Goal: Task Accomplishment & Management: Manage account settings

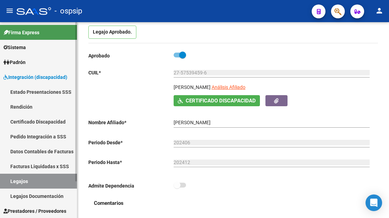
click at [31, 178] on link "Legajos" at bounding box center [38, 180] width 77 height 15
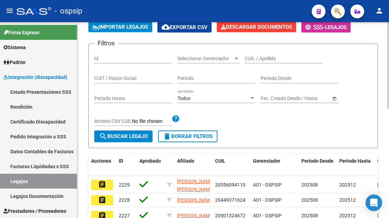
scroll to position [69, 0]
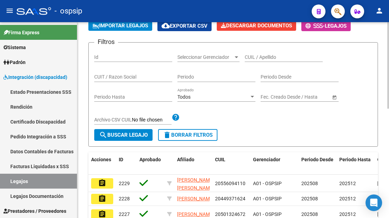
click at [269, 57] on input "CUIL / Apellido" at bounding box center [284, 57] width 78 height 6
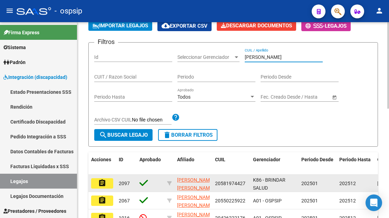
type input "MONTOYA"
click at [101, 181] on mat-icon "assignment" at bounding box center [102, 183] width 8 height 8
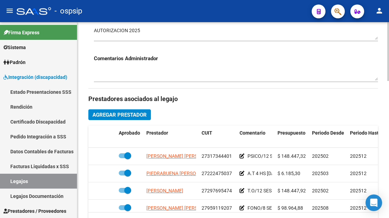
scroll to position [345, 0]
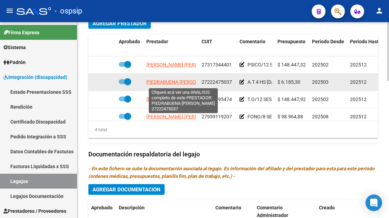
click at [175, 83] on span "PIEDRABUENA CLAUDIA MARISEL" at bounding box center [181, 82] width 70 height 6
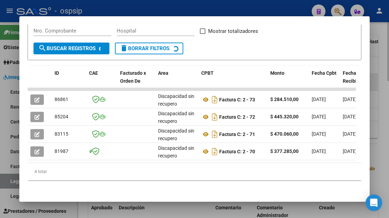
scroll to position [143, 0]
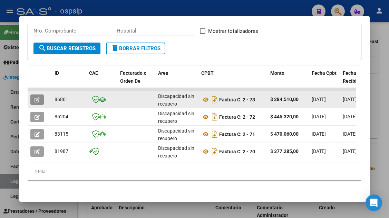
click at [39, 97] on icon "button" at bounding box center [37, 99] width 5 height 5
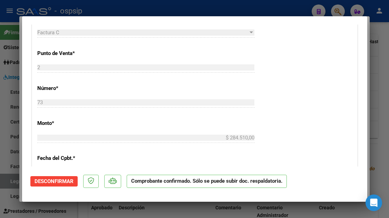
scroll to position [311, 0]
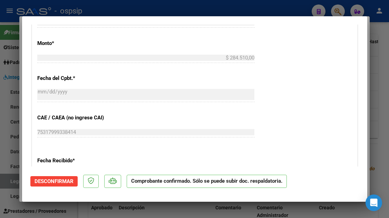
click at [16, 182] on div at bounding box center [194, 109] width 389 height 218
type input "$ 0,00"
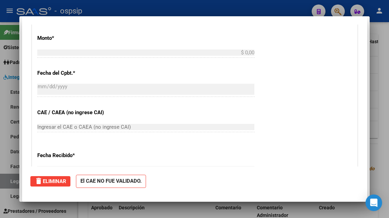
scroll to position [0, 0]
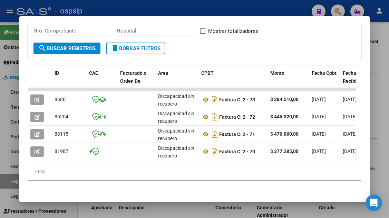
click at [16, 182] on div at bounding box center [194, 109] width 389 height 218
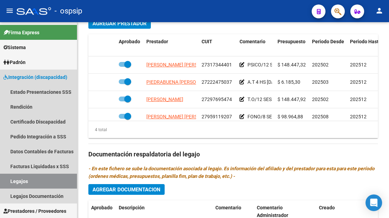
click at [16, 182] on link "Legajos" at bounding box center [38, 180] width 77 height 15
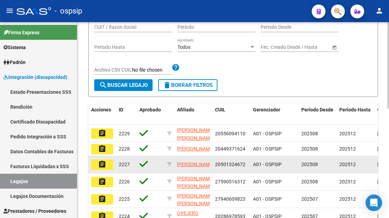
scroll to position [74, 0]
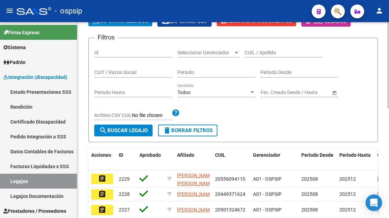
click at [263, 55] on input "CUIL / Apellido" at bounding box center [284, 53] width 78 height 6
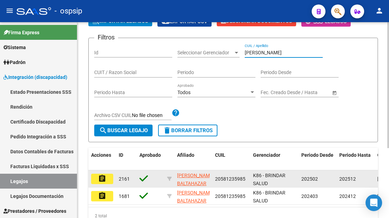
type input "BONANE"
click at [106, 179] on mat-icon "assignment" at bounding box center [102, 178] width 8 height 8
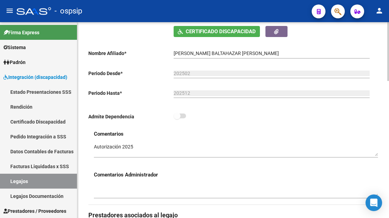
scroll to position [311, 0]
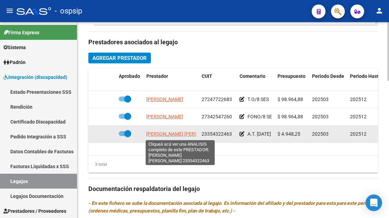
click at [183, 136] on span "CHADER ORTIZ MELINA BELEN" at bounding box center [183, 134] width 75 height 6
type textarea "23354322463"
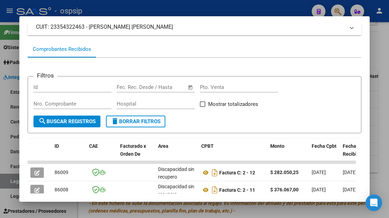
scroll to position [100, 0]
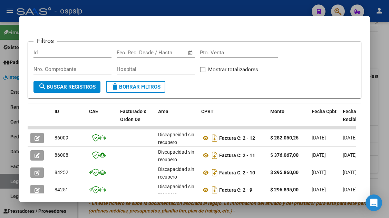
click at [5, 182] on div at bounding box center [194, 109] width 389 height 218
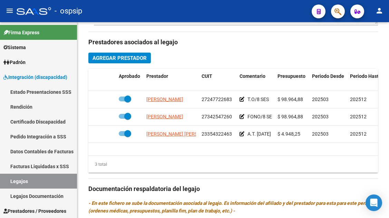
click at [5, 182] on link "Legajos" at bounding box center [38, 180] width 77 height 15
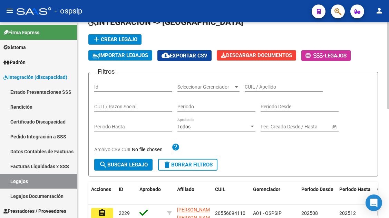
scroll to position [39, 0]
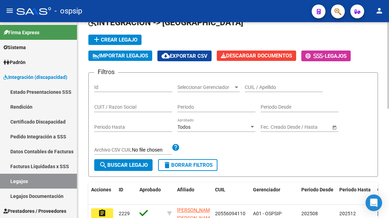
click at [261, 83] on div "CUIL / Apellido" at bounding box center [284, 85] width 78 height 14
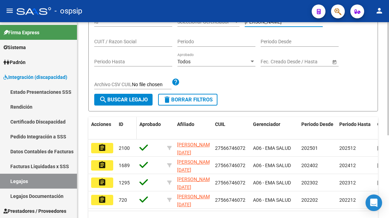
scroll to position [108, 0]
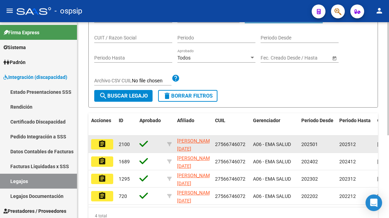
type input "LEPORE"
click at [105, 142] on mat-icon "assignment" at bounding box center [102, 144] width 8 height 8
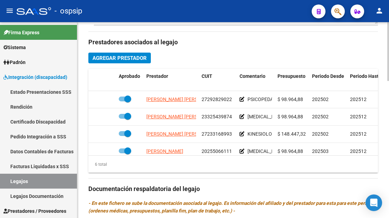
scroll to position [47, 0]
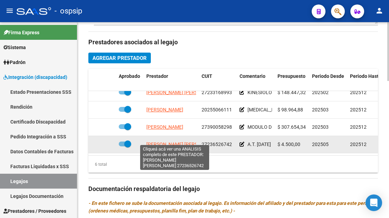
click at [161, 141] on span "TOLABA NORMA BEATRIZ" at bounding box center [183, 144] width 75 height 6
type textarea "27236526742"
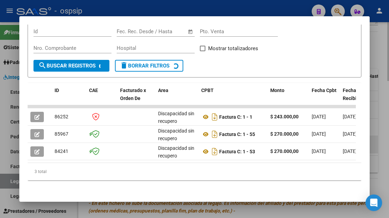
scroll to position [126, 0]
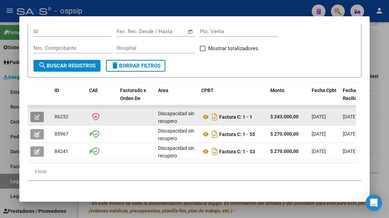
click at [38, 112] on button "button" at bounding box center [36, 117] width 13 height 10
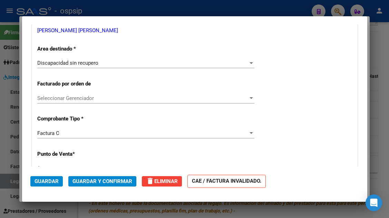
scroll to position [11, 0]
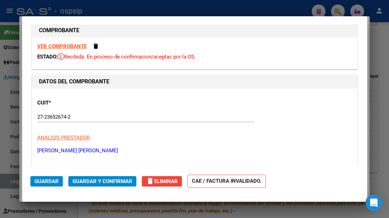
type input "$ 0,00"
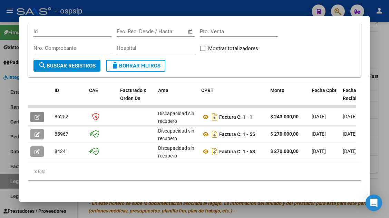
click at [8, 178] on div at bounding box center [194, 109] width 389 height 218
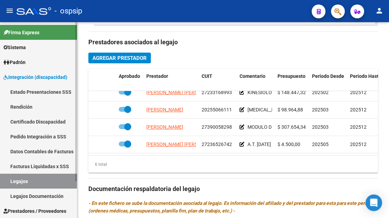
click at [23, 182] on link "Legajos" at bounding box center [38, 180] width 77 height 15
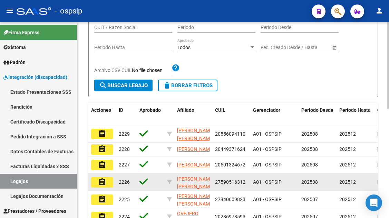
scroll to position [74, 0]
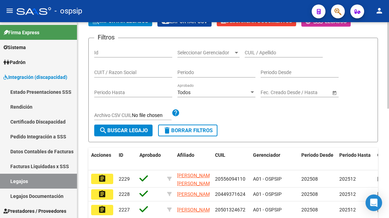
click at [254, 54] on input "CUIL / Apellido" at bounding box center [284, 53] width 78 height 6
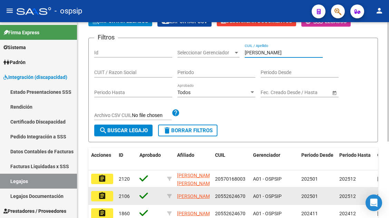
type input "SUAREZ"
click at [103, 195] on mat-icon "assignment" at bounding box center [102, 195] width 8 height 8
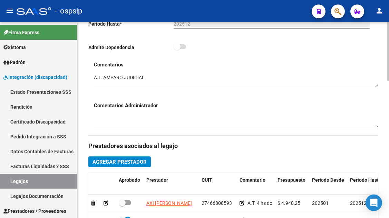
scroll to position [276, 0]
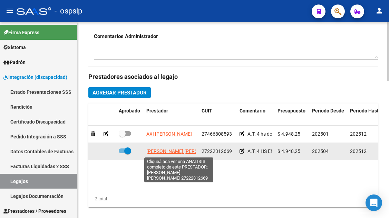
click at [168, 152] on span "LANDINO CLAUDIA MARCELA" at bounding box center [183, 151] width 75 height 6
type textarea "27222312669"
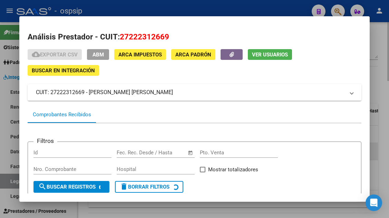
scroll to position [65, 0]
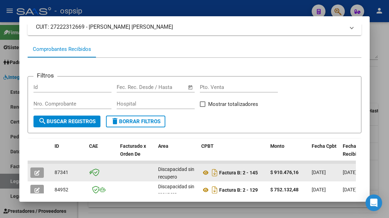
click at [34, 169] on button "button" at bounding box center [36, 172] width 13 height 10
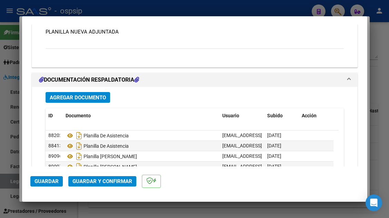
scroll to position [773, 0]
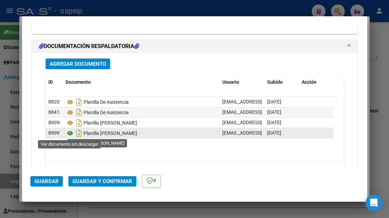
click at [70, 132] on icon at bounding box center [70, 133] width 9 height 8
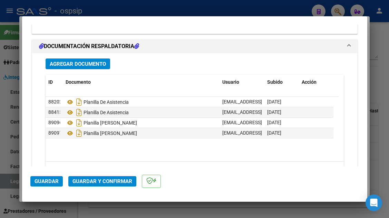
click at [9, 185] on div at bounding box center [194, 109] width 389 height 218
type input "$ 0,00"
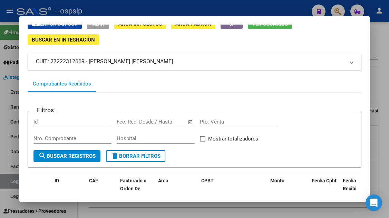
scroll to position [0, 0]
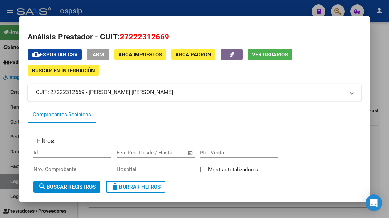
click at [15, 181] on div at bounding box center [194, 109] width 389 height 218
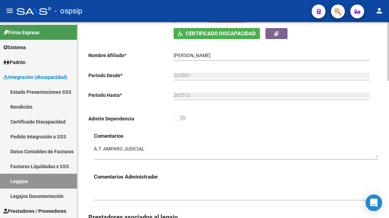
scroll to position [69, 0]
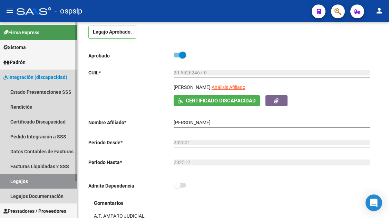
click at [16, 178] on link "Legajos" at bounding box center [38, 180] width 77 height 15
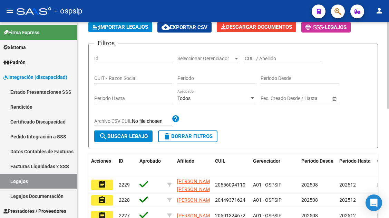
scroll to position [69, 0]
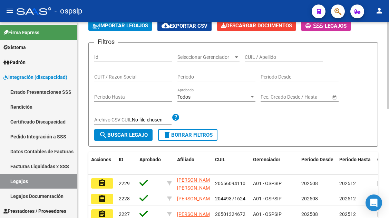
click at [256, 56] on input "CUIL / Apellido" at bounding box center [284, 57] width 78 height 6
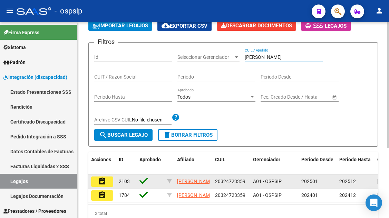
type input "PATUGLIO"
click at [97, 184] on button "assignment" at bounding box center [102, 181] width 22 height 10
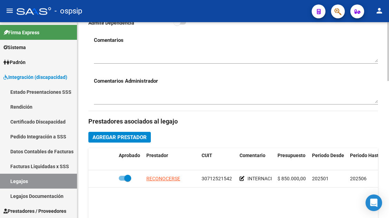
scroll to position [242, 0]
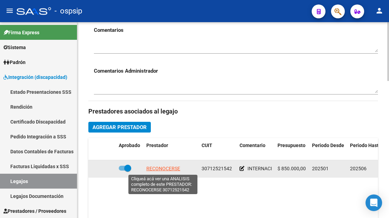
click at [172, 168] on span "RECONOCERSE" at bounding box center [163, 168] width 34 height 6
type textarea "30712521542"
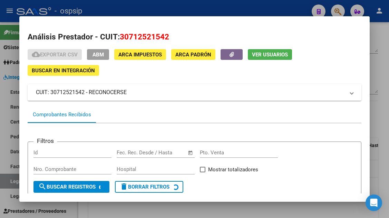
scroll to position [65, 0]
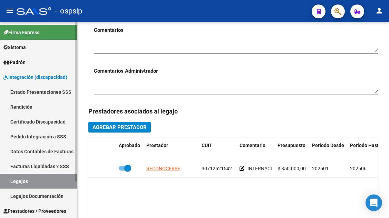
click at [21, 177] on link "Legajos" at bounding box center [38, 180] width 77 height 15
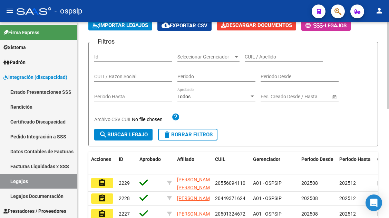
scroll to position [69, 0]
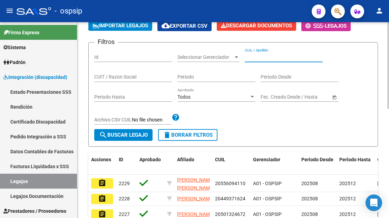
click at [254, 58] on input "CUIL / Apellido" at bounding box center [284, 57] width 78 height 6
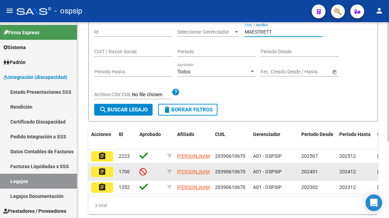
scroll to position [104, 0]
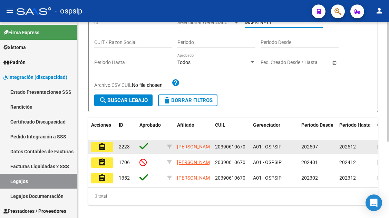
type input "MAESTRETT"
click at [101, 150] on mat-icon "assignment" at bounding box center [102, 146] width 8 height 8
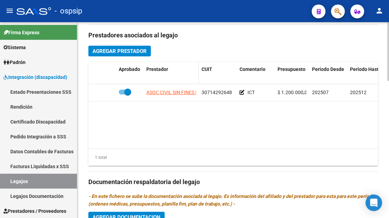
scroll to position [311, 0]
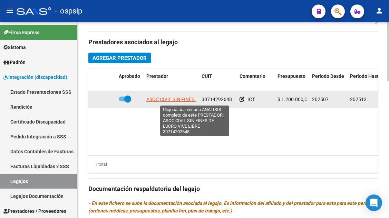
click at [179, 102] on span "ASOC CIVIL SIN FINES DE LUCRO VIVE LIBRE" at bounding box center [194, 99] width 97 height 6
type textarea "30714292648"
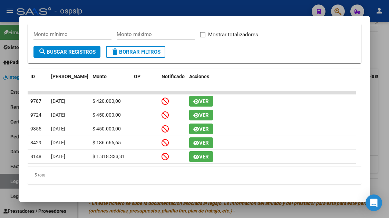
scroll to position [66, 0]
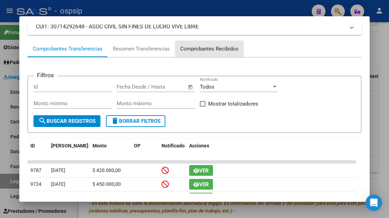
click at [213, 49] on div "Comprobantes Recibidos" at bounding box center [209, 49] width 58 height 8
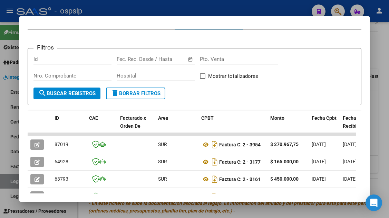
scroll to position [138, 0]
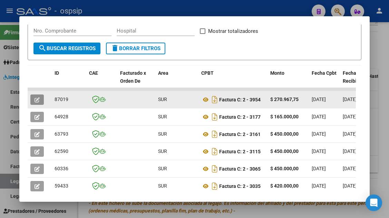
click at [33, 99] on button "button" at bounding box center [36, 99] width 13 height 10
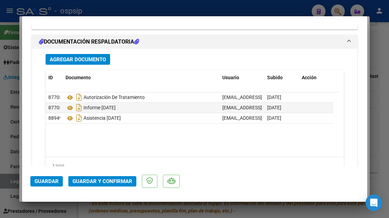
scroll to position [773, 0]
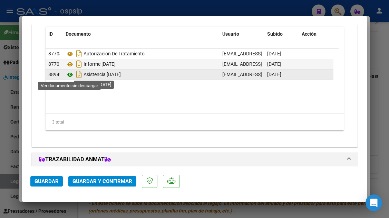
click at [70, 74] on icon at bounding box center [70, 74] width 9 height 8
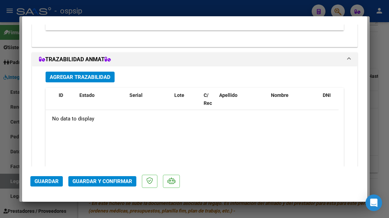
scroll to position [896, 0]
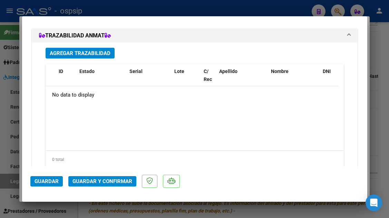
type input "$ 0,00"
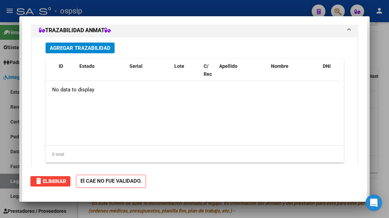
scroll to position [0, 0]
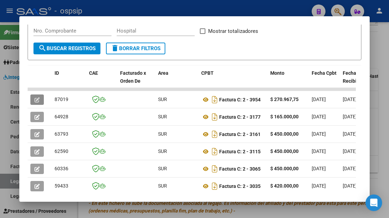
click at [258, 7] on div at bounding box center [194, 109] width 389 height 218
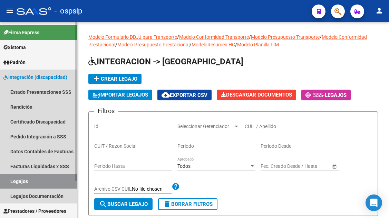
click at [41, 180] on link "Legajos" at bounding box center [38, 180] width 77 height 15
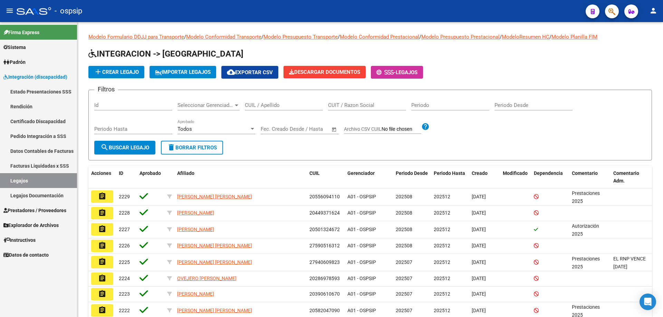
click at [16, 185] on link "Legajos" at bounding box center [38, 180] width 77 height 15
click at [288, 105] on input "CUIL / Apellido" at bounding box center [284, 105] width 78 height 6
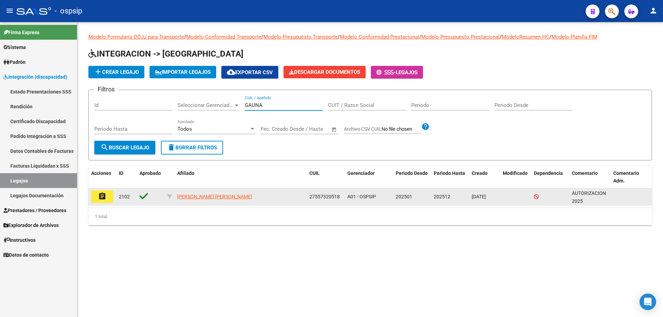
type input "GAUNA"
click at [104, 196] on mat-icon "assignment" at bounding box center [102, 196] width 8 height 8
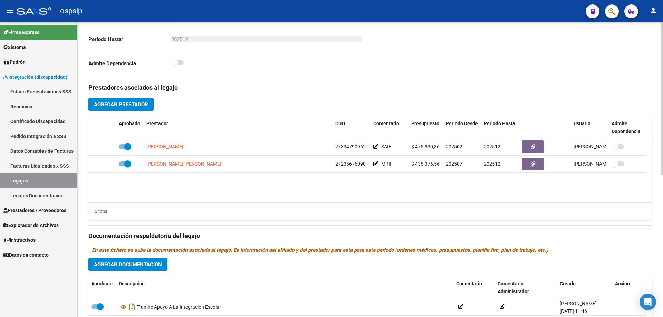
scroll to position [207, 0]
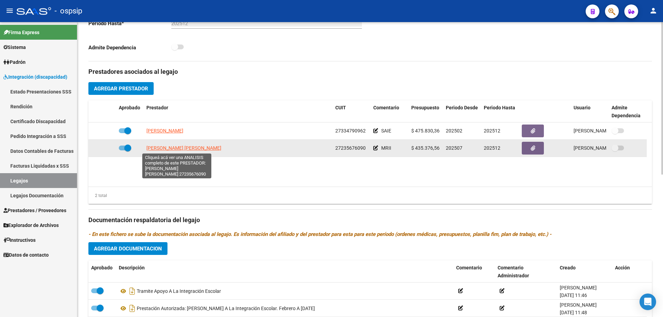
click at [181, 147] on span "URRIZA MARIA ALEJANDRA" at bounding box center [183, 148] width 75 height 6
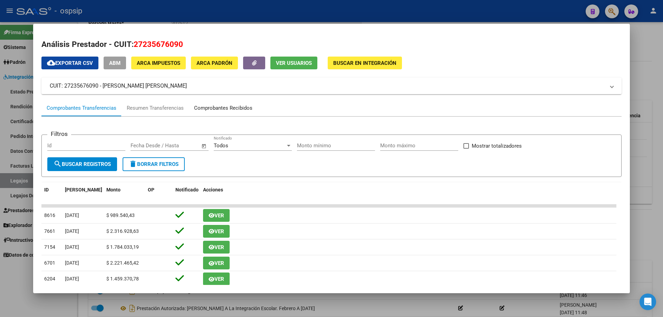
click at [218, 107] on div "Comprobantes Recibidos" at bounding box center [223, 108] width 58 height 8
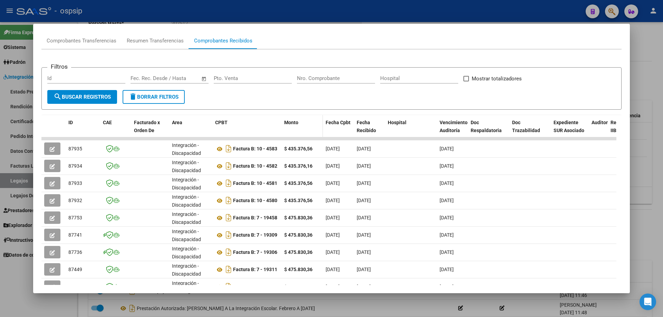
scroll to position [69, 0]
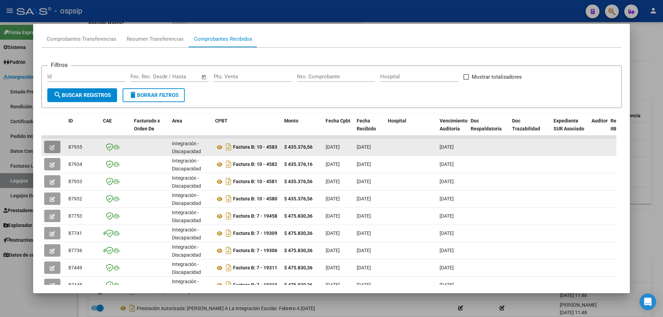
click at [55, 145] on button "button" at bounding box center [52, 147] width 16 height 12
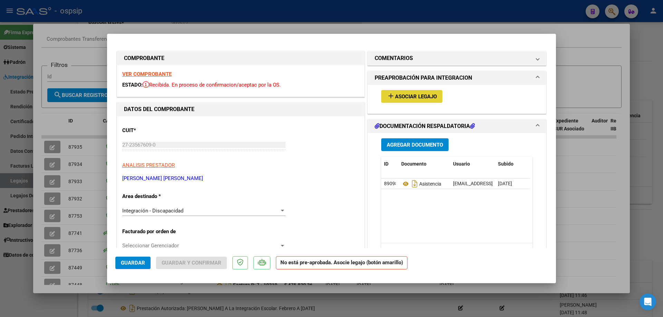
click at [389, 95] on span "Asociar Legajo" at bounding box center [416, 97] width 42 height 6
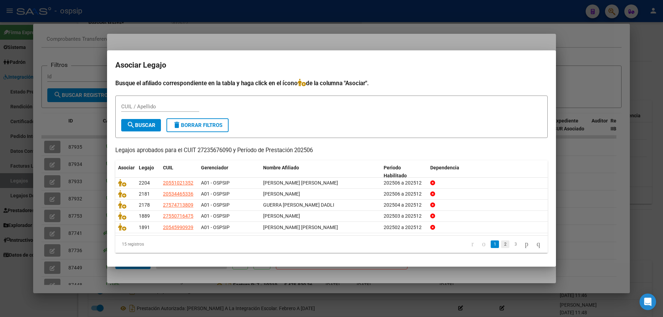
click at [389, 217] on link "2" at bounding box center [505, 245] width 8 height 8
click at [389, 217] on link "3" at bounding box center [516, 245] width 8 height 8
click at [389, 217] on icon "go to last page" at bounding box center [539, 244] width 6 height 8
click at [389, 217] on icon "go to previous page" at bounding box center [484, 244] width 6 height 8
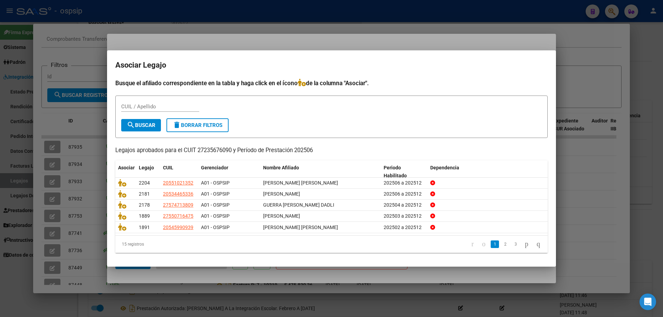
click at [389, 217] on icon "go to previous page" at bounding box center [484, 244] width 6 height 8
click at [82, 130] on div at bounding box center [331, 158] width 663 height 317
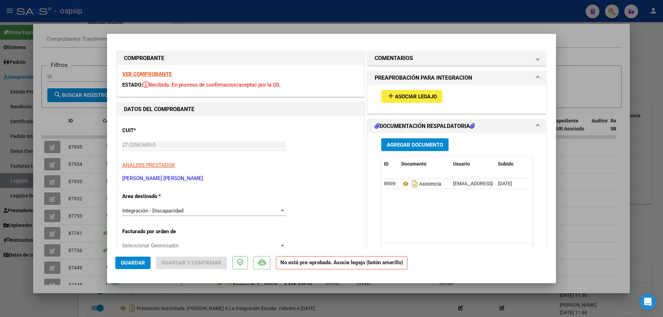
click at [78, 110] on div at bounding box center [331, 158] width 663 height 317
type input "$ 0,00"
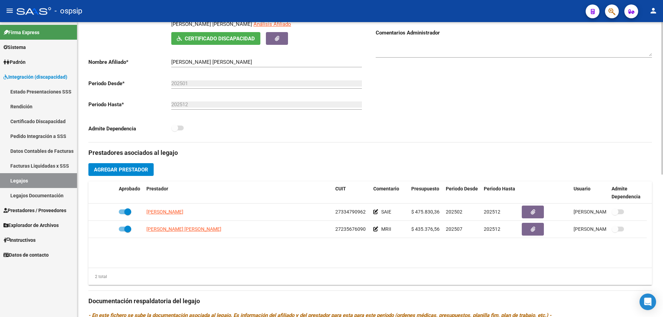
scroll to position [138, 0]
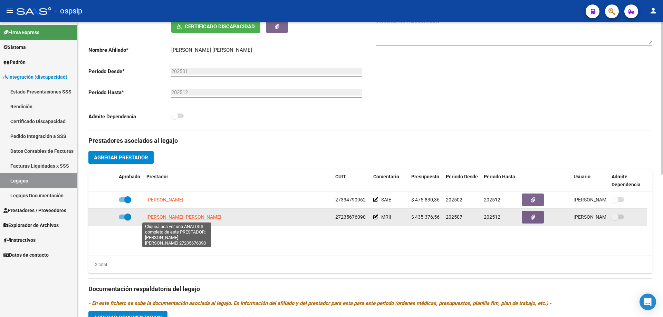
click at [192, 217] on span "URRIZA MARIA ALEJANDRA" at bounding box center [183, 217] width 75 height 6
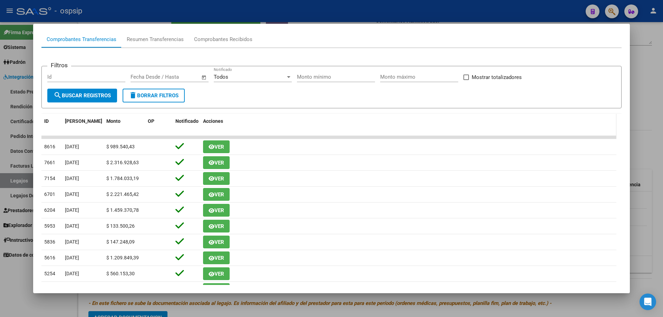
scroll to position [69, 0]
click at [231, 38] on div "Comprobantes Recibidos" at bounding box center [223, 39] width 58 height 8
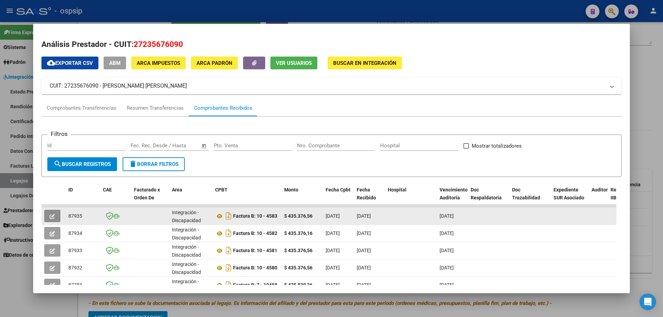
click at [52, 217] on icon "button" at bounding box center [52, 216] width 5 height 5
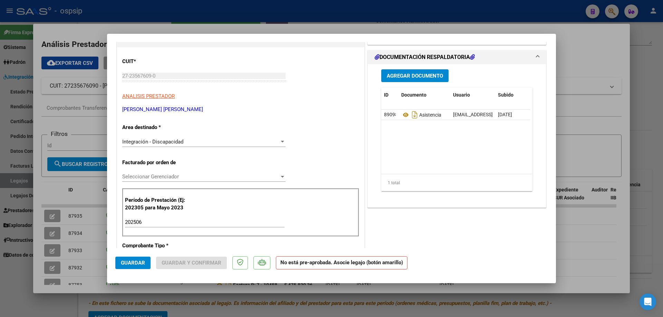
scroll to position [104, 0]
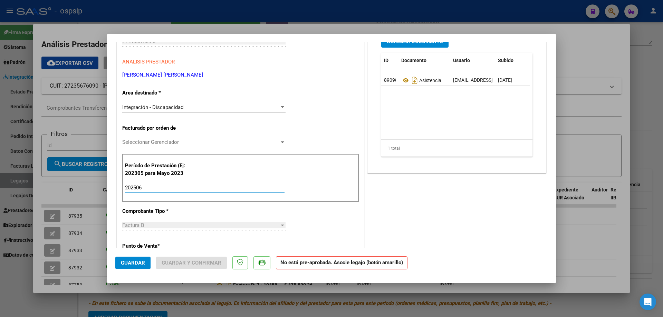
click at [146, 188] on input "202506" at bounding box center [205, 188] width 160 height 6
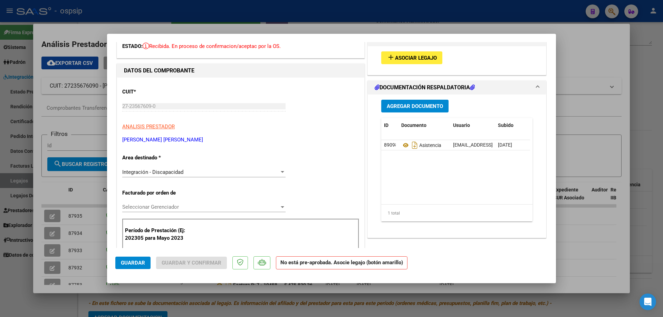
scroll to position [0, 0]
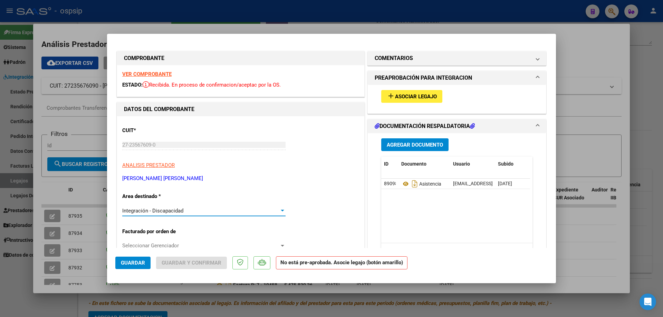
click at [281, 209] on div at bounding box center [282, 211] width 6 height 6
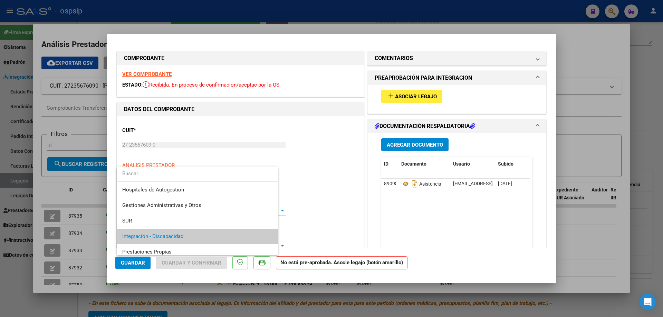
scroll to position [26, 0]
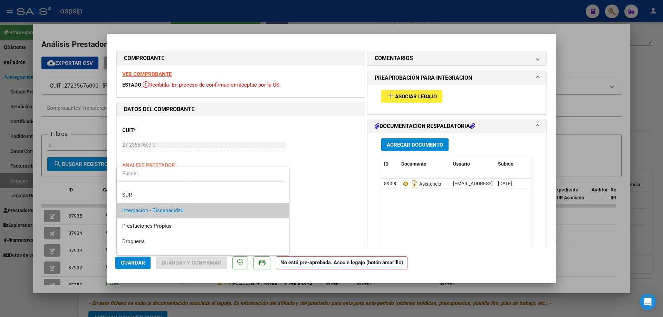
click at [281, 209] on mat-option "Integración - Discapacidad" at bounding box center [203, 211] width 172 height 16
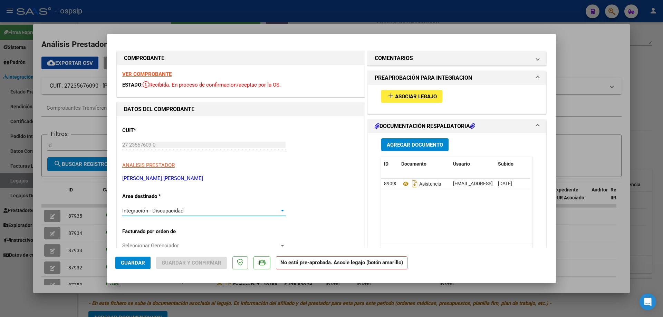
click at [389, 96] on span "Asociar Legajo" at bounding box center [416, 97] width 42 height 6
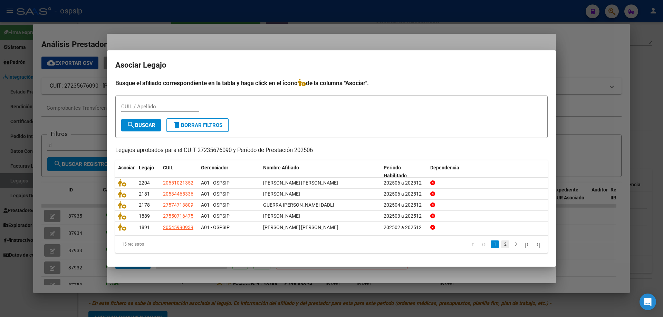
click at [389, 217] on link "2" at bounding box center [505, 245] width 8 height 8
click at [389, 217] on link "3" at bounding box center [516, 245] width 8 height 8
click at [389, 217] on icon "go to next page" at bounding box center [527, 244] width 6 height 8
click at [389, 217] on icon "go to last page" at bounding box center [539, 244] width 6 height 8
click at [389, 217] on icon "go to first page" at bounding box center [472, 244] width 4 height 8
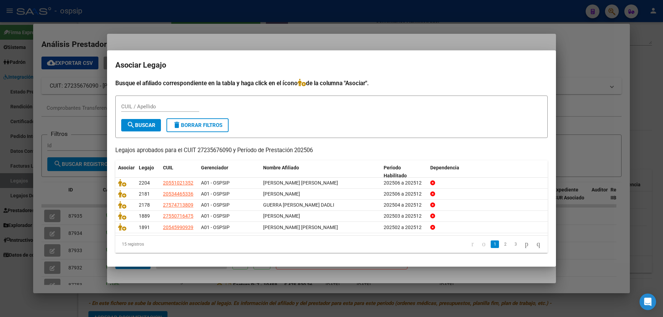
click at [389, 217] on icon "go to first page" at bounding box center [472, 244] width 4 height 8
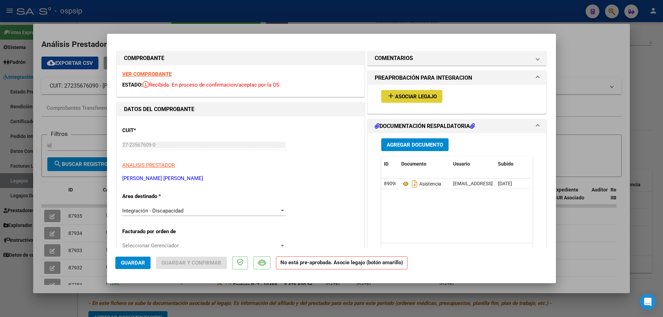
type input "$ 0,00"
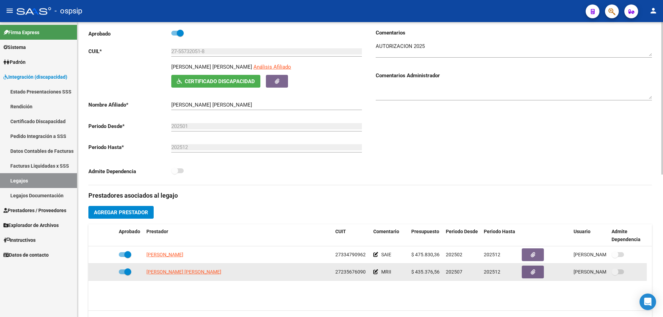
scroll to position [35, 0]
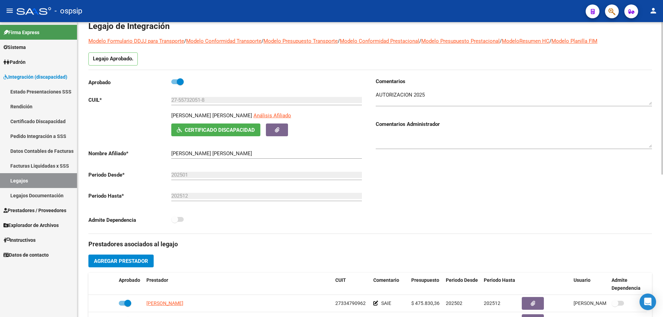
click at [179, 84] on span at bounding box center [180, 81] width 7 height 7
click at [175, 84] on input "checkbox" at bounding box center [174, 84] width 0 height 0
click at [173, 82] on span at bounding box center [174, 81] width 7 height 7
click at [174, 84] on input "checkbox" at bounding box center [174, 84] width 0 height 0
checkbox input "true"
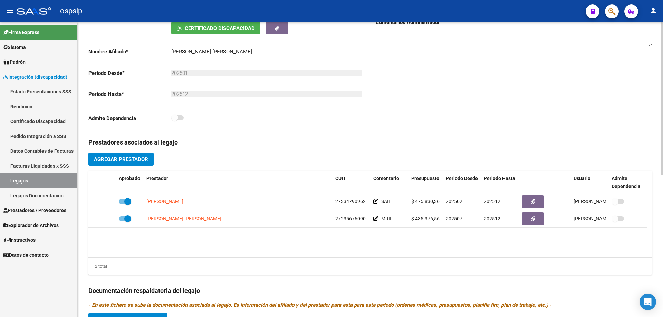
scroll to position [207, 0]
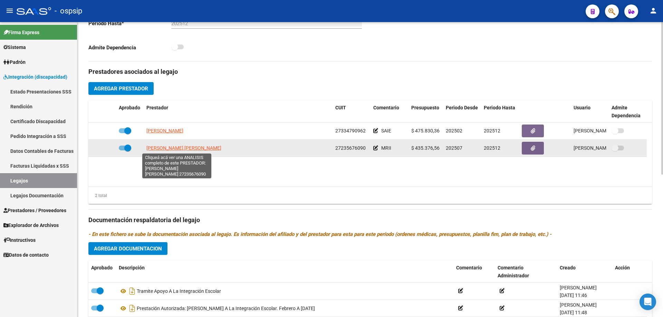
click at [174, 148] on span "URRIZA MARIA ALEJANDRA" at bounding box center [183, 148] width 75 height 6
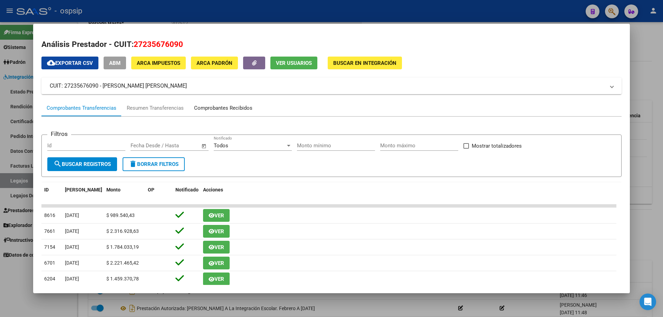
click at [215, 109] on div "Comprobantes Recibidos" at bounding box center [223, 108] width 58 height 8
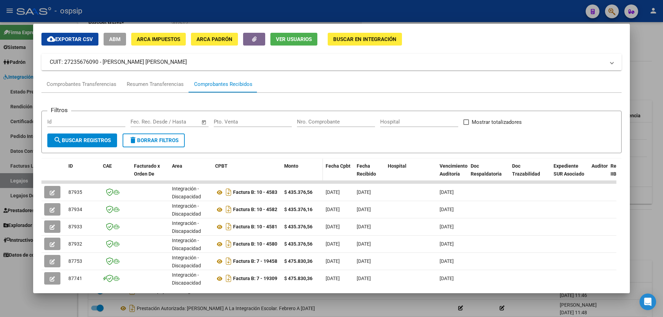
scroll to position [35, 0]
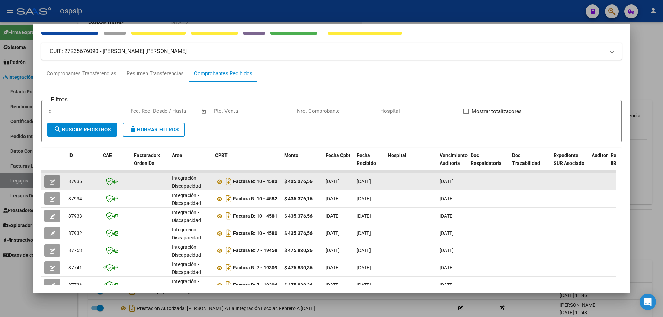
click at [52, 182] on icon "button" at bounding box center [52, 182] width 5 height 5
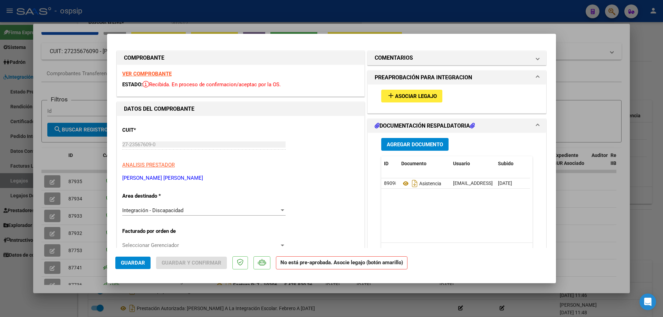
scroll to position [0, 0]
click at [389, 96] on span "Asociar Legajo" at bounding box center [416, 97] width 42 height 6
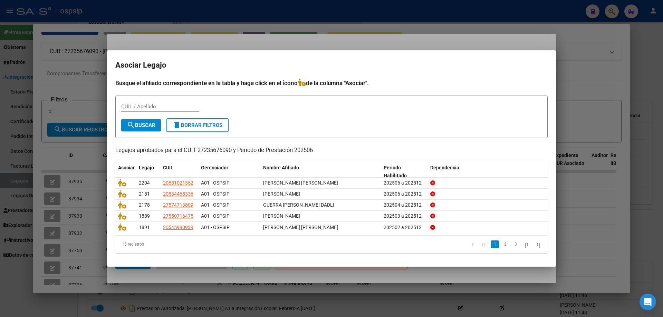
click at [11, 173] on div at bounding box center [331, 158] width 663 height 317
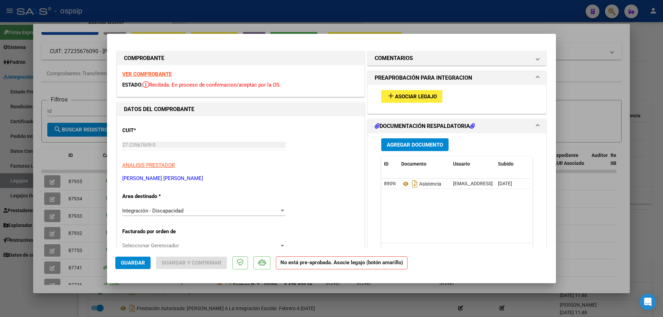
click at [11, 179] on div at bounding box center [331, 158] width 663 height 317
type input "$ 0,00"
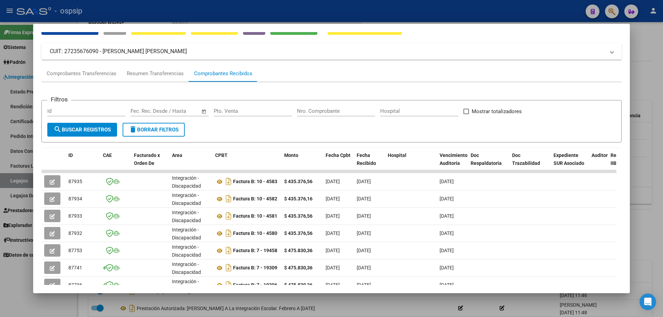
click at [11, 179] on div at bounding box center [331, 158] width 663 height 317
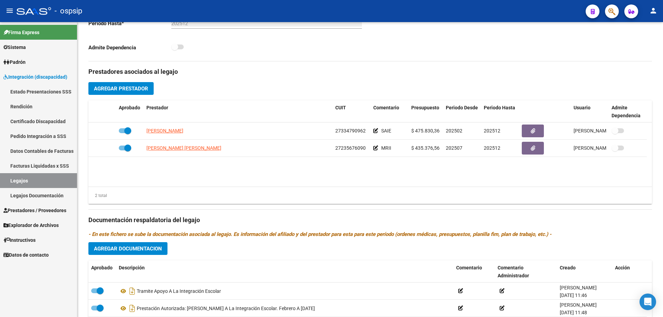
click at [11, 179] on link "Legajos" at bounding box center [38, 180] width 77 height 15
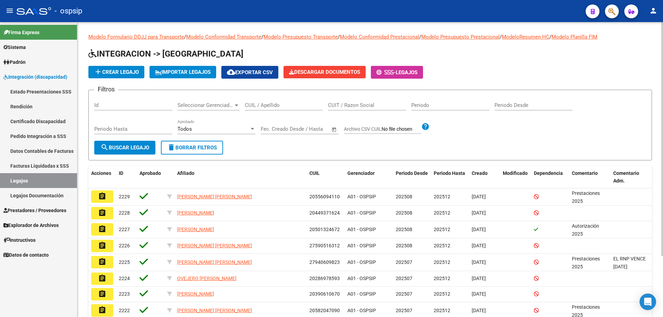
click at [256, 109] on div "CUIL / Apellido" at bounding box center [284, 103] width 78 height 15
click at [256, 107] on input "CUIL / Apellido" at bounding box center [284, 105] width 78 height 6
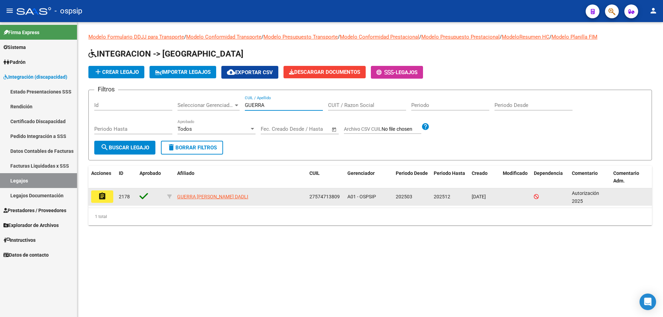
type input "GUERRA"
click at [104, 192] on mat-icon "assignment" at bounding box center [102, 196] width 8 height 8
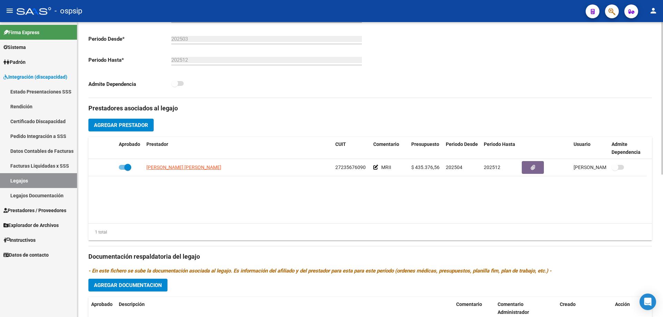
scroll to position [173, 0]
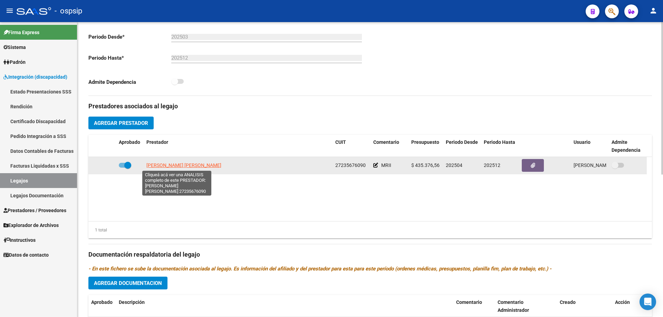
click at [164, 165] on span "URRIZA MARIA ALEJANDRA" at bounding box center [183, 166] width 75 height 6
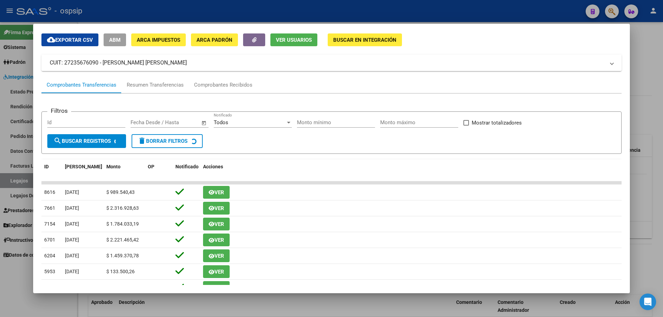
scroll to position [35, 0]
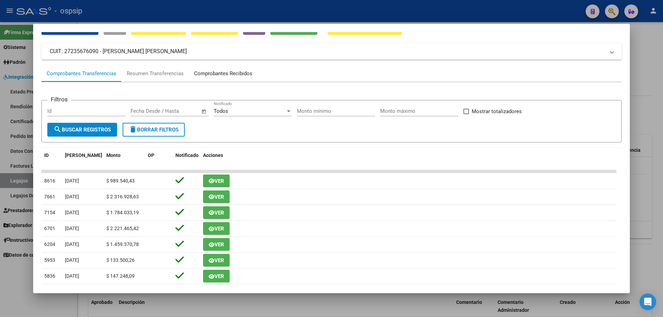
click at [219, 69] on div "Comprobantes Recibidos" at bounding box center [223, 73] width 69 height 17
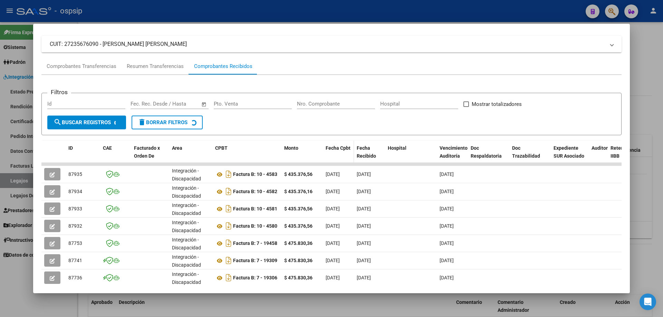
scroll to position [69, 0]
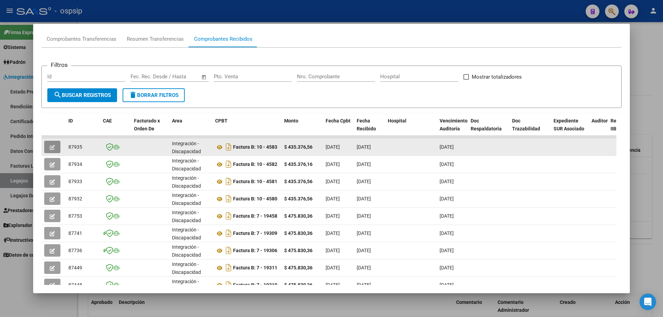
click at [52, 146] on icon "button" at bounding box center [52, 147] width 5 height 5
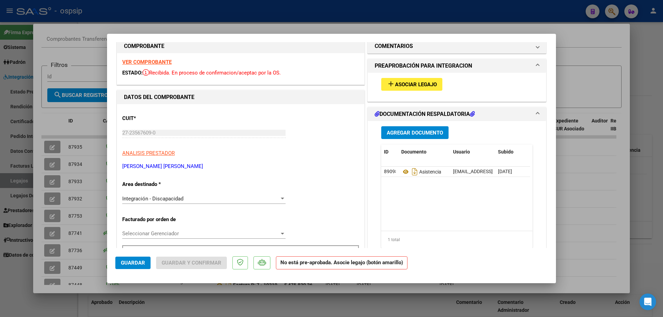
scroll to position [0, 0]
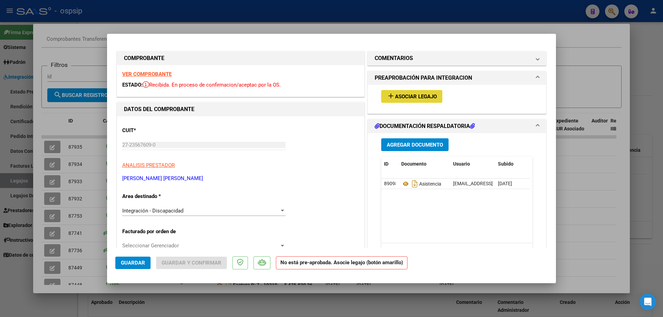
click at [389, 95] on span "Asociar Legajo" at bounding box center [416, 97] width 42 height 6
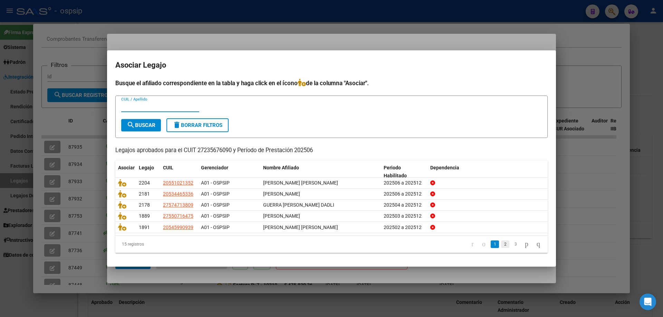
click at [389, 217] on link "2" at bounding box center [505, 245] width 8 height 8
click at [389, 217] on link "3" at bounding box center [516, 245] width 8 height 8
click at [66, 71] on div at bounding box center [331, 158] width 663 height 317
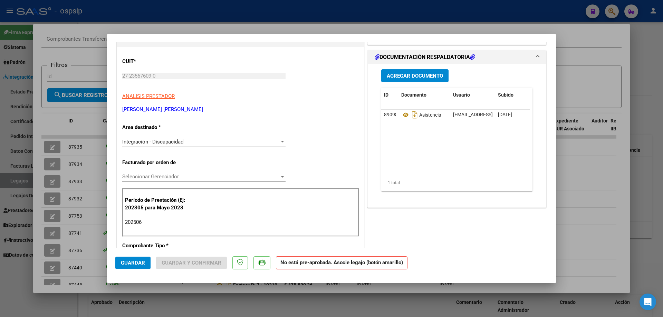
scroll to position [104, 0]
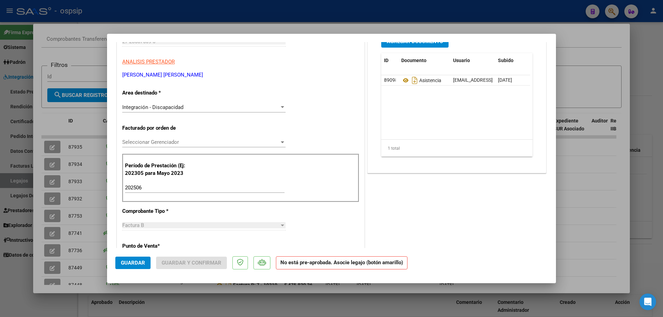
click at [91, 124] on div at bounding box center [331, 158] width 663 height 317
type input "$ 0,00"
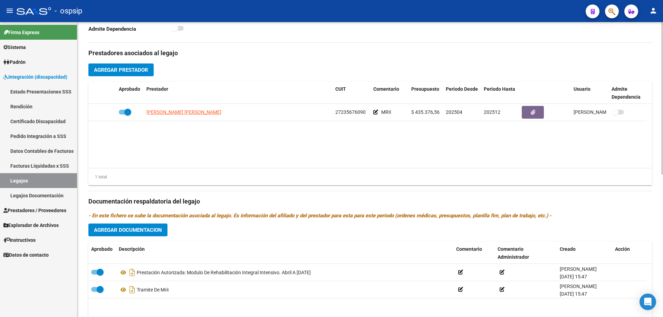
scroll to position [276, 0]
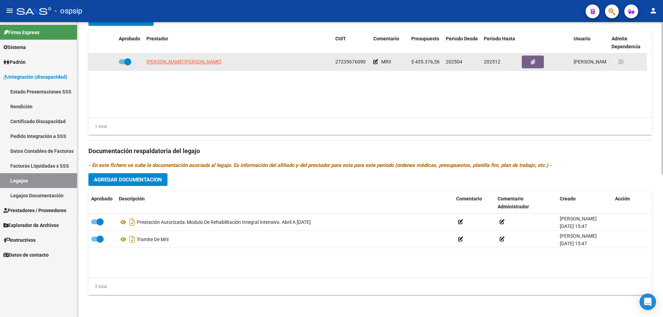
click at [178, 66] on datatable-body-cell "URRIZA MARIA ALEJANDRA" at bounding box center [238, 62] width 189 height 17
click at [176, 63] on span "URRIZA MARIA ALEJANDRA" at bounding box center [183, 62] width 75 height 6
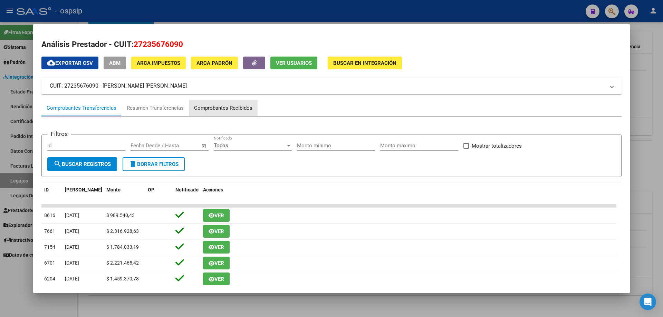
click at [232, 108] on div "Comprobantes Recibidos" at bounding box center [223, 108] width 58 height 8
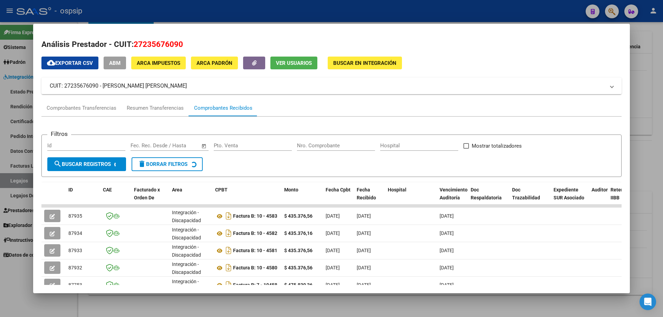
scroll to position [35, 0]
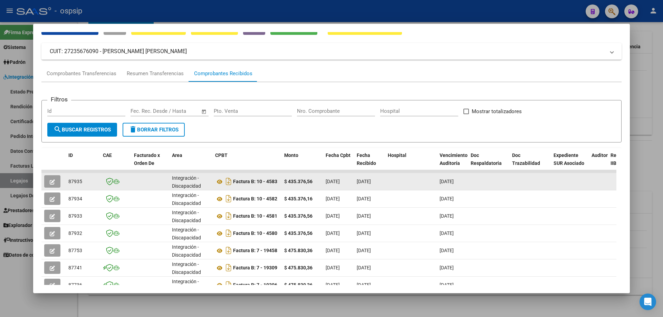
click at [54, 179] on span "button" at bounding box center [52, 182] width 5 height 6
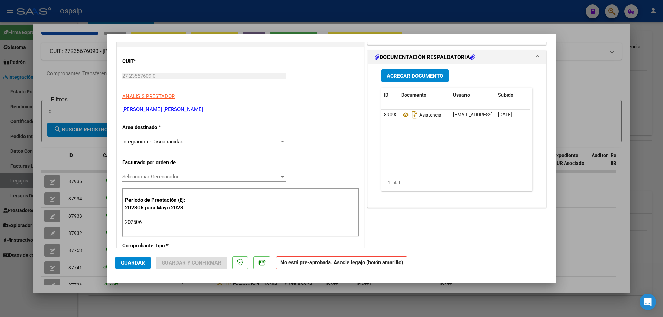
scroll to position [0, 0]
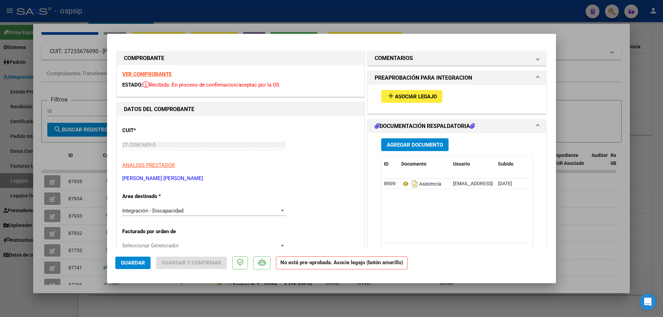
click at [389, 93] on span "add Asociar Legajo" at bounding box center [412, 96] width 50 height 6
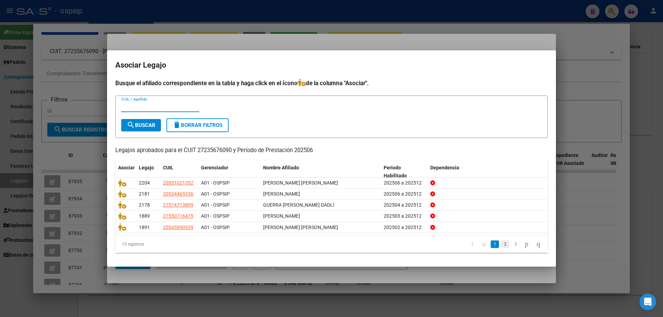
click at [389, 217] on link "2" at bounding box center [505, 245] width 8 height 8
click at [389, 217] on link "3" at bounding box center [516, 245] width 8 height 8
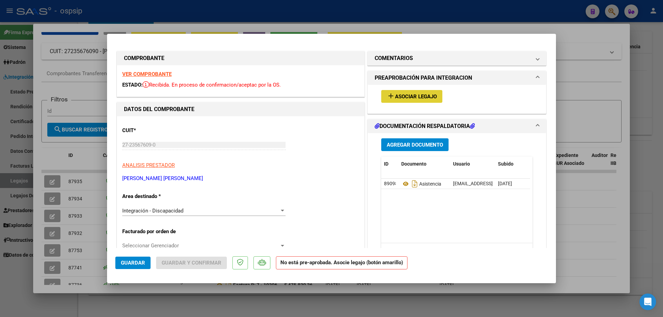
type input "$ 0,00"
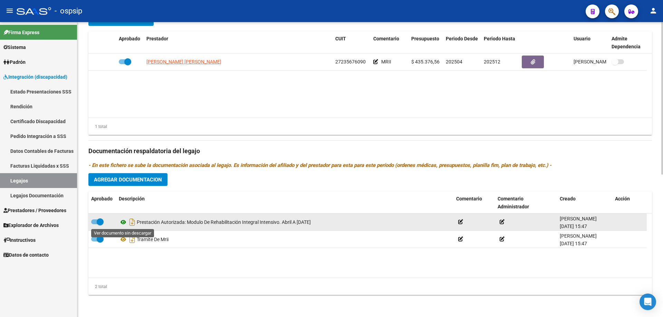
click at [124, 217] on icon at bounding box center [123, 222] width 9 height 8
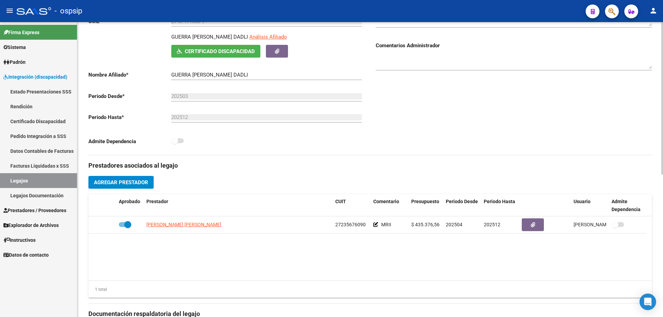
scroll to position [104, 0]
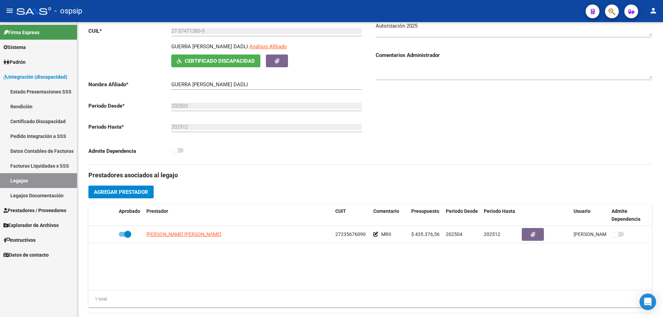
drag, startPoint x: 18, startPoint y: 180, endPoint x: 42, endPoint y: 171, distance: 25.5
click at [18, 180] on link "Legajos" at bounding box center [38, 180] width 77 height 15
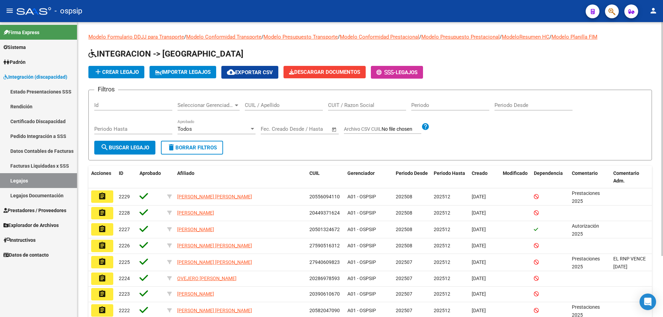
click at [280, 99] on div "CUIL / Apellido" at bounding box center [284, 103] width 78 height 15
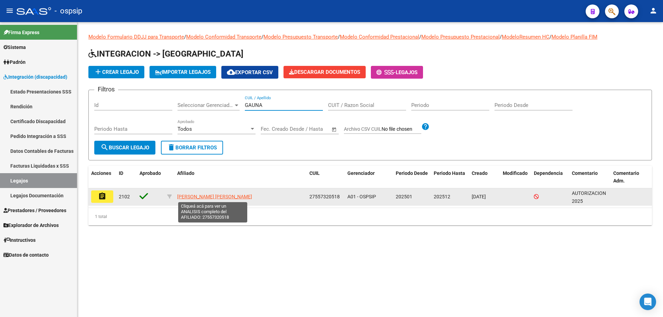
type input "GAUNA"
click at [197, 194] on span "GAUNA ALEGRE SOFIA MICAELA" at bounding box center [214, 197] width 75 height 6
click at [223, 195] on span "GAUNA ALEGRE SOFIA MICAELA" at bounding box center [214, 197] width 75 height 6
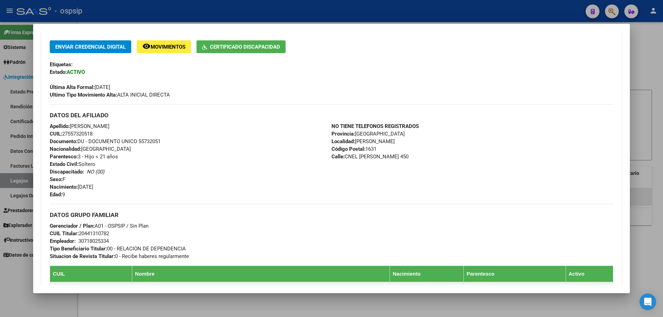
scroll to position [242, 0]
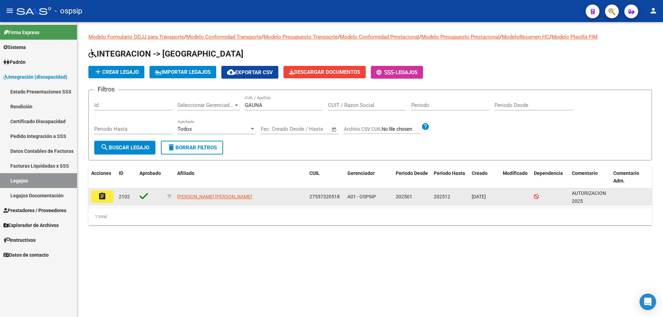
click at [102, 195] on mat-icon "assignment" at bounding box center [102, 196] width 8 height 8
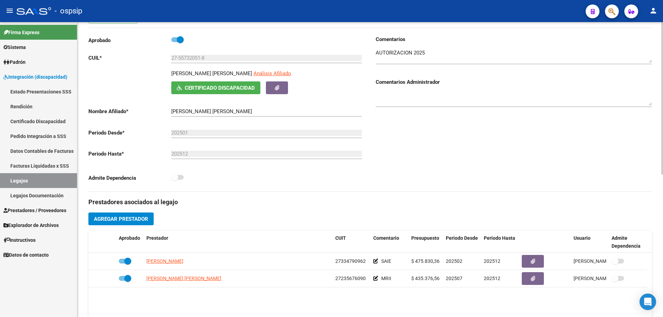
scroll to position [138, 0]
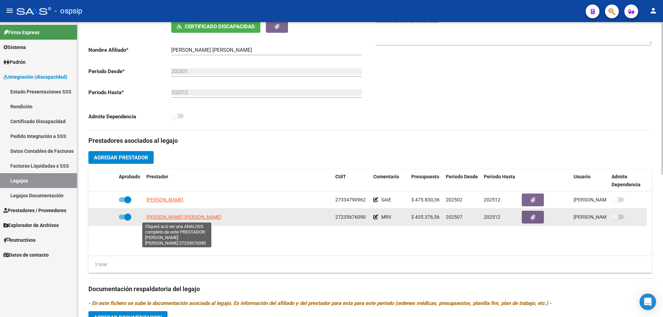
click at [175, 217] on span "URRIZA MARIA ALEJANDRA" at bounding box center [183, 217] width 75 height 6
type textarea "27235676090"
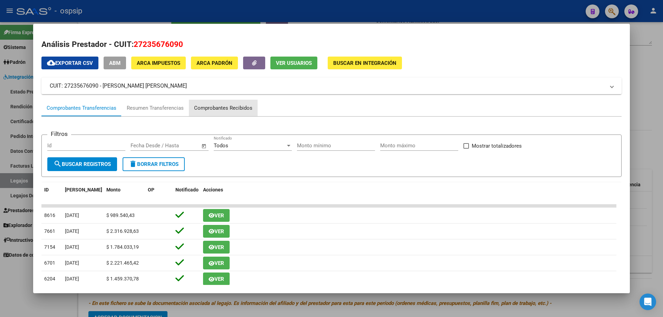
click at [224, 104] on div "Comprobantes Recibidos" at bounding box center [223, 108] width 58 height 8
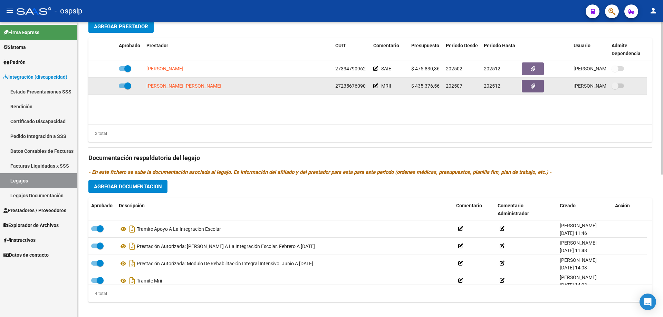
scroll to position [276, 0]
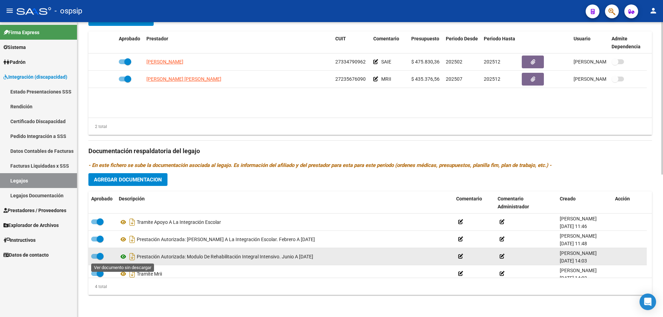
click at [124, 217] on icon at bounding box center [123, 257] width 9 height 8
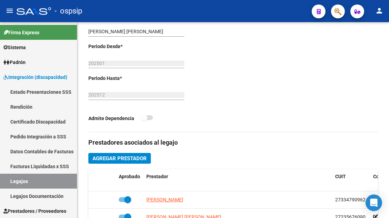
scroll to position [262, 0]
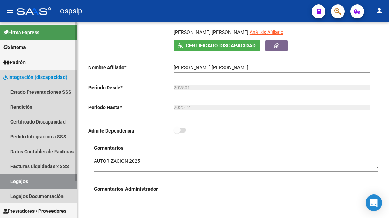
click at [28, 179] on link "Legajos" at bounding box center [38, 180] width 77 height 15
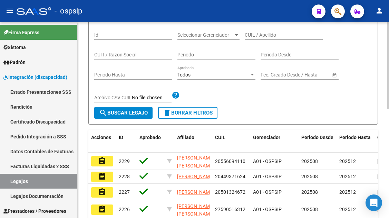
scroll to position [55, 0]
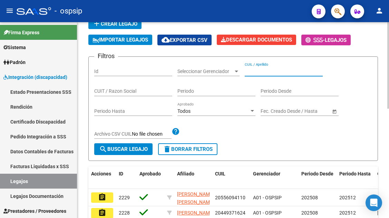
click at [252, 71] on input "CUIL / Apellido" at bounding box center [284, 71] width 78 height 6
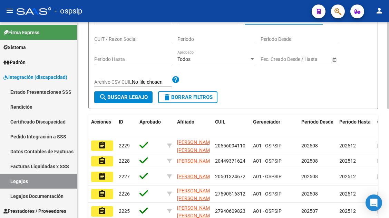
scroll to position [20, 0]
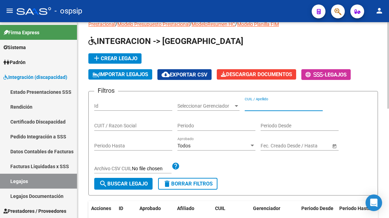
click at [251, 105] on input "CUIL / Apellido" at bounding box center [284, 106] width 78 height 6
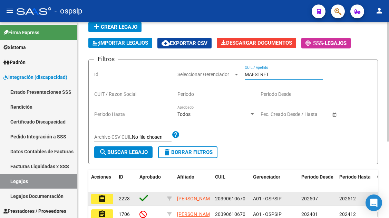
scroll to position [124, 0]
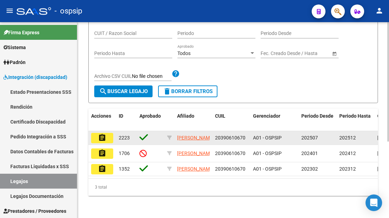
type input "MAESTRET"
click at [106, 133] on button "assignment" at bounding box center [102, 138] width 22 height 10
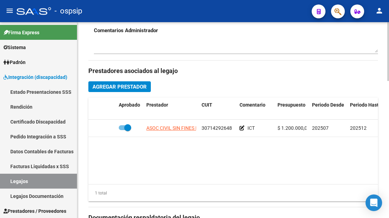
scroll to position [345, 0]
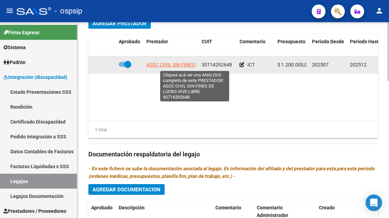
click at [174, 64] on span "ASOC CIVIL SIN FINES DE LUCRO VIVE LIBRE" at bounding box center [194, 65] width 97 height 6
type textarea "30714292648"
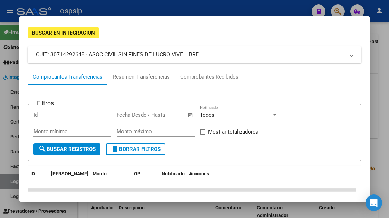
scroll to position [35, 0]
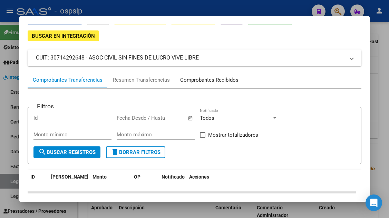
click at [203, 84] on div "Comprobantes Recibidos" at bounding box center [209, 79] width 69 height 17
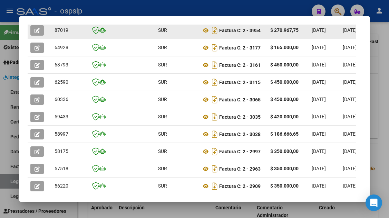
scroll to position [173, 0]
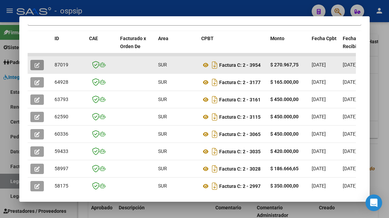
click at [34, 62] on button "button" at bounding box center [36, 65] width 13 height 10
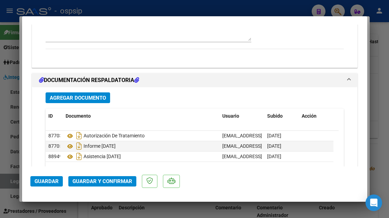
scroll to position [725, 0]
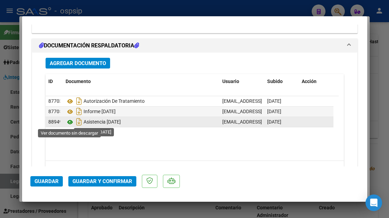
click at [71, 120] on icon at bounding box center [70, 122] width 9 height 8
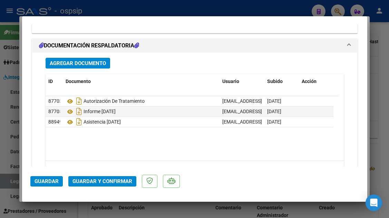
click at [106, 183] on span "Guardar y Confirmar" at bounding box center [103, 181] width 60 height 6
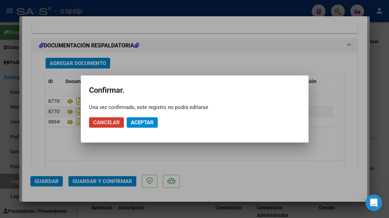
click at [133, 123] on span "Aceptar" at bounding box center [142, 122] width 23 height 6
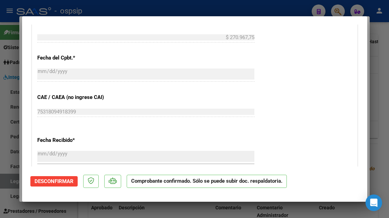
scroll to position [414, 0]
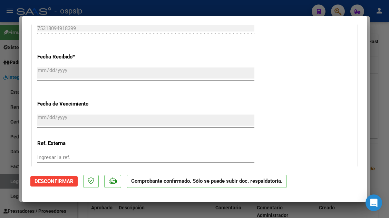
type input "$ 0,00"
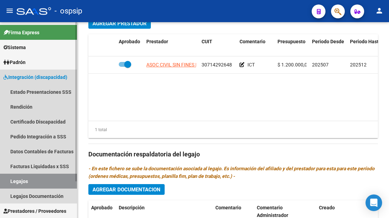
click at [22, 177] on link "Legajos" at bounding box center [38, 180] width 77 height 15
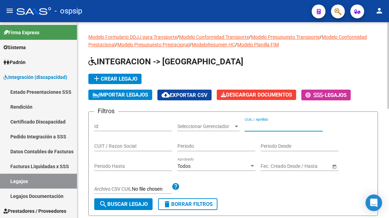
click at [251, 123] on input "CUIL / Apellido" at bounding box center [284, 126] width 78 height 6
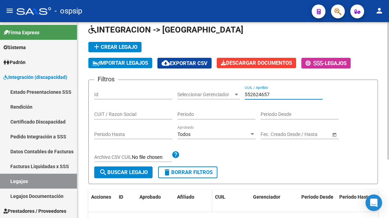
scroll to position [83, 0]
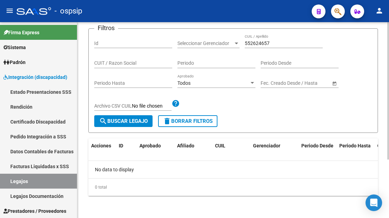
click at [255, 47] on div "552624657 CUIL / Apellido" at bounding box center [284, 41] width 78 height 14
click at [256, 44] on input "552624657" at bounding box center [284, 43] width 78 height 6
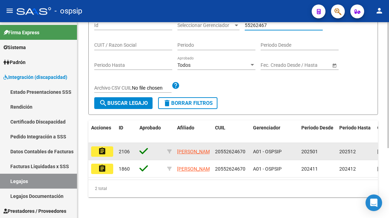
scroll to position [108, 0]
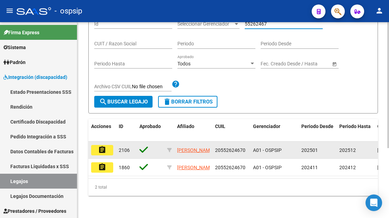
type input "55262467"
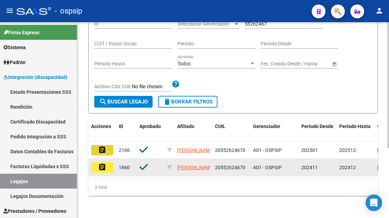
drag, startPoint x: 103, startPoint y: 145, endPoint x: 104, endPoint y: 158, distance: 13.5
click at [103, 156] on datatable-scroller "assignment 2106 SUAREZ MATEO 20552624670 A01 - OSPSIP 202501 202512 10/02/2025 …" at bounding box center [233, 158] width 290 height 35
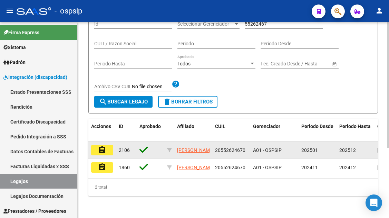
click at [102, 146] on mat-icon "assignment" at bounding box center [102, 149] width 8 height 8
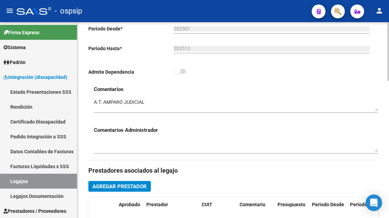
scroll to position [242, 0]
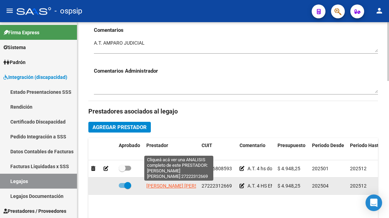
click at [171, 186] on span "LANDINO CLAUDIA MARCELA" at bounding box center [183, 186] width 75 height 6
type textarea "27222312669"
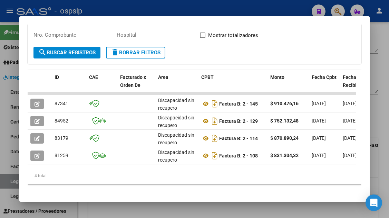
scroll to position [134, 0]
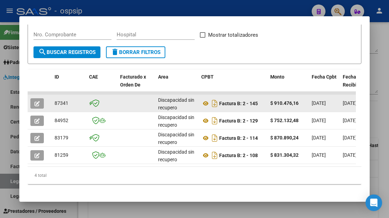
click at [42, 105] on button "button" at bounding box center [36, 103] width 13 height 10
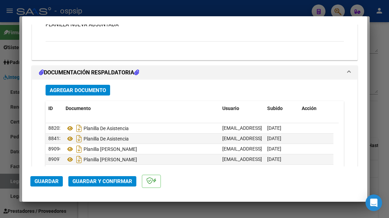
scroll to position [760, 0]
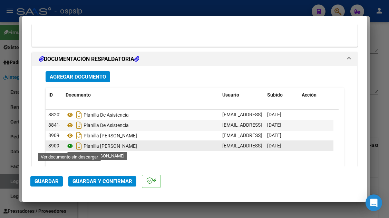
click at [72, 143] on icon at bounding box center [70, 146] width 9 height 8
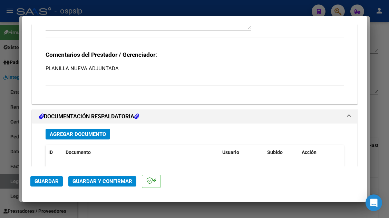
scroll to position [599, 0]
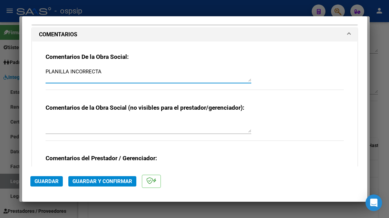
click at [123, 73] on textarea "PLANILLA INCORRECTA" at bounding box center [149, 75] width 206 height 14
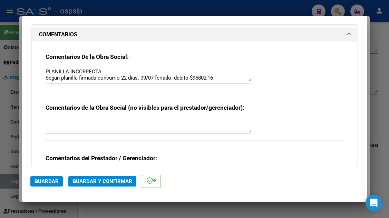
scroll to position [634, 0]
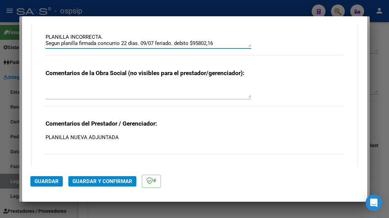
drag, startPoint x: 229, startPoint y: 44, endPoint x: 38, endPoint y: 44, distance: 191.0
click at [38, 44] on div "Comentarios De la Obra Social: PLANILLA INCORRECTA. Segun planilla firmada conc…" at bounding box center [194, 89] width 325 height 165
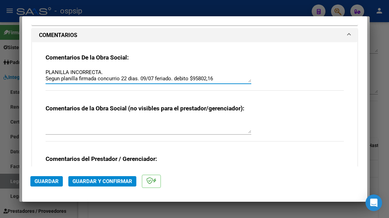
scroll to position [565, 0]
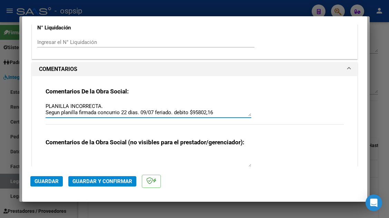
type textarea "PLANILLA INCORRECTA. Segun planilla firmada concurrio 22 dias. 09/07 feriado. d…"
click at [175, 125] on div "Comentarios De la Obra Social: PLANILLA INCORRECTA. Segun planilla firmada conc…" at bounding box center [195, 109] width 298 height 45
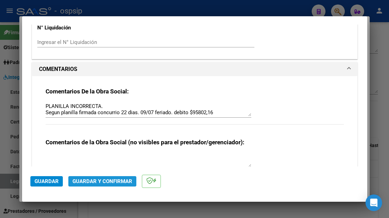
click at [104, 178] on span "Guardar y Confirmar" at bounding box center [103, 181] width 60 height 6
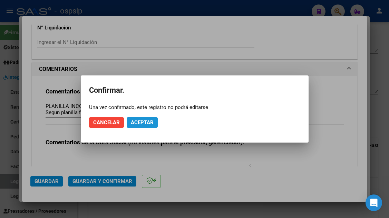
click at [140, 119] on button "Aceptar" at bounding box center [142, 122] width 31 height 10
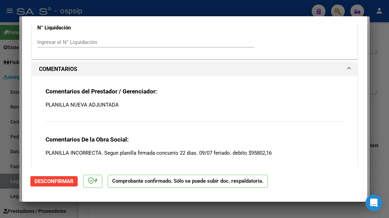
click at [11, 181] on div at bounding box center [194, 109] width 389 height 218
type input "$ 0,00"
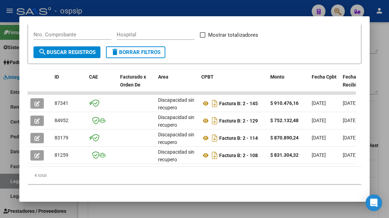
click at [11, 181] on div at bounding box center [194, 109] width 389 height 218
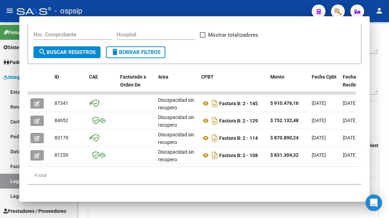
click at [11, 181] on link "Legajos" at bounding box center [38, 180] width 77 height 15
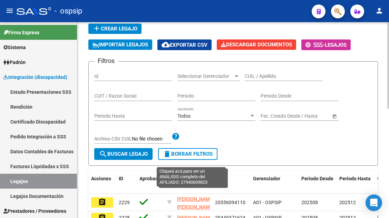
scroll to position [35, 0]
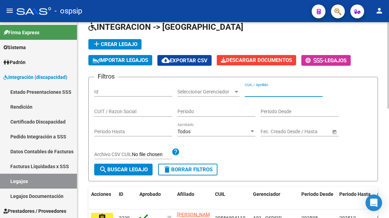
click at [261, 90] on input "CUIL / Apellido" at bounding box center [284, 92] width 78 height 6
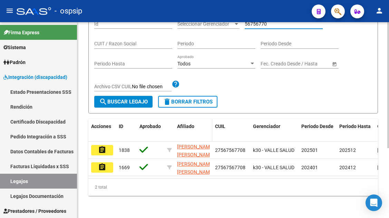
scroll to position [104, 0]
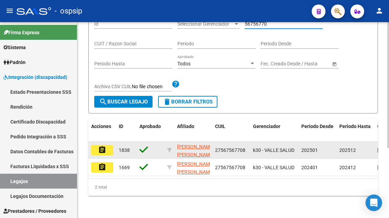
type input "56756770"
click at [106, 146] on mat-icon "assignment" at bounding box center [102, 149] width 8 height 8
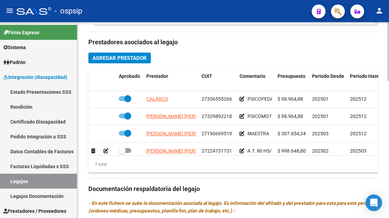
scroll to position [46, 0]
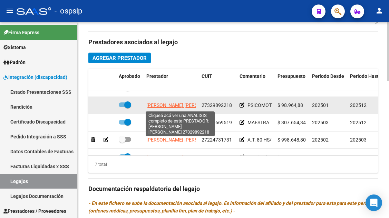
click at [172, 106] on span "LOPEZ YAMILA ALICIA ESTHER" at bounding box center [183, 105] width 75 height 6
type textarea "27329892218"
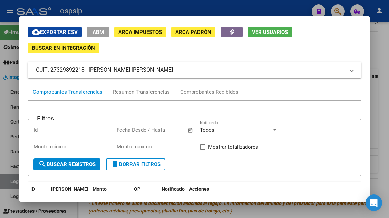
scroll to position [35, 0]
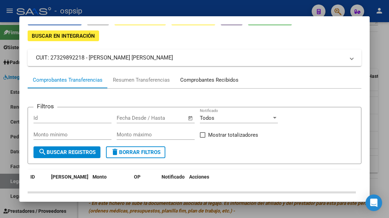
click at [205, 74] on div "Comprobantes Recibidos" at bounding box center [209, 79] width 69 height 17
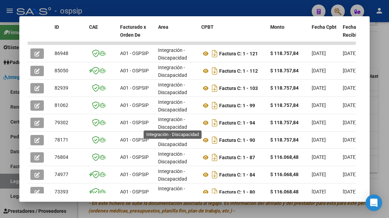
scroll to position [169, 0]
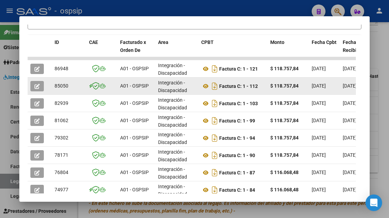
click at [35, 90] on button "button" at bounding box center [36, 86] width 13 height 10
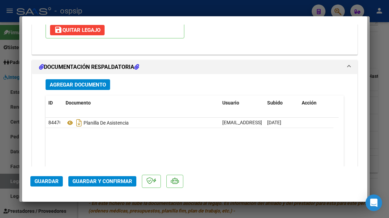
scroll to position [864, 0]
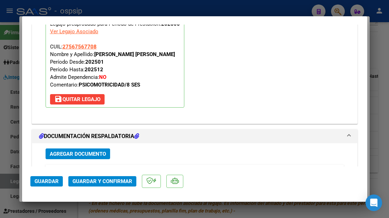
click at [9, 174] on div at bounding box center [194, 109] width 389 height 218
type input "$ 0,00"
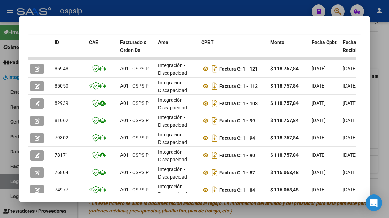
click at [9, 180] on div at bounding box center [194, 109] width 389 height 218
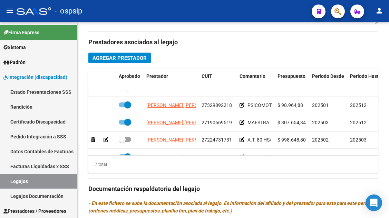
click at [9, 180] on link "Legajos" at bounding box center [38, 180] width 77 height 15
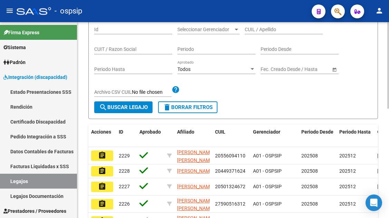
scroll to position [39, 0]
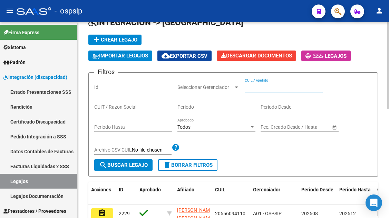
click at [258, 87] on input "CUIL / Apellido" at bounding box center [284, 87] width 78 height 6
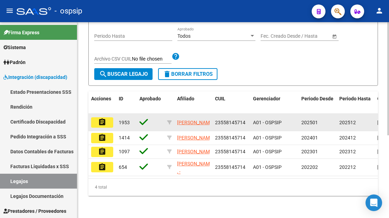
type input "55814571"
click at [108, 117] on button "assignment" at bounding box center [102, 122] width 22 height 10
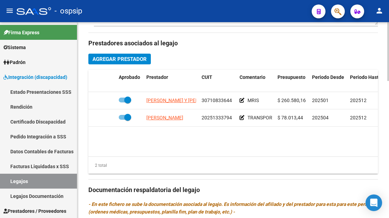
scroll to position [345, 0]
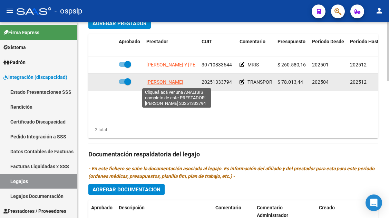
click at [176, 84] on span "LIBONATI DANIEL ERNESTO" at bounding box center [164, 82] width 37 height 6
type textarea "20251333794"
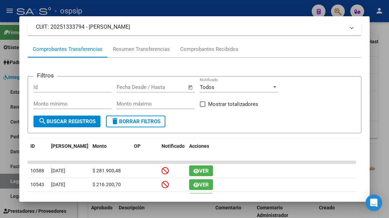
scroll to position [66, 0]
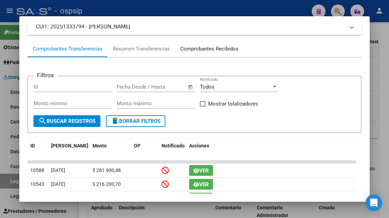
click at [204, 51] on div "Comprobantes Recibidos" at bounding box center [209, 49] width 58 height 8
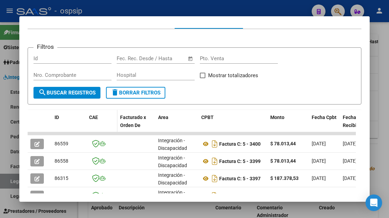
scroll to position [134, 0]
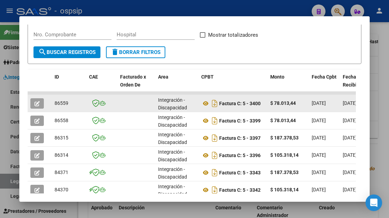
click at [42, 105] on button "button" at bounding box center [36, 103] width 13 height 10
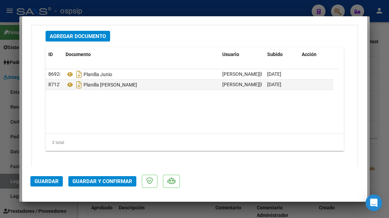
scroll to position [987, 0]
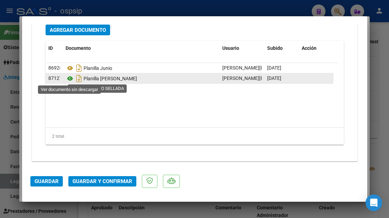
click at [68, 78] on icon at bounding box center [70, 78] width 9 height 8
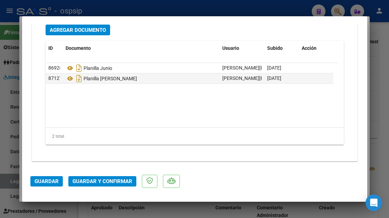
type input "$ 0,00"
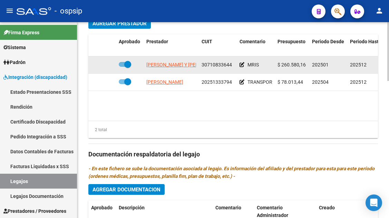
click at [164, 69] on app-link-go-to "GAMBARRUTTA LAURA CECILIA Y RUBILLO ROSANA CLAUDIA S.H." at bounding box center [185, 65] width 79 height 8
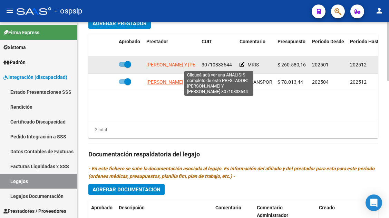
click at [164, 64] on span "GAMBARRUTTA LAURA CECILIA Y RUBILLO ROSANA CLAUDIA S.H." at bounding box center [185, 65] width 79 height 6
type textarea "30710833644"
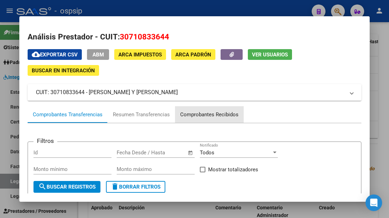
click at [208, 112] on div "Comprobantes Recibidos" at bounding box center [209, 115] width 58 height 8
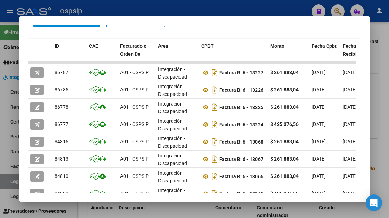
scroll to position [169, 0]
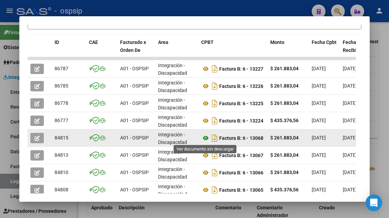
click at [205, 139] on icon at bounding box center [205, 138] width 9 height 8
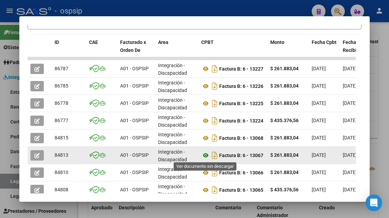
click at [205, 155] on icon at bounding box center [205, 155] width 9 height 8
click at [38, 152] on span "button" at bounding box center [37, 155] width 5 height 6
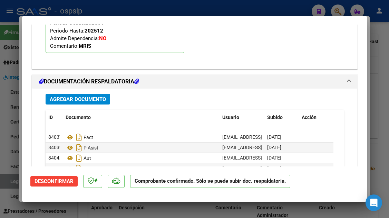
scroll to position [864, 0]
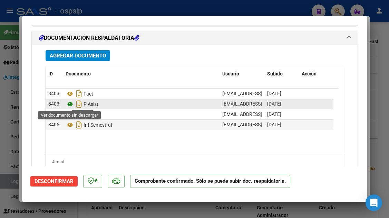
click at [68, 105] on icon at bounding box center [70, 104] width 9 height 8
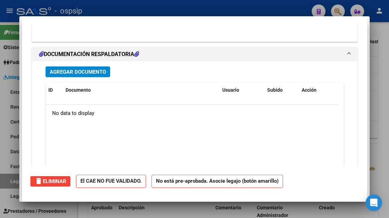
type input "$ 0,00"
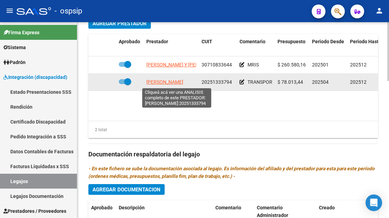
click at [156, 83] on span "LIBONATI DANIEL ERNESTO" at bounding box center [164, 82] width 37 height 6
type textarea "20251333794"
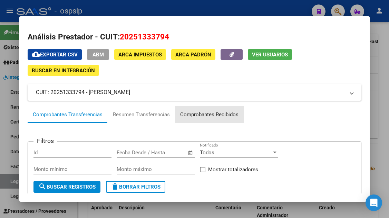
click at [212, 114] on div "Comprobantes Recibidos" at bounding box center [209, 115] width 58 height 8
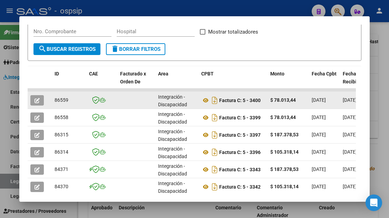
scroll to position [138, 0]
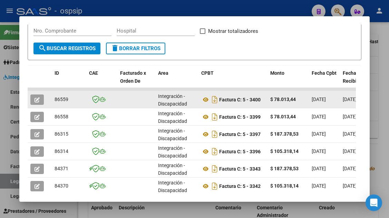
click at [35, 97] on span "button" at bounding box center [37, 99] width 5 height 6
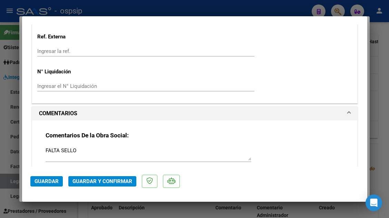
scroll to position [622, 0]
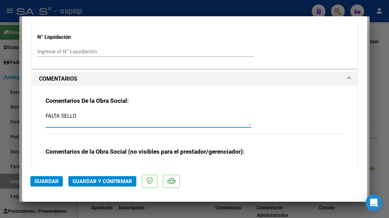
click at [112, 117] on textarea "FALTA SELLO" at bounding box center [149, 119] width 206 height 14
click at [156, 116] on textarea "FALTA SELLO. debito $6501,12, dia 20/06 feriado. no cocnurrio a rehabiolitacion" at bounding box center [149, 119] width 206 height 14
click at [143, 118] on textarea "FALTA SELLO. debito $6501,12, dia 20/06 . no cocnurrio a rehabiolitacion" at bounding box center [149, 119] width 206 height 14
click at [191, 115] on textarea "FALTA SELLO. debito $6501,12, dia 20/06 no cocnurrio a rehabiolitacion" at bounding box center [149, 119] width 206 height 14
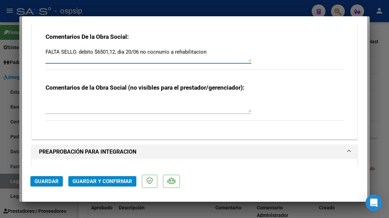
scroll to position [725, 0]
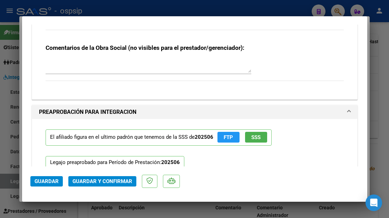
type textarea "FALTA SELLO. debito $6501,12, dia 20/06 no cocnurrio a rehabilitacion"
click at [109, 180] on span "Guardar y Confirmar" at bounding box center [103, 181] width 60 height 6
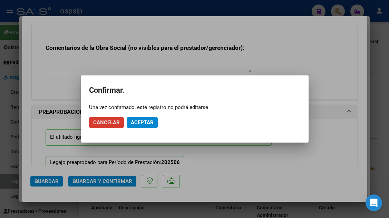
click at [145, 123] on span "Aceptar" at bounding box center [142, 122] width 23 height 6
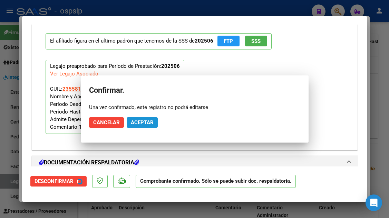
scroll to position [683, 0]
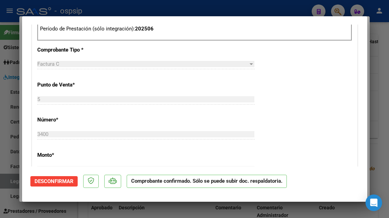
type input "$ 0,00"
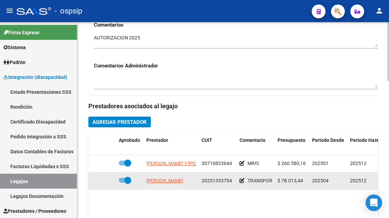
scroll to position [276, 0]
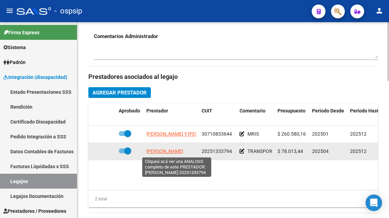
click at [165, 149] on span "LIBONATI DANIEL ERNESTO" at bounding box center [164, 151] width 37 height 6
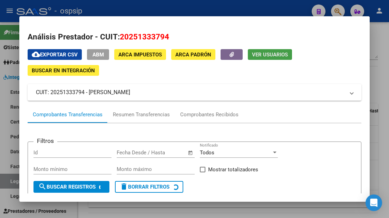
click at [267, 56] on span "Ver Usuarios" at bounding box center [270, 54] width 36 height 6
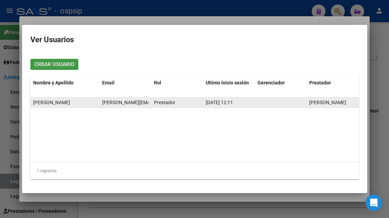
click at [122, 103] on span "daniel_libo@hotmail.com" at bounding box center [159, 102] width 114 height 6
copy span "daniel_libo@hotmail.com"
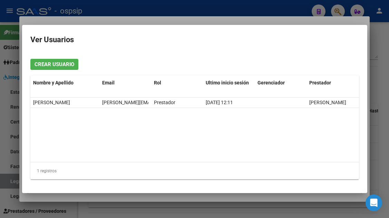
click at [10, 179] on div at bounding box center [194, 109] width 389 height 218
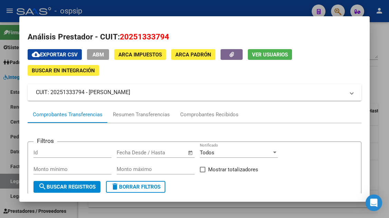
click at [10, 179] on div at bounding box center [194, 109] width 389 height 218
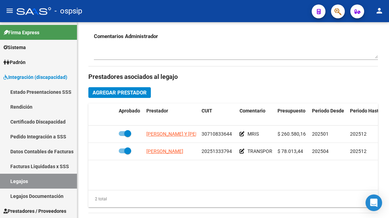
click at [10, 179] on link "Legajos" at bounding box center [38, 180] width 77 height 15
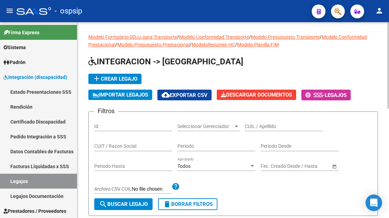
click at [257, 128] on input "CUIL / Apellido" at bounding box center [284, 126] width 78 height 6
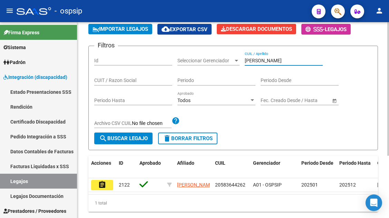
scroll to position [69, 0]
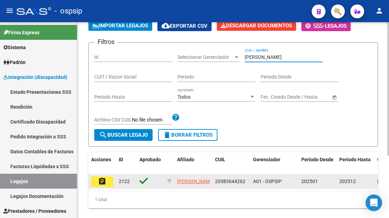
type input "ordoñez"
click at [103, 176] on datatable-body-cell "assignment" at bounding box center [102, 180] width 28 height 13
click at [99, 181] on mat-icon "assignment" at bounding box center [102, 181] width 8 height 8
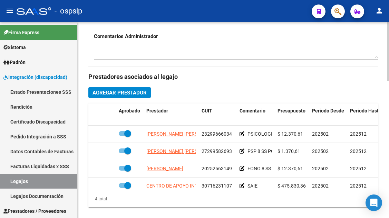
scroll to position [345, 0]
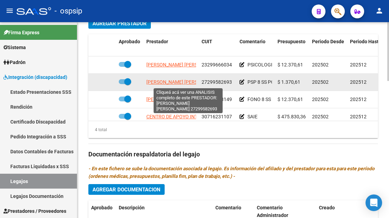
click at [165, 82] on span "VILLAFAÑE ANDREA MARCELA NOEMI" at bounding box center [183, 82] width 75 height 6
type textarea "27299582693"
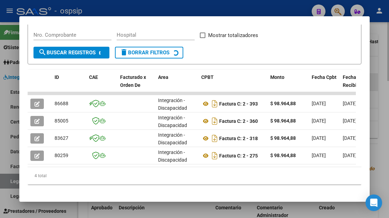
scroll to position [134, 0]
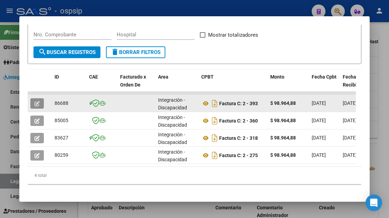
click at [37, 106] on icon "button" at bounding box center [37, 103] width 5 height 5
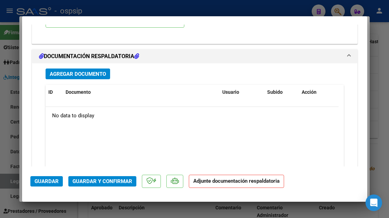
scroll to position [987, 0]
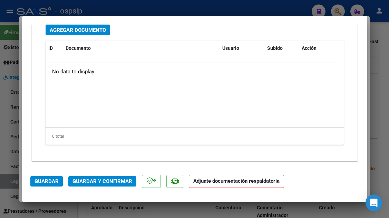
click at [15, 180] on div at bounding box center [194, 109] width 389 height 218
type input "$ 0,00"
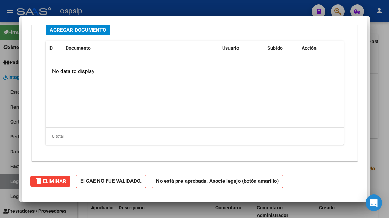
scroll to position [0, 0]
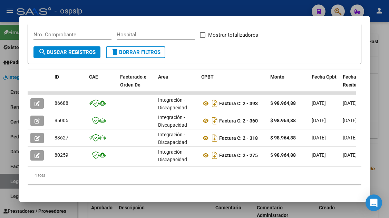
click at [15, 180] on div at bounding box center [194, 109] width 389 height 218
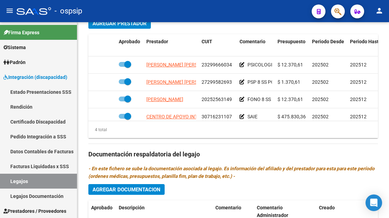
click at [15, 180] on link "Legajos" at bounding box center [38, 180] width 77 height 15
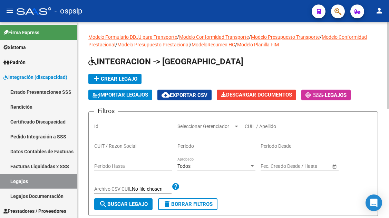
click at [248, 126] on input "CUIL / Apellido" at bounding box center [284, 126] width 78 height 6
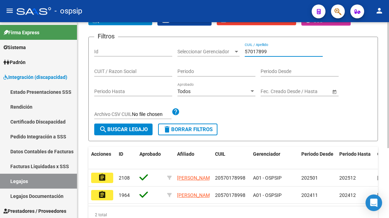
scroll to position [104, 0]
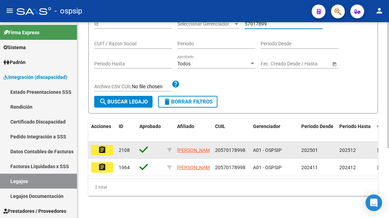
type input "57017899"
click at [101, 147] on mat-icon "assignment" at bounding box center [102, 149] width 8 height 8
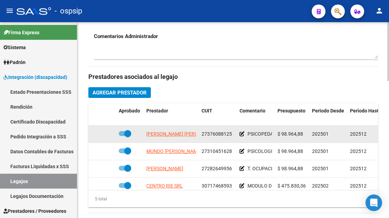
scroll to position [30, 0]
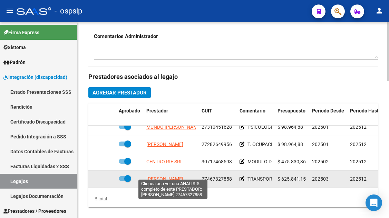
click at [162, 176] on span "BIAGIONI JUANA MARIA" at bounding box center [164, 179] width 37 height 6
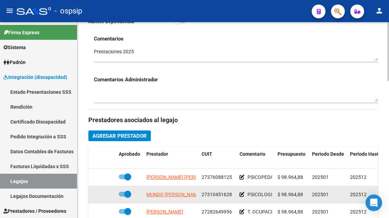
scroll to position [276, 0]
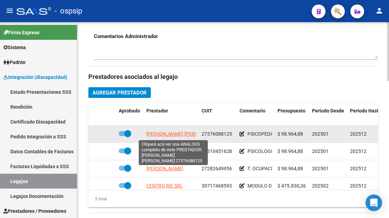
click at [178, 136] on span "LUCONI DANIELA NOEMI" at bounding box center [183, 134] width 75 height 6
type textarea "27376088125"
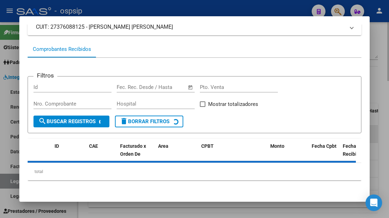
scroll to position [66, 0]
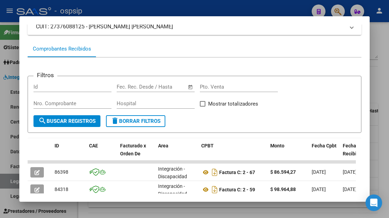
click at [11, 182] on div at bounding box center [194, 109] width 389 height 218
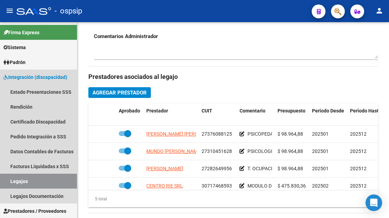
click at [11, 182] on link "Legajos" at bounding box center [38, 180] width 77 height 15
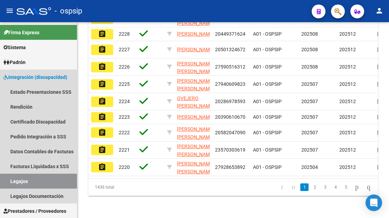
click at [11, 182] on link "Legajos" at bounding box center [38, 180] width 77 height 15
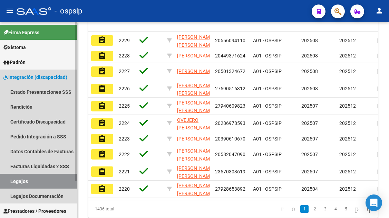
click at [36, 180] on link "Legajos" at bounding box center [38, 180] width 77 height 15
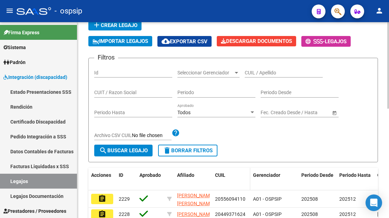
scroll to position [39, 0]
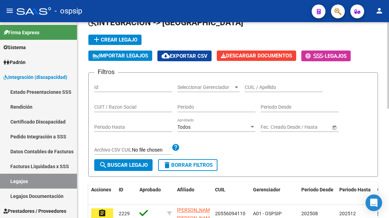
click at [258, 88] on input "CUIL / Apellido" at bounding box center [284, 87] width 78 height 6
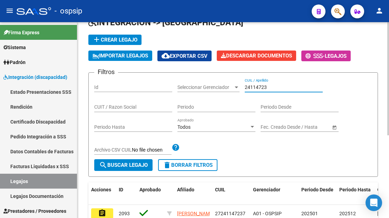
scroll to position [143, 0]
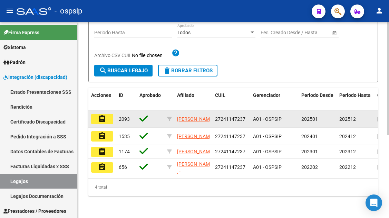
type input "24114723"
click at [101, 114] on mat-icon "assignment" at bounding box center [102, 118] width 8 height 8
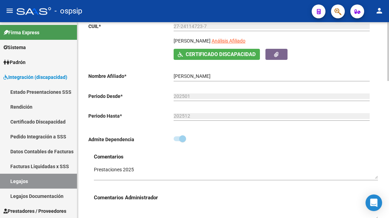
scroll to position [69, 0]
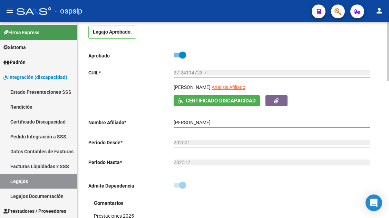
click at [257, 82] on div "27-24114723-7 Ingresar CUIL" at bounding box center [272, 74] width 196 height 20
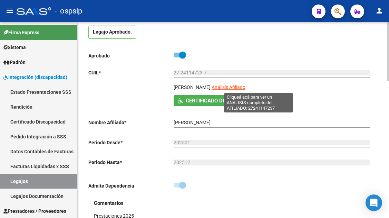
click at [246, 87] on span "Análisis Afiliado" at bounding box center [229, 87] width 34 height 6
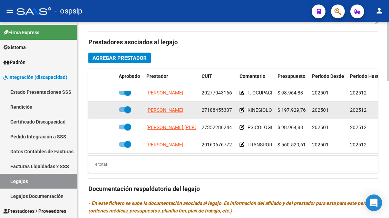
scroll to position [12, 0]
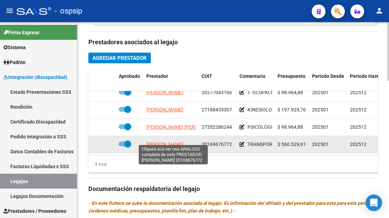
click at [155, 141] on span "PINTO ANGEL MARCELO" at bounding box center [164, 144] width 37 height 6
type textarea "20169676772"
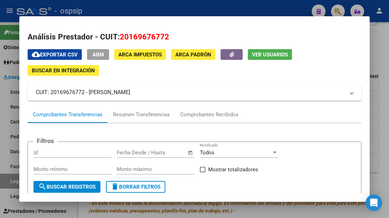
scroll to position [69, 0]
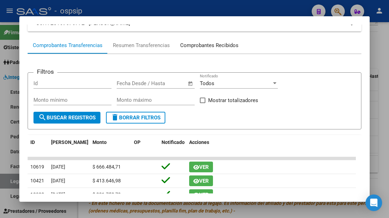
click at [194, 46] on div "Comprobantes Recibidos" at bounding box center [209, 45] width 58 height 8
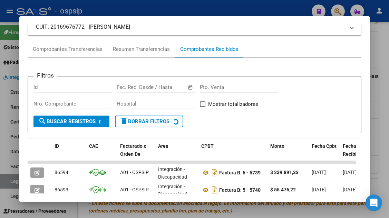
scroll to position [134, 0]
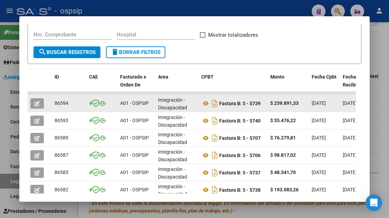
click at [37, 106] on icon "button" at bounding box center [37, 103] width 5 height 5
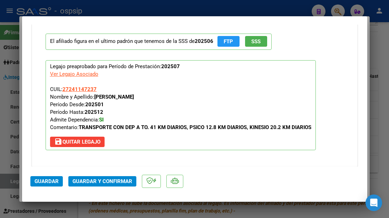
scroll to position [842, 0]
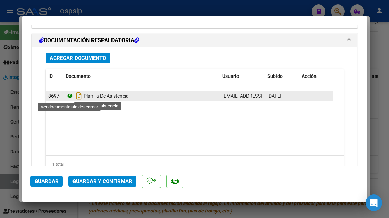
click at [72, 97] on icon at bounding box center [70, 96] width 9 height 8
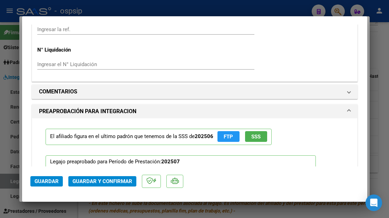
scroll to position [542, 0]
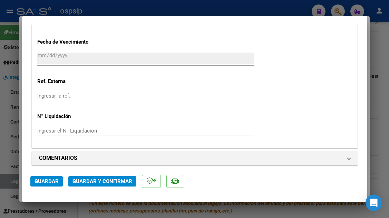
type input "$ 0,00"
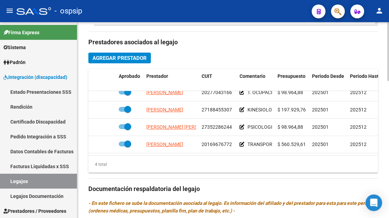
scroll to position [0, 0]
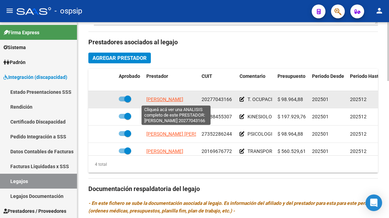
click at [161, 100] on span "GONZALEZ JUAN PATRICIO" at bounding box center [164, 99] width 37 height 6
type textarea "20277043166"
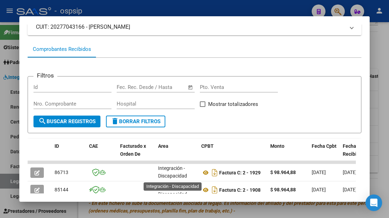
scroll to position [0, 0]
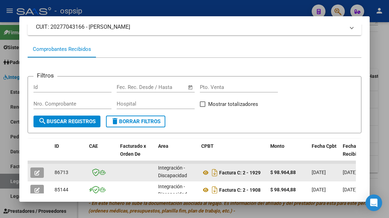
click at [38, 169] on button "button" at bounding box center [36, 172] width 13 height 10
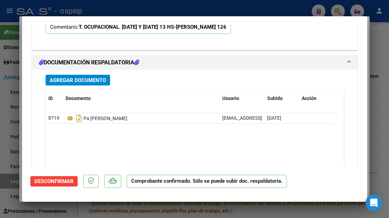
scroll to position [889, 0]
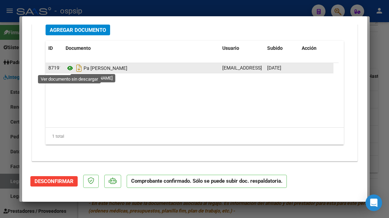
click at [69, 66] on icon at bounding box center [70, 68] width 9 height 8
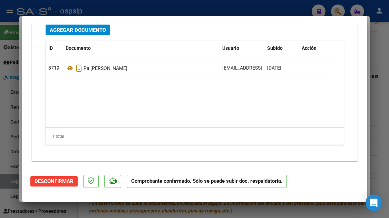
click at [14, 180] on div at bounding box center [194, 109] width 389 height 218
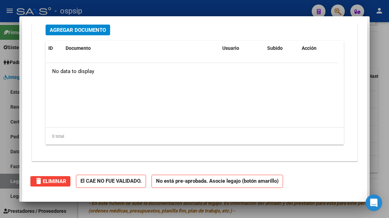
type input "$ 0,00"
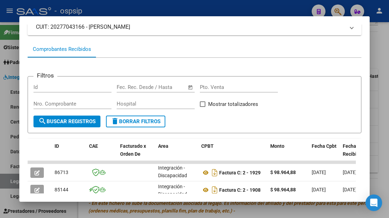
click at [14, 180] on div at bounding box center [194, 109] width 389 height 218
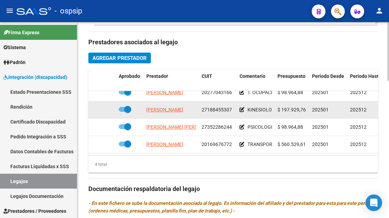
scroll to position [12, 0]
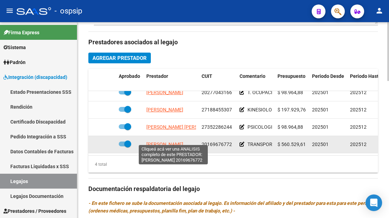
click at [175, 141] on span "PINTO ANGEL MARCELO" at bounding box center [164, 144] width 37 height 6
type textarea "20169676772"
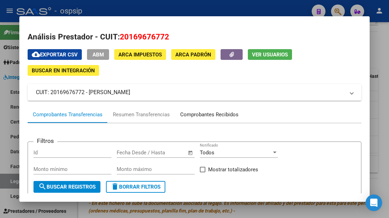
click at [198, 110] on div "Comprobantes Recibidos" at bounding box center [209, 114] width 69 height 17
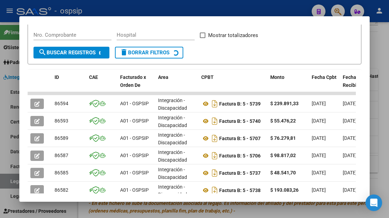
scroll to position [204, 0]
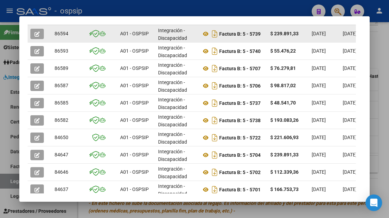
click at [40, 34] on icon "button" at bounding box center [37, 33] width 5 height 5
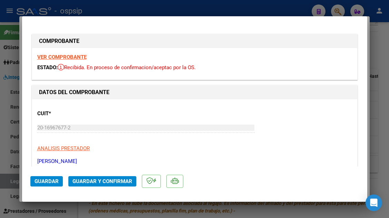
click at [87, 178] on span "Guardar y Confirmar" at bounding box center [103, 181] width 60 height 6
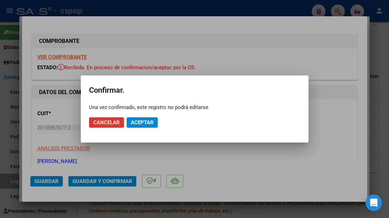
click at [138, 120] on span "Aceptar" at bounding box center [142, 122] width 23 height 6
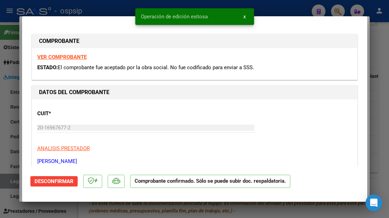
scroll to position [104, 0]
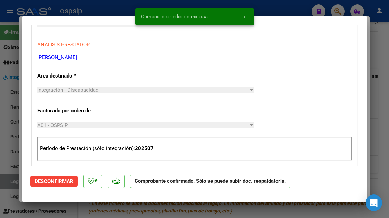
type input "$ 0,00"
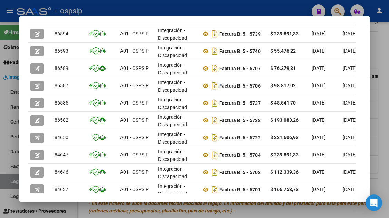
click at [10, 183] on div at bounding box center [194, 109] width 389 height 218
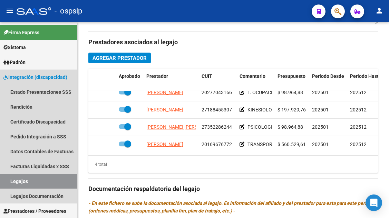
click at [10, 183] on link "Legajos" at bounding box center [38, 180] width 77 height 15
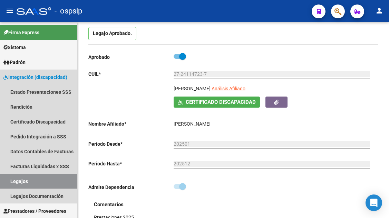
click at [10, 183] on link "Legajos" at bounding box center [38, 180] width 77 height 15
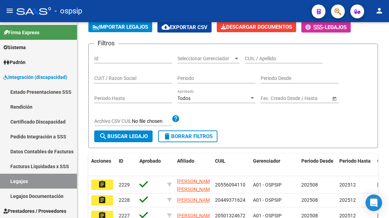
scroll to position [246, 0]
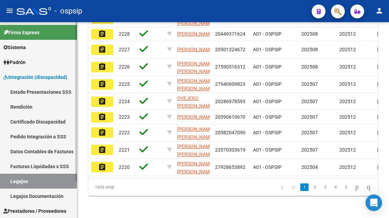
click at [11, 179] on link "Legajos" at bounding box center [38, 180] width 77 height 15
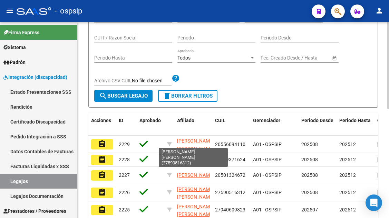
scroll to position [39, 0]
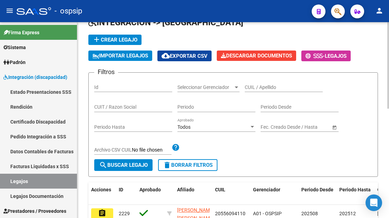
click at [258, 88] on input "CUIL / Apellido" at bounding box center [284, 87] width 78 height 6
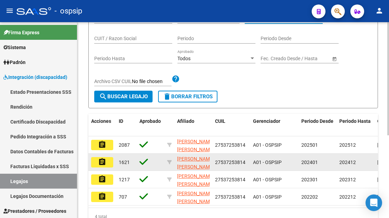
scroll to position [108, 0]
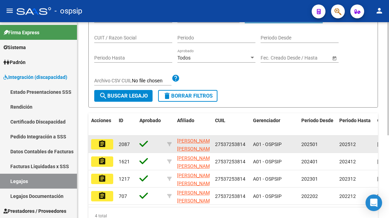
type input "salicas"
click at [104, 142] on mat-icon "assignment" at bounding box center [102, 144] width 8 height 8
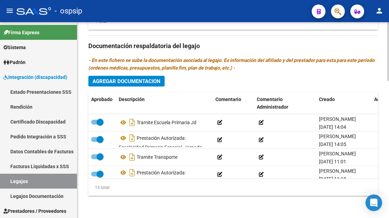
scroll to position [351, 0]
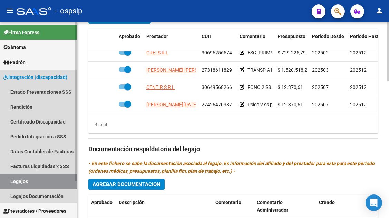
click at [35, 178] on link "Legajos" at bounding box center [38, 180] width 77 height 15
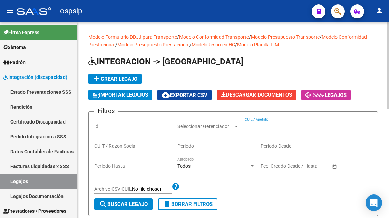
click at [249, 125] on input "CUIL / Apellido" at bounding box center [284, 126] width 78 height 6
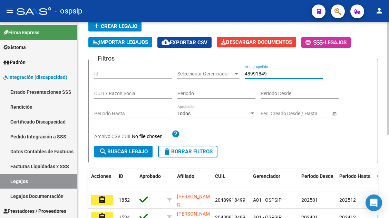
scroll to position [69, 0]
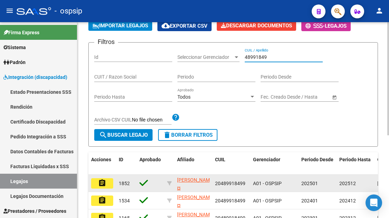
type input "48991849"
click at [97, 184] on button "assignment" at bounding box center [102, 183] width 22 height 10
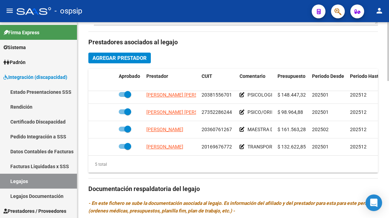
scroll to position [30, 0]
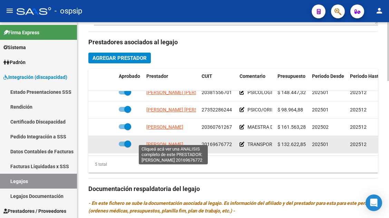
click at [155, 141] on span "PINTO ANGEL MARCELO" at bounding box center [164, 144] width 37 height 6
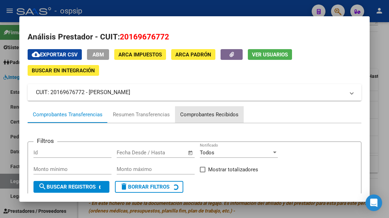
click at [213, 115] on div "Comprobantes Recibidos" at bounding box center [209, 115] width 58 height 8
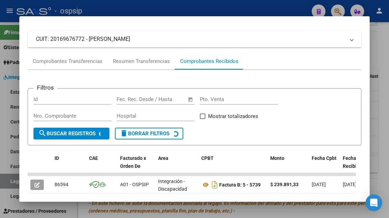
scroll to position [138, 0]
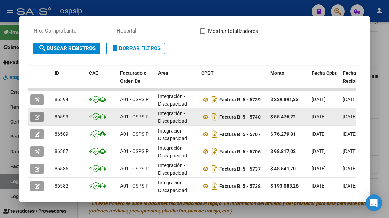
click at [39, 116] on icon "button" at bounding box center [37, 116] width 5 height 5
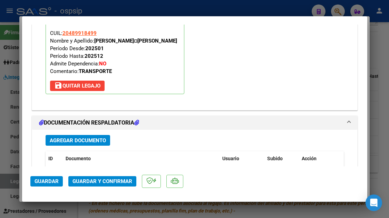
scroll to position [870, 0]
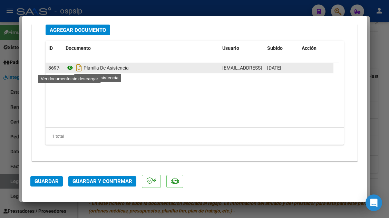
click at [69, 67] on icon at bounding box center [70, 68] width 9 height 8
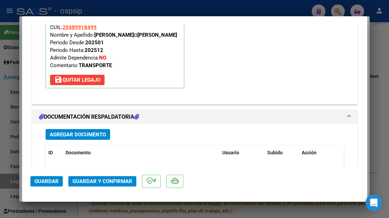
scroll to position [697, 0]
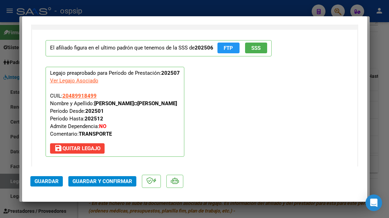
type input "$ 0,00"
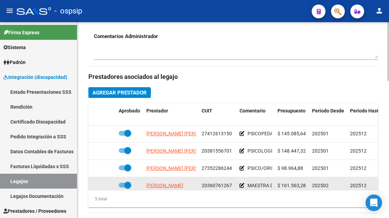
scroll to position [0, 0]
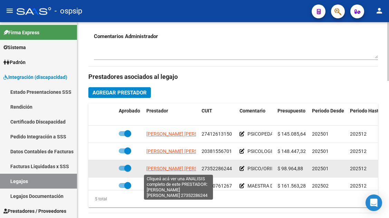
click at [172, 168] on span "CARRIZO GABRIELA LUCIANA" at bounding box center [183, 168] width 75 height 6
type textarea "27352286244"
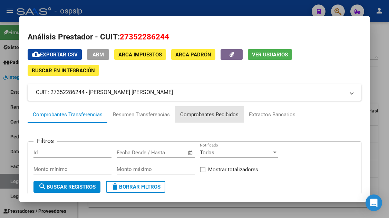
click at [214, 112] on div "Comprobantes Recibidos" at bounding box center [209, 115] width 58 height 8
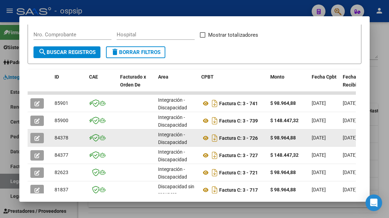
scroll to position [100, 0]
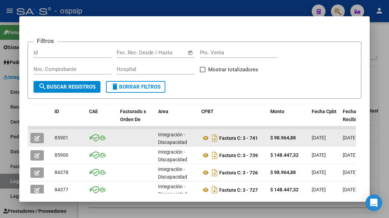
click at [34, 143] on button "button" at bounding box center [36, 138] width 13 height 10
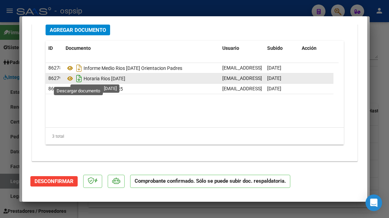
scroll to position [855, 0]
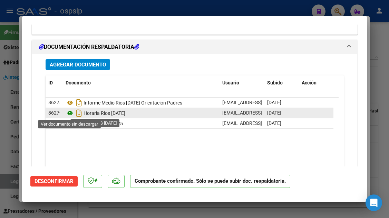
click at [71, 111] on icon at bounding box center [70, 113] width 9 height 8
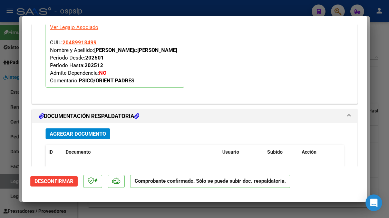
scroll to position [820, 0]
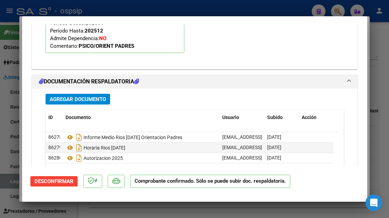
click at [9, 188] on div at bounding box center [194, 109] width 389 height 218
type input "$ 0,00"
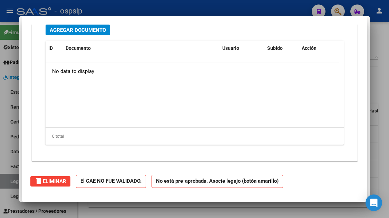
scroll to position [0, 0]
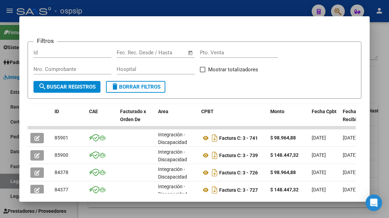
click at [10, 182] on div at bounding box center [194, 109] width 389 height 218
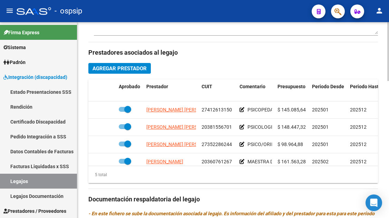
scroll to position [345, 0]
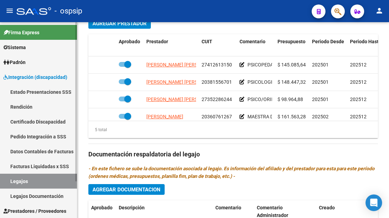
click at [9, 181] on link "Legajos" at bounding box center [38, 180] width 77 height 15
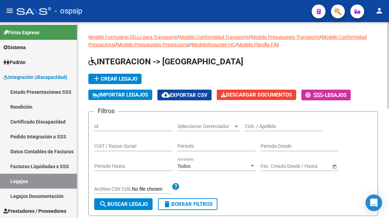
click at [254, 124] on input "CUIL / Apellido" at bounding box center [284, 126] width 78 height 6
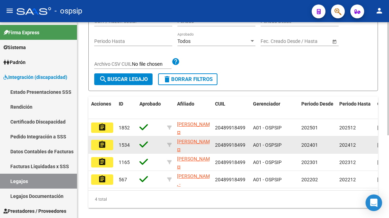
scroll to position [143, 0]
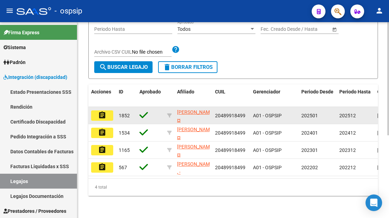
type input "48991849"
click at [96, 114] on button "assignment" at bounding box center [102, 115] width 22 height 10
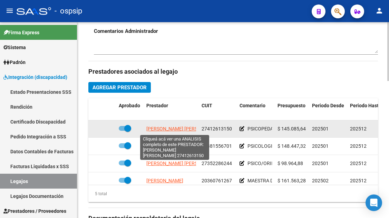
click at [181, 130] on span "CANDIA LUDMILA FATIMA" at bounding box center [183, 129] width 75 height 6
type textarea "27412613150"
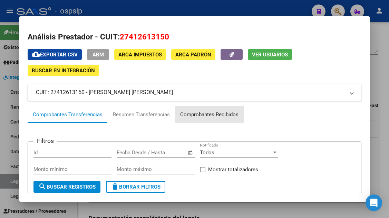
click at [195, 114] on div "Comprobantes Recibidos" at bounding box center [209, 115] width 58 height 8
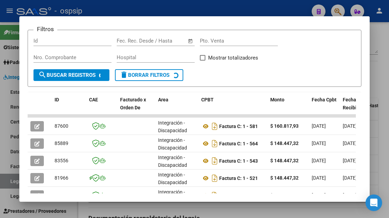
scroll to position [169, 0]
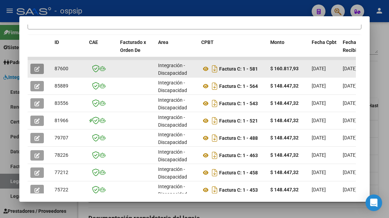
click at [35, 70] on icon "button" at bounding box center [37, 68] width 5 height 5
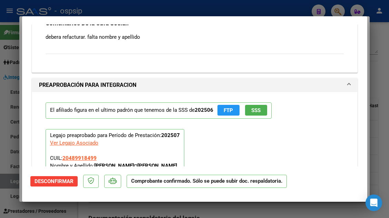
scroll to position [829, 0]
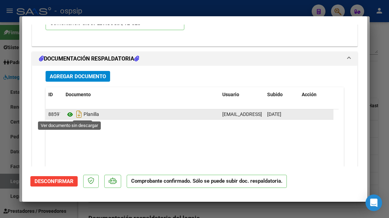
click at [69, 112] on icon at bounding box center [70, 114] width 9 height 8
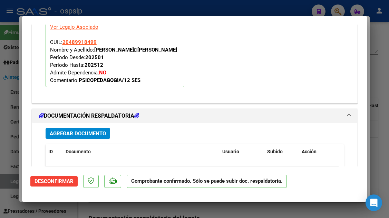
scroll to position [772, 0]
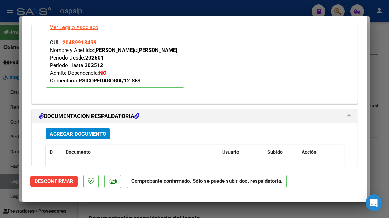
type input "$ 0,00"
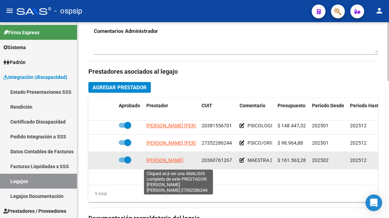
scroll to position [30, 0]
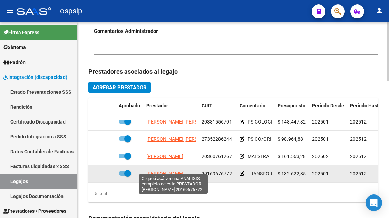
click at [168, 171] on span "PINTO ANGEL MARCELO" at bounding box center [164, 174] width 37 height 6
type textarea "20169676772"
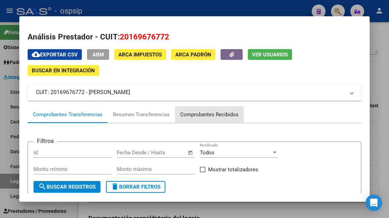
click at [200, 114] on div "Comprobantes Recibidos" at bounding box center [209, 115] width 58 height 8
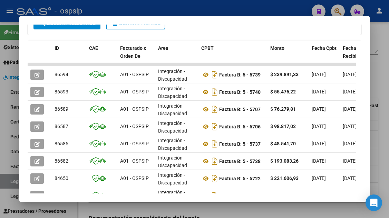
scroll to position [169, 0]
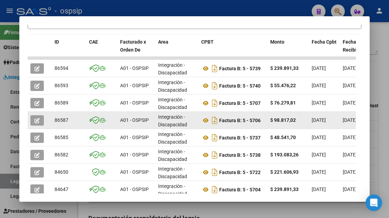
click at [35, 120] on icon "button" at bounding box center [37, 120] width 5 height 5
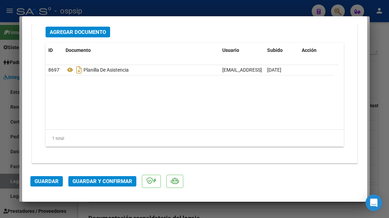
scroll to position [870, 0]
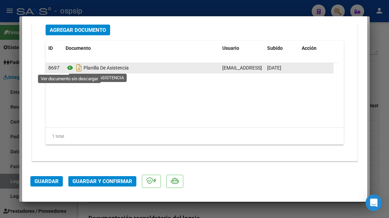
click at [70, 67] on icon at bounding box center [70, 68] width 9 height 8
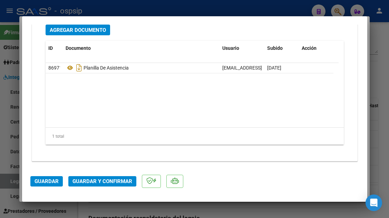
click at [12, 177] on div at bounding box center [194, 109] width 389 height 218
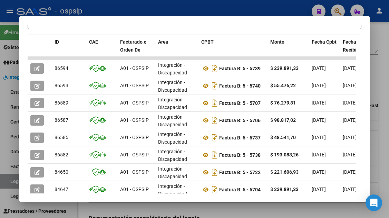
click at [12, 177] on div at bounding box center [194, 109] width 389 height 218
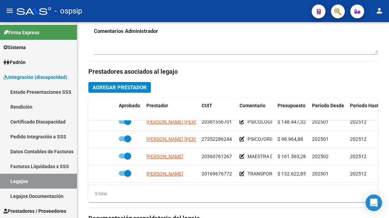
click at [12, 177] on link "Legajos" at bounding box center [38, 180] width 77 height 15
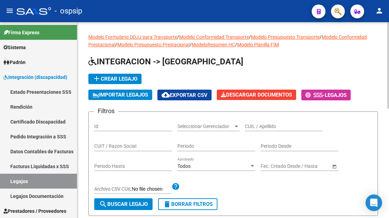
click at [269, 130] on div "CUIL / Apellido" at bounding box center [284, 124] width 78 height 14
click at [265, 128] on input "CUIL / Apellido" at bounding box center [284, 126] width 78 height 6
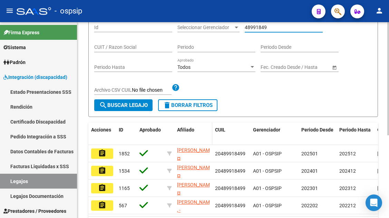
scroll to position [138, 0]
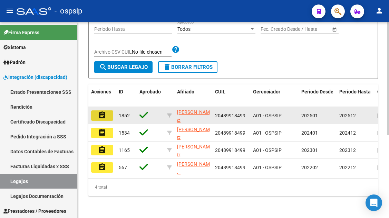
click at [99, 111] on mat-icon "assignment" at bounding box center [102, 115] width 8 height 8
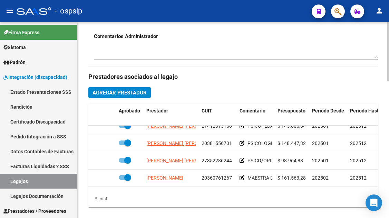
scroll to position [6, 0]
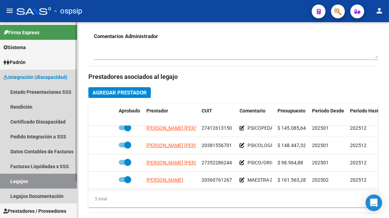
click at [23, 178] on link "Legajos" at bounding box center [38, 180] width 77 height 15
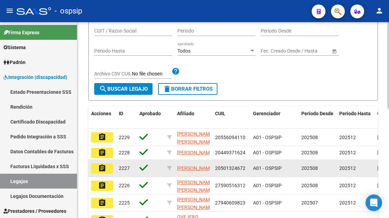
scroll to position [74, 0]
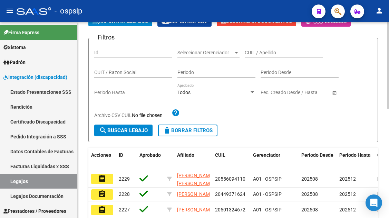
click at [268, 50] on input "CUIL / Apellido" at bounding box center [284, 53] width 78 height 6
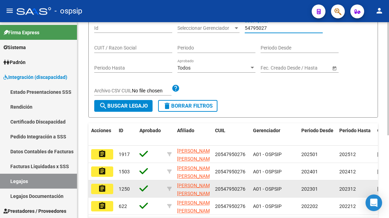
scroll to position [108, 0]
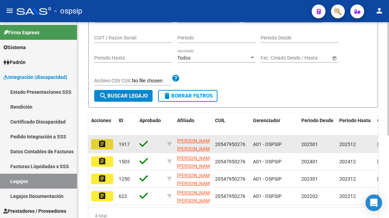
click at [107, 143] on button "assignment" at bounding box center [102, 144] width 22 height 10
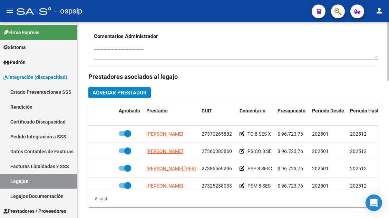
scroll to position [47, 0]
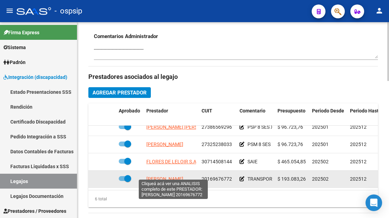
click at [161, 176] on span "PINTO ANGEL MARCELO" at bounding box center [164, 179] width 37 height 6
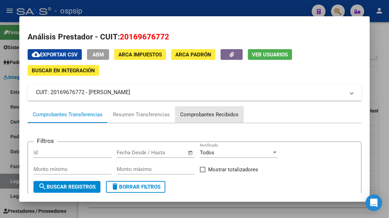
click at [198, 113] on div "Comprobantes Recibidos" at bounding box center [209, 115] width 58 height 8
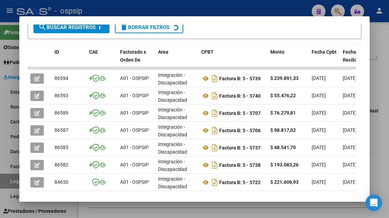
scroll to position [169, 0]
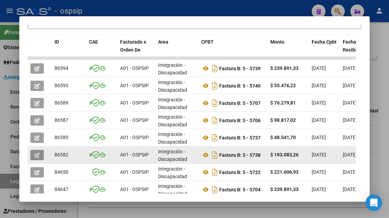
click at [39, 153] on icon "button" at bounding box center [37, 154] width 5 height 5
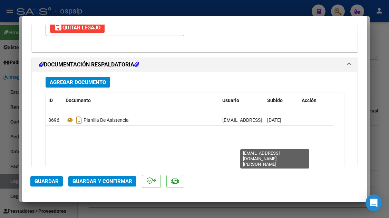
scroll to position [829, 0]
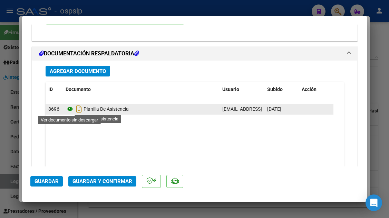
click at [69, 105] on icon at bounding box center [70, 109] width 9 height 8
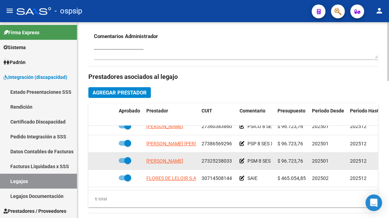
scroll to position [0, 0]
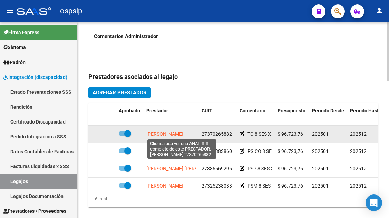
click at [171, 134] on span "LISO GIULIANA PAMELA SELENE" at bounding box center [164, 134] width 37 height 6
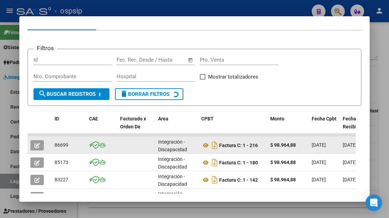
scroll to position [100, 0]
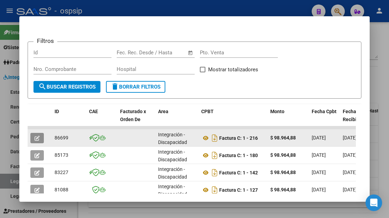
click at [40, 137] on icon "button" at bounding box center [37, 137] width 5 height 5
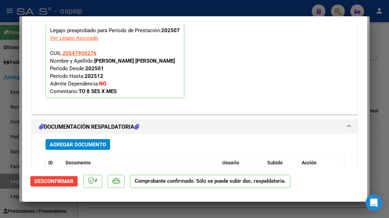
scroll to position [933, 0]
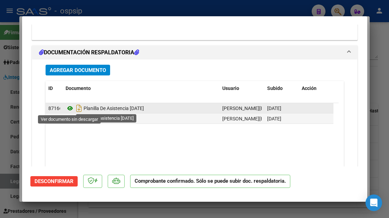
click at [72, 106] on icon at bounding box center [70, 108] width 9 height 8
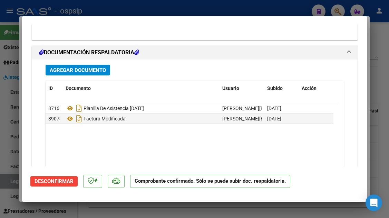
scroll to position [0, 0]
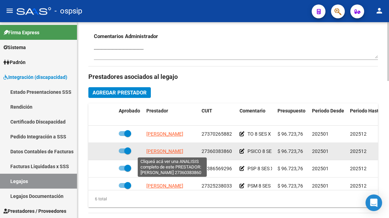
click at [164, 150] on span "RAO VALERIA SOLEDAD" at bounding box center [164, 151] width 37 height 6
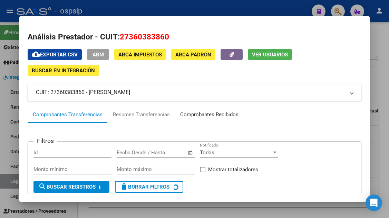
click at [197, 115] on div "Comprobantes Recibidos" at bounding box center [209, 115] width 58 height 8
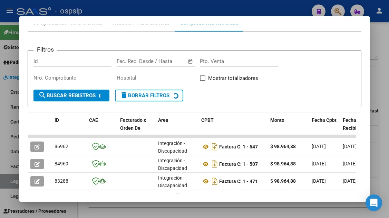
scroll to position [134, 0]
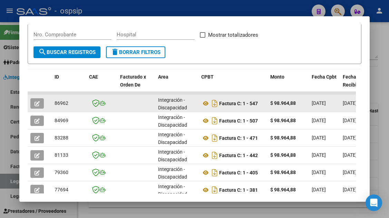
click at [38, 99] on button "button" at bounding box center [36, 103] width 13 height 10
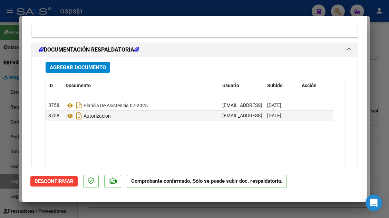
scroll to position [864, 0]
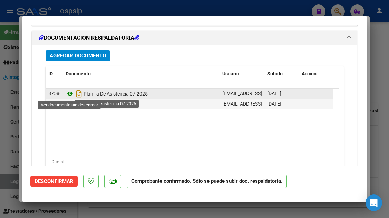
click at [71, 94] on icon at bounding box center [70, 93] width 9 height 8
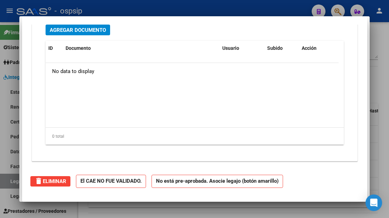
scroll to position [0, 0]
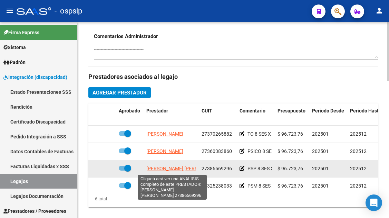
click at [168, 168] on span "GOMEZ MARIA ANALUZ" at bounding box center [183, 168] width 75 height 6
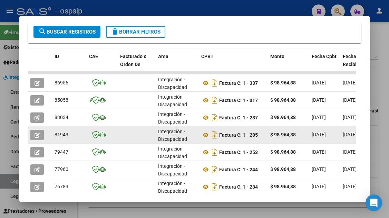
scroll to position [169, 0]
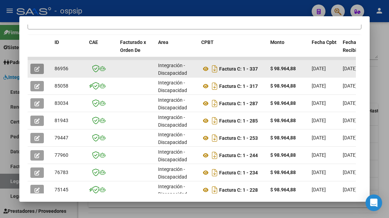
click at [38, 68] on icon "button" at bounding box center [37, 68] width 5 height 5
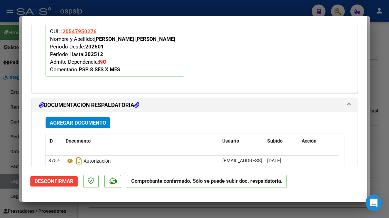
scroll to position [829, 0]
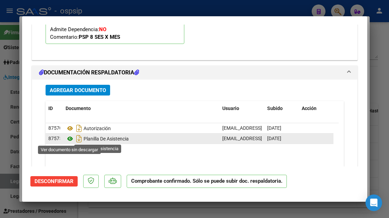
click at [68, 136] on icon at bounding box center [70, 138] width 9 height 8
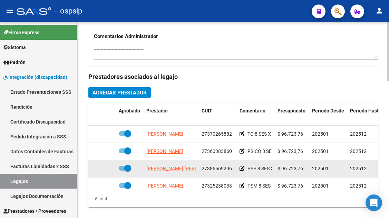
scroll to position [35, 0]
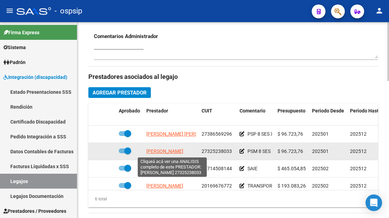
click at [160, 150] on span "GOMEZ MARIA GIMENA" at bounding box center [164, 151] width 37 height 6
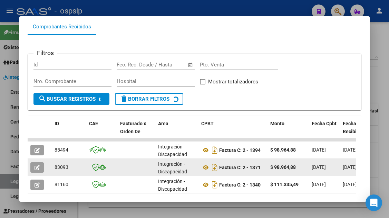
scroll to position [100, 0]
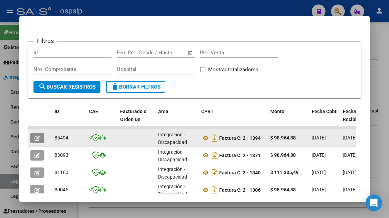
click at [35, 142] on button "button" at bounding box center [36, 138] width 13 height 10
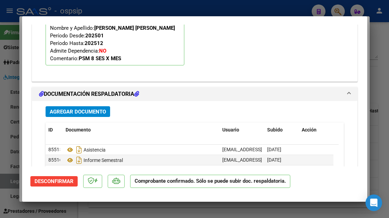
scroll to position [889, 0]
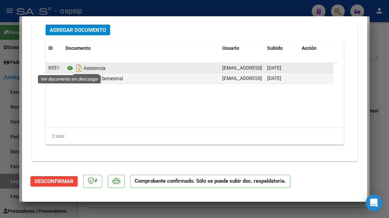
click at [66, 68] on icon at bounding box center [70, 68] width 9 height 8
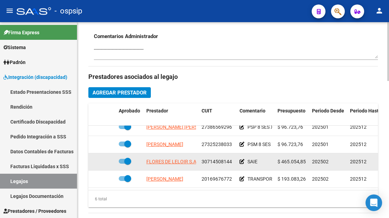
scroll to position [47, 0]
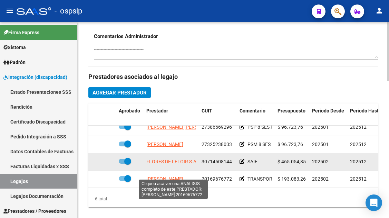
click at [158, 176] on span "PINTO ANGEL MARCELO" at bounding box center [164, 179] width 37 height 6
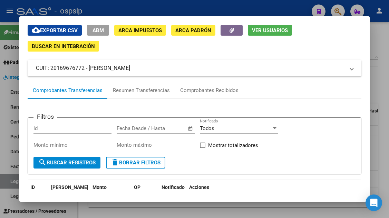
scroll to position [69, 0]
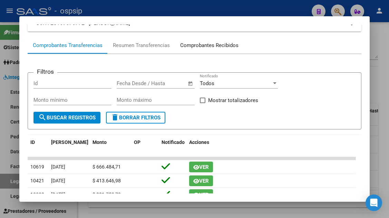
click at [208, 48] on div "Comprobantes Recibidos" at bounding box center [209, 45] width 58 height 8
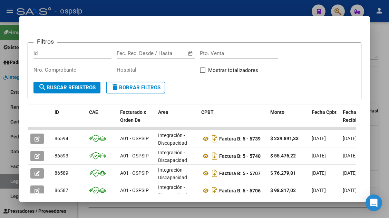
scroll to position [169, 0]
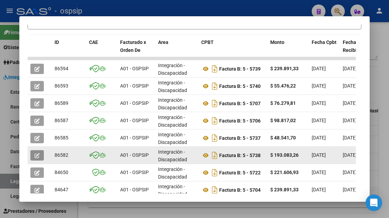
click at [34, 154] on button "button" at bounding box center [36, 155] width 13 height 10
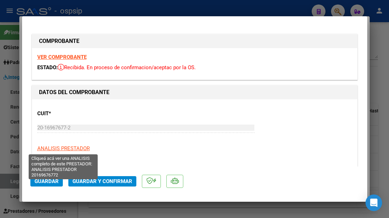
scroll to position [104, 0]
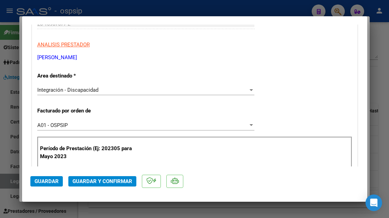
click at [93, 178] on span "Guardar y Confirmar" at bounding box center [103, 181] width 60 height 6
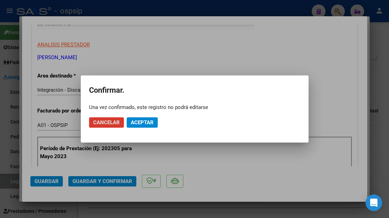
click at [136, 122] on span "Aceptar" at bounding box center [142, 122] width 23 height 6
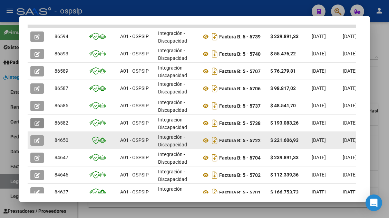
scroll to position [238, 0]
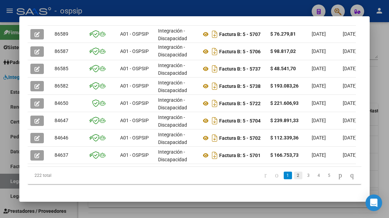
click at [294, 179] on link "2" at bounding box center [298, 175] width 8 height 8
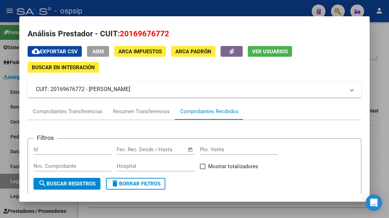
scroll to position [0, 0]
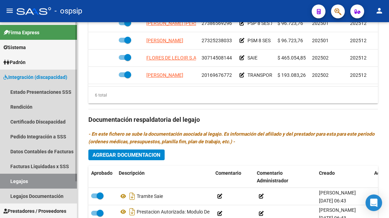
click at [34, 181] on link "Legajos" at bounding box center [38, 180] width 77 height 15
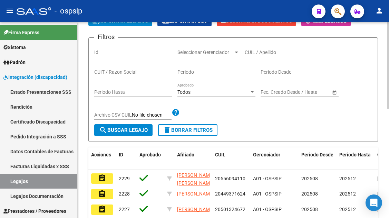
scroll to position [74, 0]
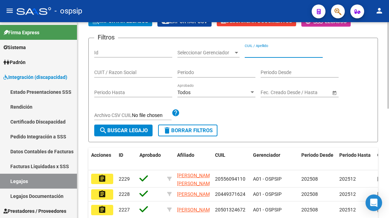
click at [251, 52] on input "CUIL / Apellido" at bounding box center [284, 53] width 78 height 6
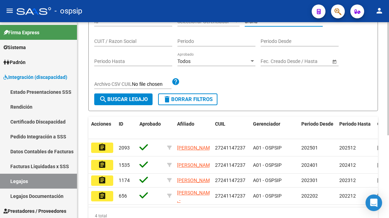
scroll to position [143, 0]
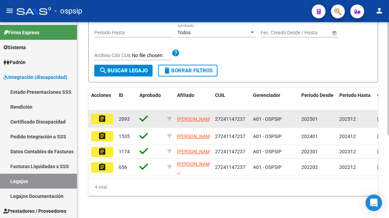
click at [100, 114] on button "assignment" at bounding box center [102, 119] width 22 height 10
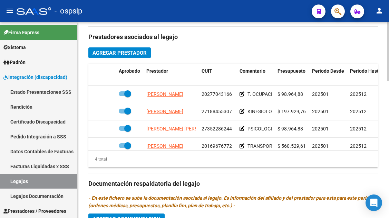
scroll to position [12, 0]
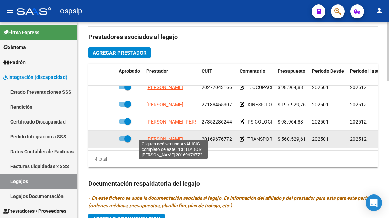
click at [162, 136] on span "PINTO ANGEL MARCELO" at bounding box center [164, 139] width 37 height 6
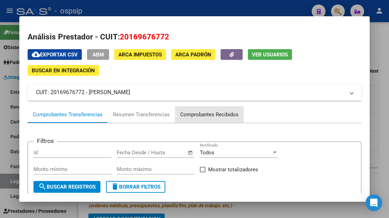
click at [221, 114] on div "Comprobantes Recibidos" at bounding box center [209, 115] width 58 height 8
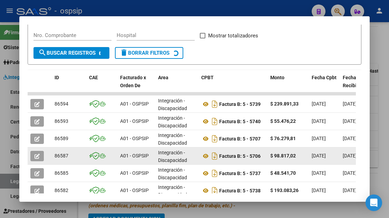
scroll to position [134, 0]
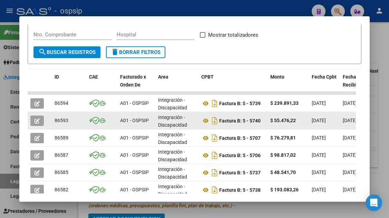
click at [36, 120] on icon "button" at bounding box center [37, 120] width 5 height 5
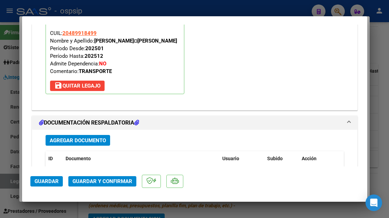
scroll to position [0, 0]
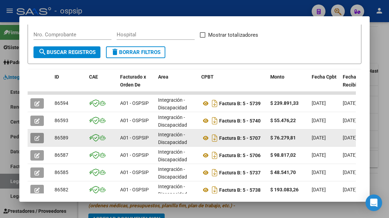
click at [37, 142] on button "button" at bounding box center [36, 138] width 13 height 10
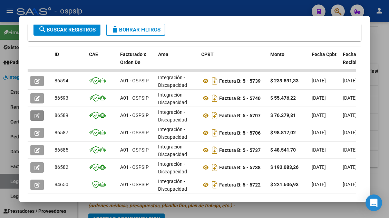
scroll to position [169, 0]
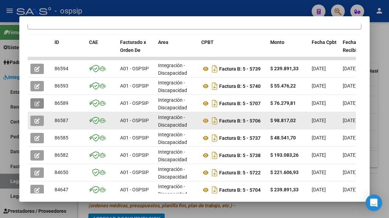
click at [37, 121] on icon "button" at bounding box center [37, 120] width 5 height 5
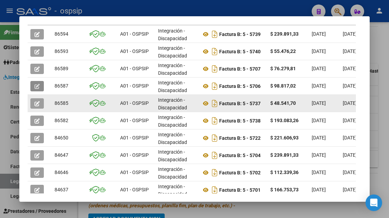
click at [37, 105] on icon "button" at bounding box center [37, 103] width 5 height 5
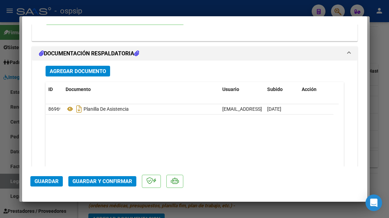
scroll to position [0, 0]
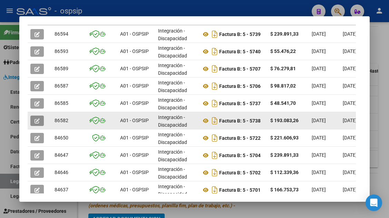
click at [35, 121] on icon "button" at bounding box center [37, 120] width 5 height 5
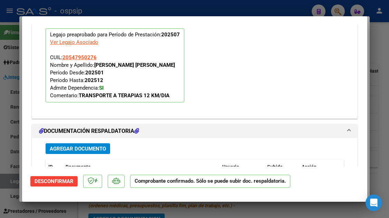
scroll to position [691, 0]
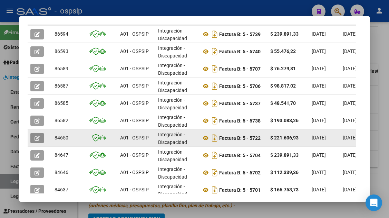
click at [37, 135] on span "button" at bounding box center [37, 138] width 5 height 6
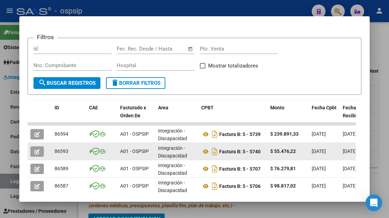
scroll to position [138, 0]
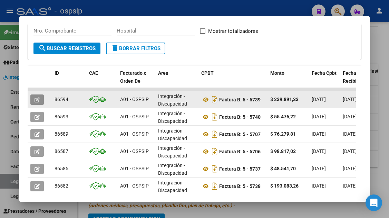
click at [36, 95] on button "button" at bounding box center [36, 99] width 13 height 10
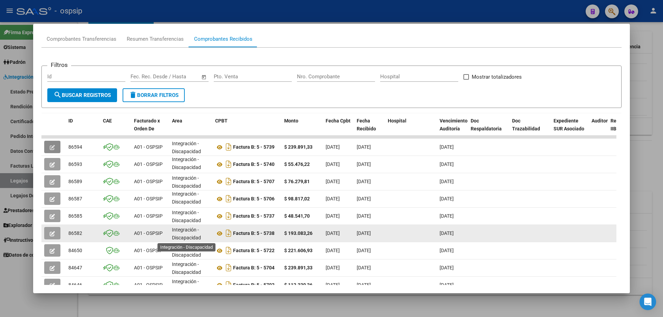
scroll to position [1, 0]
click at [55, 217] on button "button" at bounding box center [52, 233] width 16 height 12
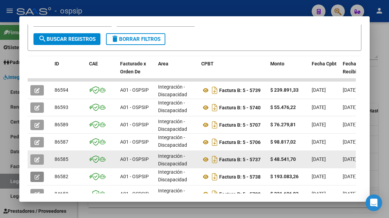
scroll to position [9, 0]
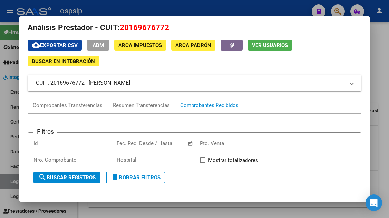
click at [11, 178] on div at bounding box center [194, 109] width 389 height 218
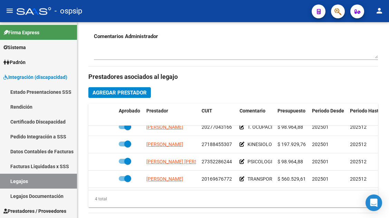
click at [11, 178] on link "Legajos" at bounding box center [38, 180] width 77 height 15
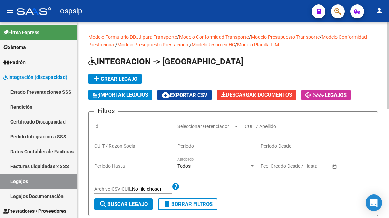
click at [260, 123] on div "CUIL / Apellido" at bounding box center [284, 124] width 78 height 14
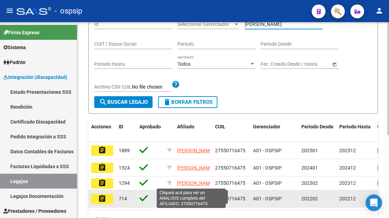
scroll to position [138, 0]
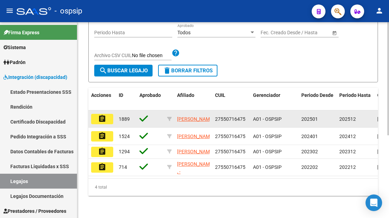
click at [107, 116] on button "assignment" at bounding box center [102, 119] width 22 height 10
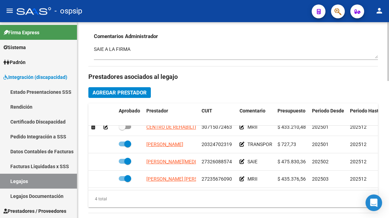
scroll to position [12, 0]
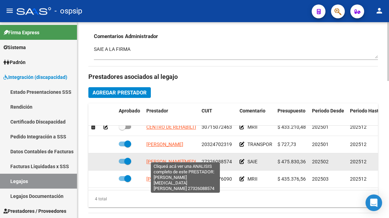
click at [165, 159] on span "BORELLO BENITEZ ALEXIA PAMELA" at bounding box center [202, 162] width 112 height 6
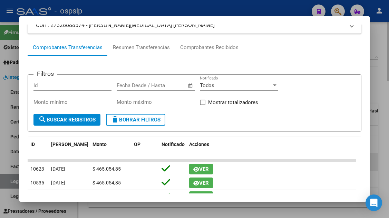
scroll to position [66, 0]
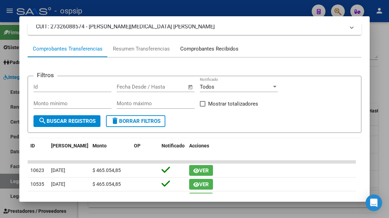
click at [222, 47] on div "Comprobantes Recibidos" at bounding box center [209, 49] width 58 height 8
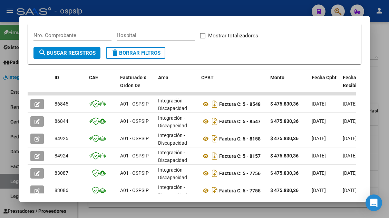
scroll to position [134, 0]
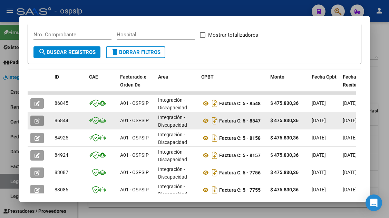
click at [38, 123] on icon "button" at bounding box center [37, 120] width 5 height 5
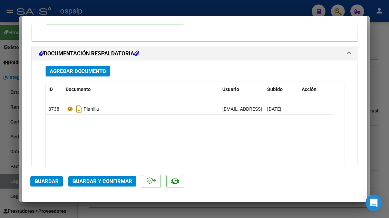
scroll to position [864, 0]
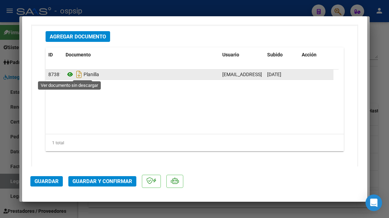
click at [67, 72] on icon at bounding box center [70, 74] width 9 height 8
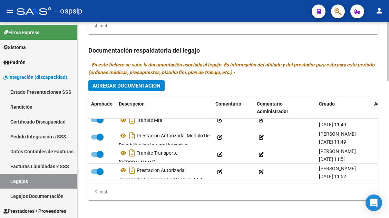
scroll to position [454, 0]
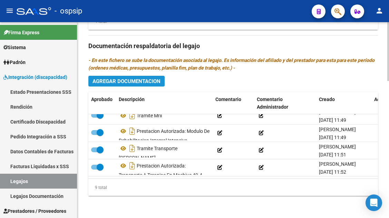
click at [125, 79] on span "Agregar Documentacion" at bounding box center [127, 81] width 68 height 6
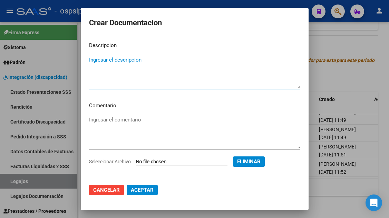
paste textarea "Prestación autorizada: Modulo Apoyo a la Integración Escolar, presencial, perio…"
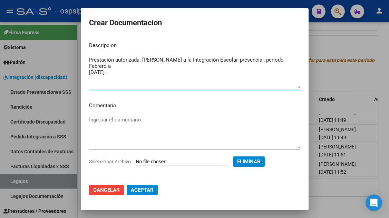
click at [145, 191] on span "Aceptar" at bounding box center [142, 190] width 23 height 6
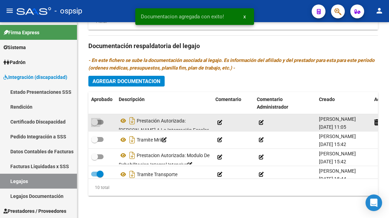
click at [92, 119] on span at bounding box center [94, 121] width 7 height 7
click at [94, 124] on input "checkbox" at bounding box center [94, 124] width 0 height 0
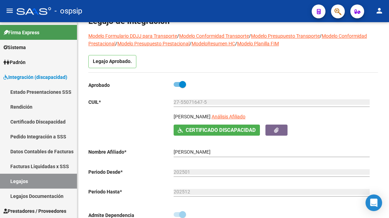
scroll to position [0, 0]
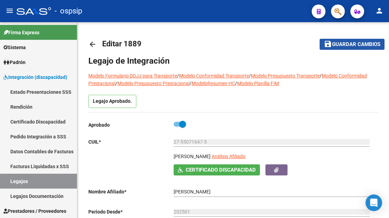
click at [346, 46] on span "Guardar cambios" at bounding box center [356, 44] width 48 height 6
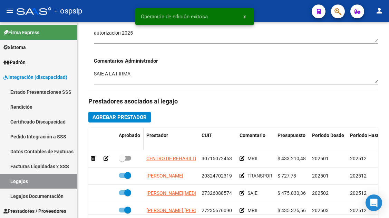
scroll to position [311, 0]
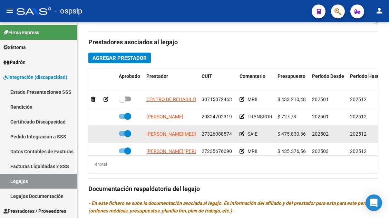
click at [159, 137] on app-link-go-to "BORELLO BENITEZ ALEXIA PAMELA" at bounding box center [202, 134] width 112 height 8
click at [162, 129] on datatable-body-cell "BORELLO BENITEZ ALEXIA PAMELA" at bounding box center [171, 133] width 55 height 17
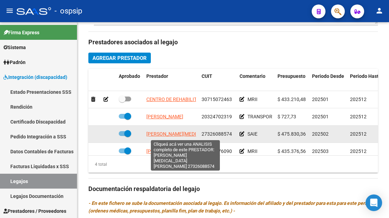
click at [153, 134] on span "BORELLO BENITEZ ALEXIA PAMELA" at bounding box center [202, 134] width 112 height 6
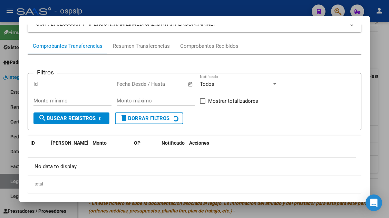
scroll to position [69, 0]
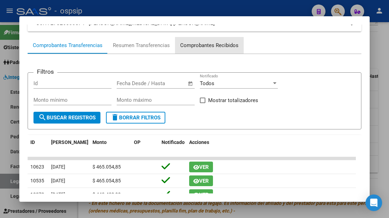
click at [224, 50] on div "Comprobantes Recibidos" at bounding box center [209, 45] width 69 height 17
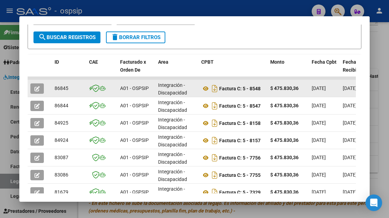
scroll to position [150, 0]
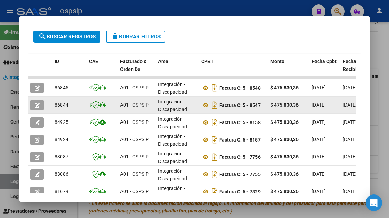
click at [35, 106] on icon "button" at bounding box center [37, 105] width 5 height 5
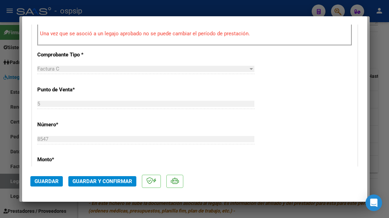
scroll to position [311, 0]
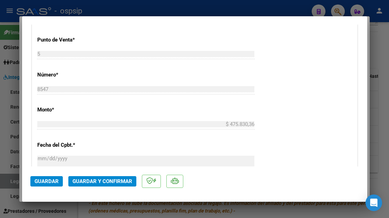
click at [98, 186] on button "Guardar y Confirmar" at bounding box center [102, 181] width 68 height 10
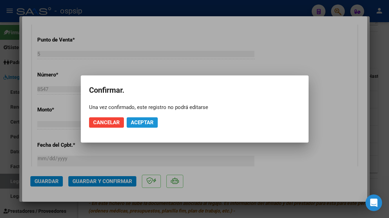
click at [136, 125] on span "Aceptar" at bounding box center [142, 122] width 23 height 6
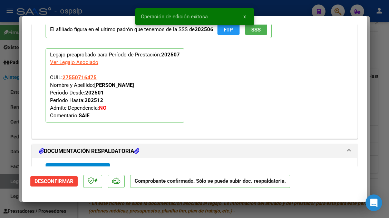
scroll to position [656, 0]
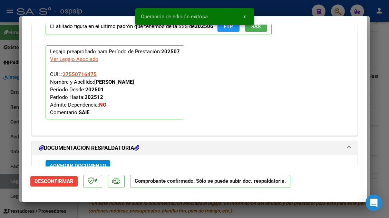
click at [10, 185] on div at bounding box center [194, 109] width 389 height 218
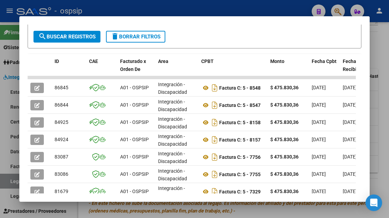
click at [10, 185] on div at bounding box center [194, 109] width 389 height 218
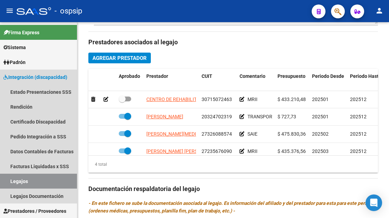
click at [10, 185] on link "Legajos" at bounding box center [38, 180] width 77 height 15
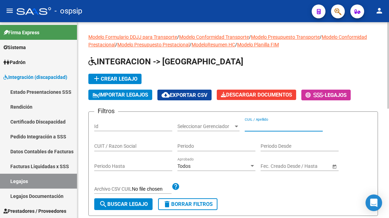
click at [255, 128] on input "CUIL / Apellido" at bounding box center [284, 126] width 78 height 6
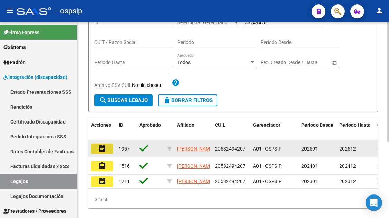
click at [100, 151] on mat-icon "assignment" at bounding box center [102, 148] width 8 height 8
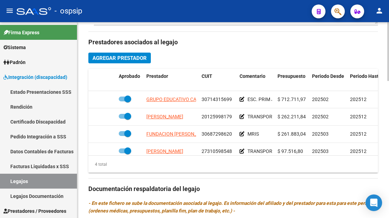
scroll to position [12, 0]
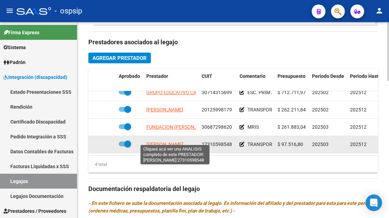
click at [160, 141] on span "[PERSON_NAME] [PERSON_NAME]" at bounding box center [164, 144] width 37 height 6
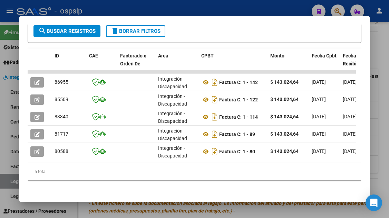
scroll to position [161, 0]
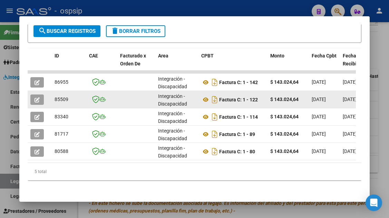
click at [37, 97] on icon "button" at bounding box center [37, 99] width 5 height 5
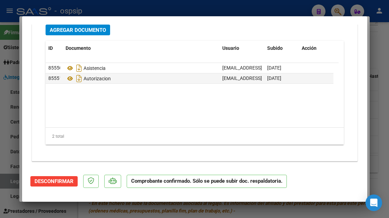
scroll to position [0, 0]
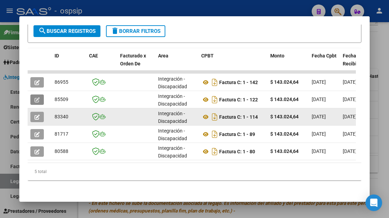
click at [37, 114] on icon "button" at bounding box center [37, 116] width 5 height 5
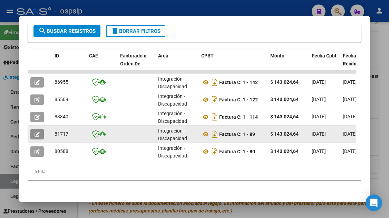
click at [40, 129] on button "button" at bounding box center [36, 134] width 13 height 10
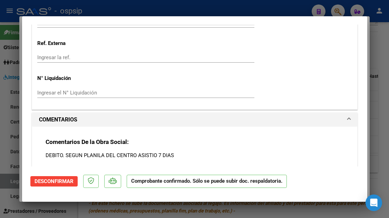
scroll to position [760, 0]
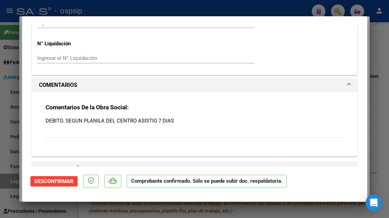
scroll to position [656, 0]
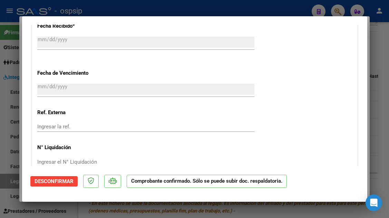
type input "$ 0,00"
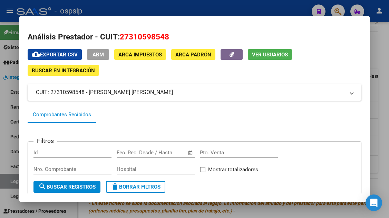
scroll to position [138, 0]
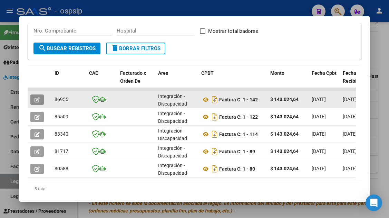
click at [37, 100] on icon "button" at bounding box center [37, 99] width 5 height 5
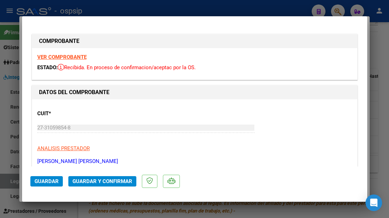
type input "$ 0,00"
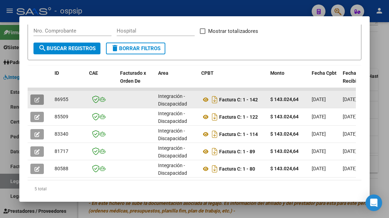
click at [39, 101] on icon "button" at bounding box center [37, 99] width 5 height 5
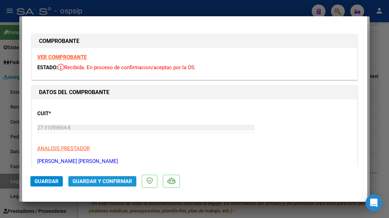
click at [90, 178] on span "Guardar y Confirmar" at bounding box center [103, 181] width 60 height 6
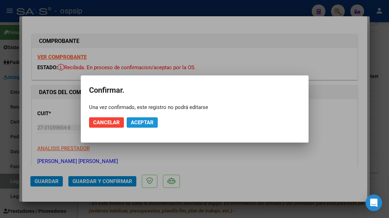
click at [142, 124] on span "Aceptar" at bounding box center [142, 122] width 23 height 6
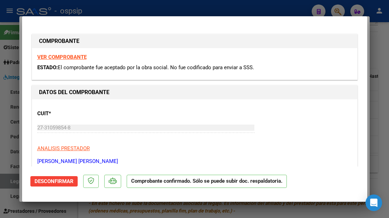
type input "$ 0,00"
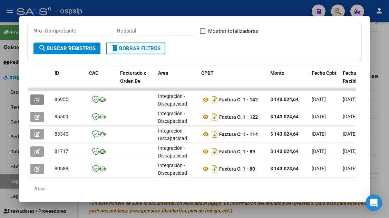
click at [11, 182] on div at bounding box center [194, 109] width 389 height 218
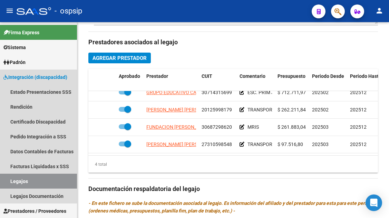
click at [11, 182] on link "Legajos" at bounding box center [38, 180] width 77 height 15
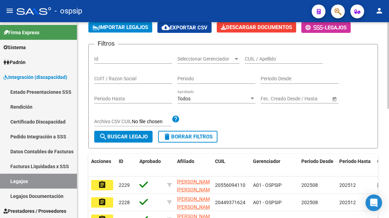
scroll to position [39, 0]
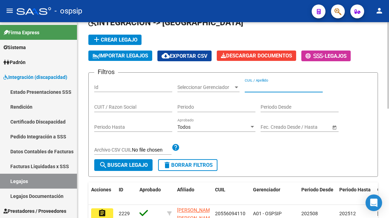
click at [260, 88] on input "CUIL / Apellido" at bounding box center [284, 87] width 78 height 6
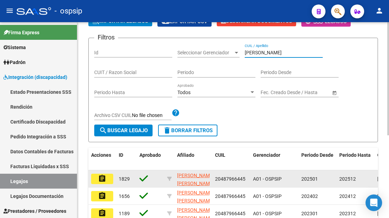
type input "[PERSON_NAME]"
click at [93, 182] on button "assignment" at bounding box center [102, 178] width 22 height 10
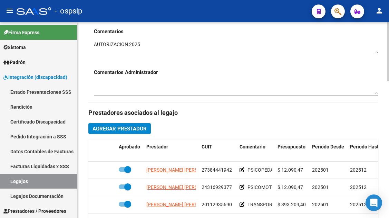
scroll to position [311, 0]
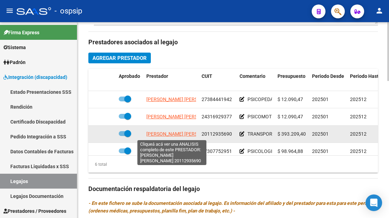
click at [179, 133] on span "[PERSON_NAME] [PERSON_NAME]" at bounding box center [183, 134] width 75 height 6
type textarea "20112935690"
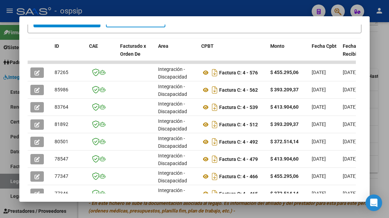
scroll to position [169, 0]
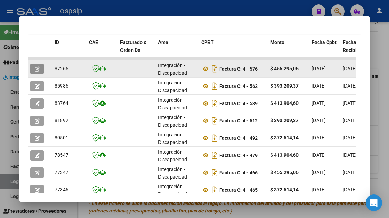
click at [38, 66] on span "button" at bounding box center [37, 69] width 5 height 6
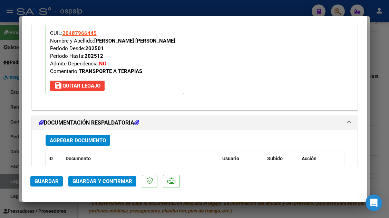
scroll to position [864, 0]
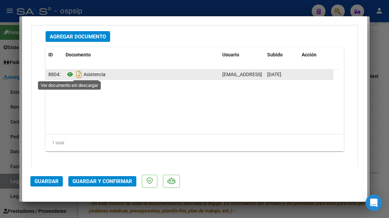
click at [68, 73] on icon at bounding box center [70, 74] width 9 height 8
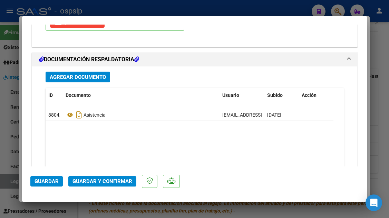
scroll to position [760, 0]
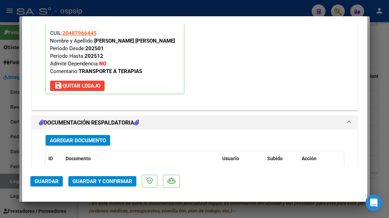
click at [12, 183] on div at bounding box center [194, 109] width 389 height 218
type input "$ 0,00"
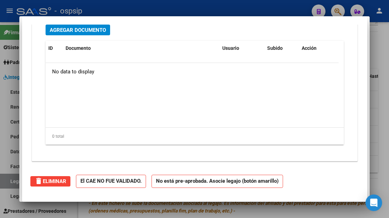
scroll to position [0, 0]
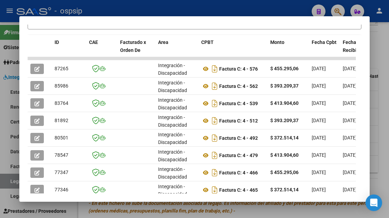
click at [12, 183] on div at bounding box center [194, 109] width 389 height 218
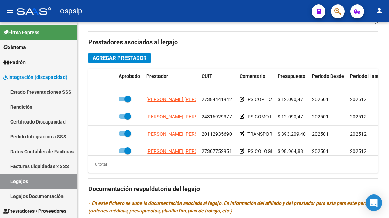
click at [12, 183] on link "Legajos" at bounding box center [38, 180] width 77 height 15
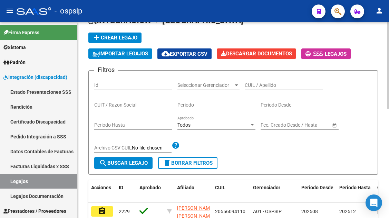
scroll to position [33, 0]
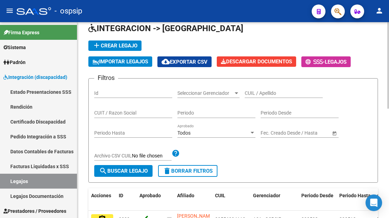
click at [264, 90] on input "CUIL / Apellido" at bounding box center [284, 93] width 78 height 6
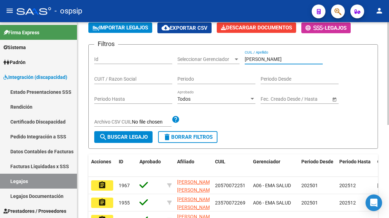
scroll to position [137, 0]
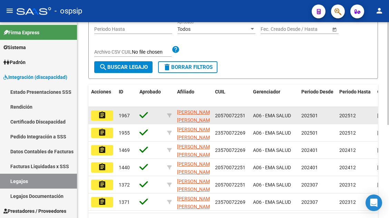
type input "[PERSON_NAME]"
click at [112, 113] on button "assignment" at bounding box center [102, 115] width 22 height 10
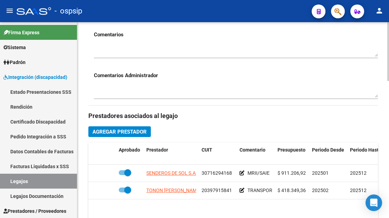
scroll to position [276, 0]
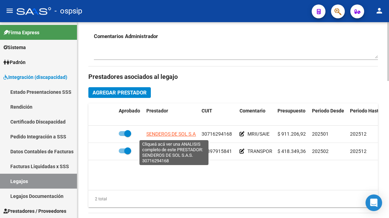
click at [185, 136] on span "SENDEROS DE SOL S.A.S." at bounding box center [173, 134] width 55 height 6
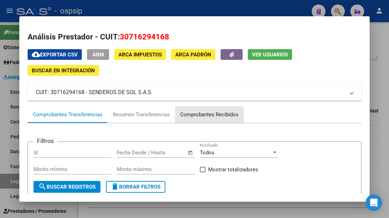
click at [195, 115] on div "Comprobantes Recibidos" at bounding box center [209, 115] width 58 height 8
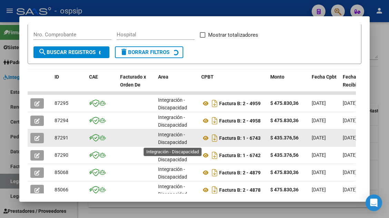
scroll to position [1, 0]
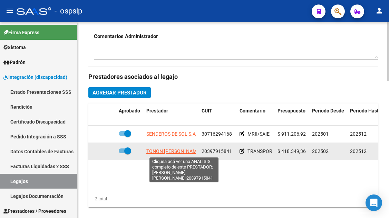
click at [164, 154] on span "TONON [PERSON_NAME] [PERSON_NAME]" at bounding box center [192, 151] width 93 height 6
type textarea "20397915841"
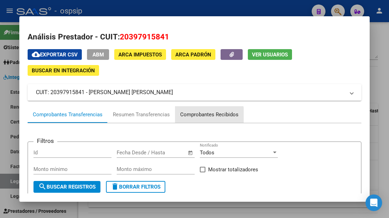
click at [192, 118] on div "Comprobantes Recibidos" at bounding box center [209, 115] width 58 height 8
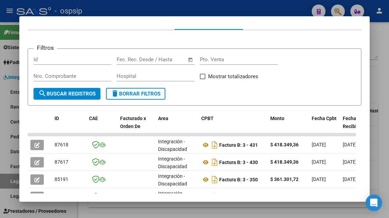
scroll to position [134, 0]
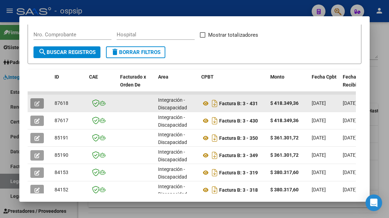
click at [39, 101] on icon "button" at bounding box center [37, 103] width 5 height 5
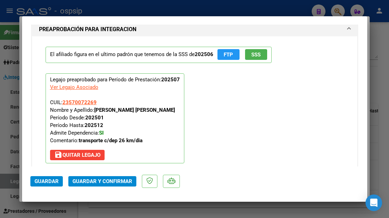
scroll to position [656, 0]
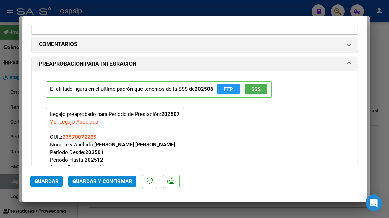
click at [123, 184] on button "Guardar y Confirmar" at bounding box center [102, 181] width 68 height 10
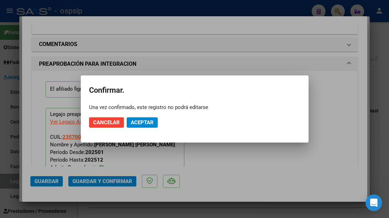
click at [149, 116] on mat-dialog-actions "Cancelar Aceptar" at bounding box center [194, 122] width 211 height 23
click at [147, 120] on span "Aceptar" at bounding box center [142, 122] width 23 height 6
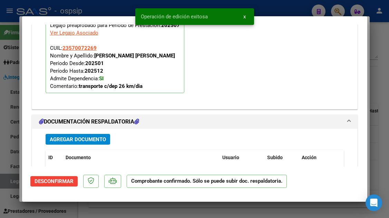
scroll to position [786, 0]
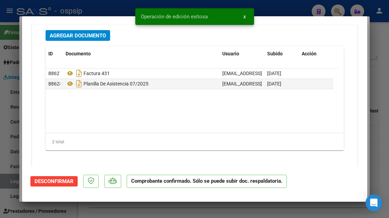
type input "$ 0,00"
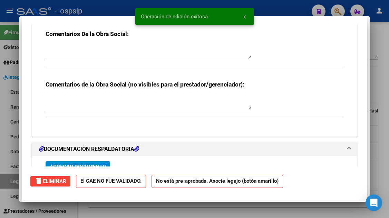
scroll to position [0, 0]
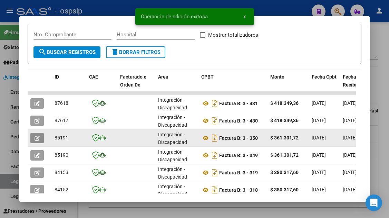
click at [32, 139] on button "button" at bounding box center [36, 138] width 13 height 10
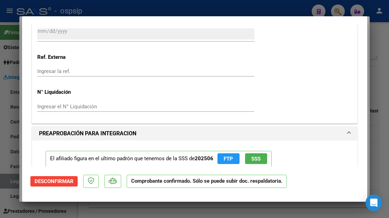
scroll to position [553, 0]
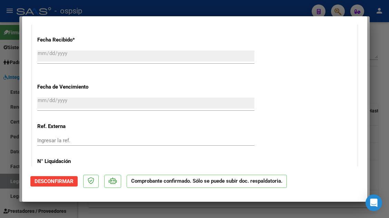
type input "$ 0,00"
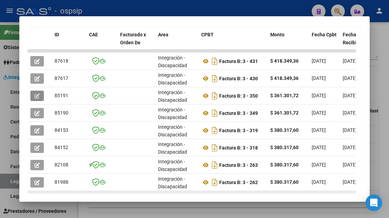
scroll to position [238, 0]
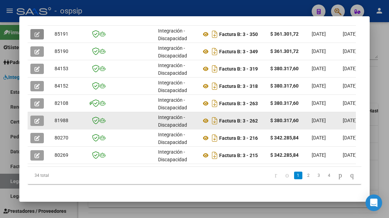
click at [39, 121] on icon "button" at bounding box center [37, 120] width 5 height 5
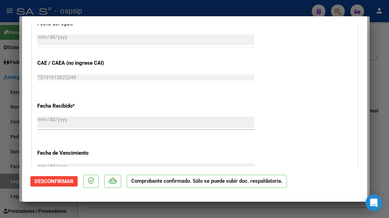
scroll to position [622, 0]
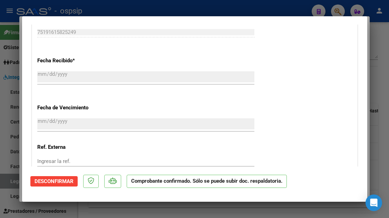
type input "$ 0,00"
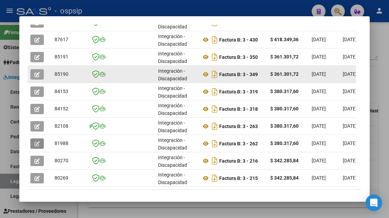
scroll to position [203, 0]
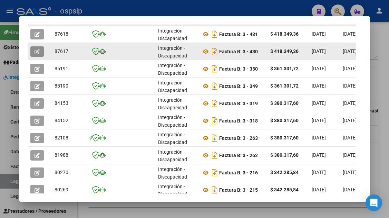
click at [35, 53] on icon "button" at bounding box center [37, 51] width 5 height 5
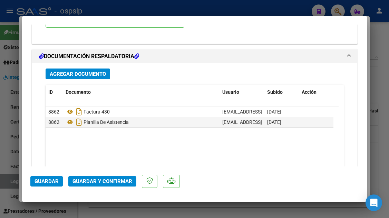
scroll to position [829, 0]
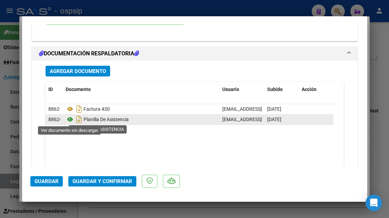
click at [69, 118] on icon at bounding box center [70, 119] width 9 height 8
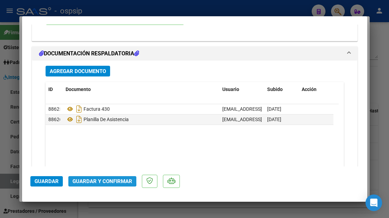
click at [98, 177] on button "Guardar y Confirmar" at bounding box center [102, 181] width 68 height 10
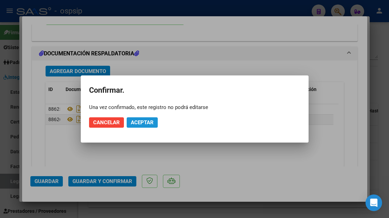
click at [139, 124] on span "Aceptar" at bounding box center [142, 122] width 23 height 6
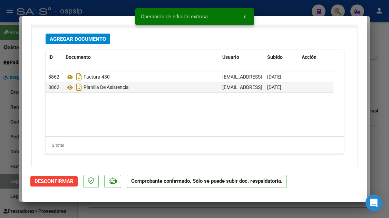
scroll to position [792, 0]
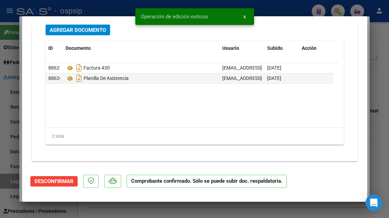
click at [4, 183] on div at bounding box center [194, 109] width 389 height 218
type input "$ 0,00"
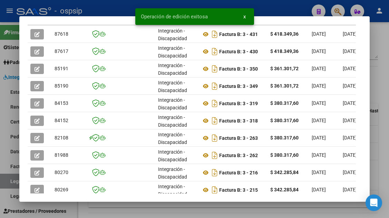
click at [4, 183] on div at bounding box center [194, 109] width 389 height 218
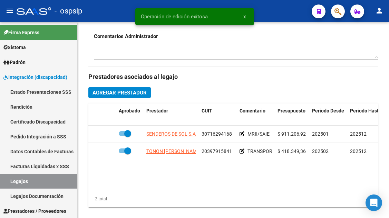
click at [4, 183] on link "Legajos" at bounding box center [38, 180] width 77 height 15
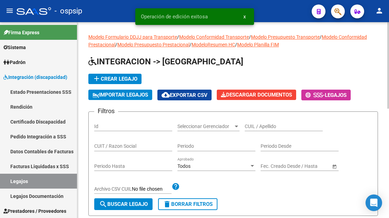
click at [270, 125] on input "CUIL / Apellido" at bounding box center [284, 126] width 78 height 6
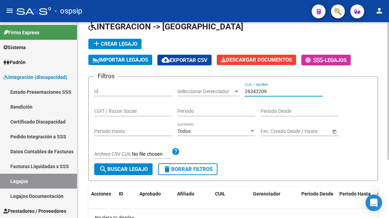
scroll to position [69, 0]
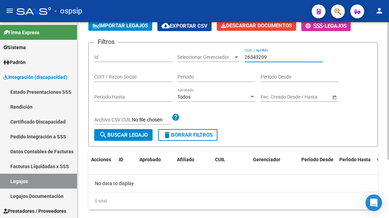
click at [263, 56] on input "26343209" at bounding box center [284, 57] width 78 height 6
click at [258, 56] on input "martyinez" at bounding box center [284, 57] width 78 height 6
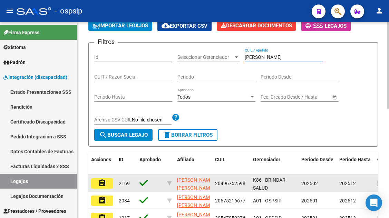
type input "[PERSON_NAME]"
click at [108, 187] on button "assignment" at bounding box center [102, 183] width 22 height 10
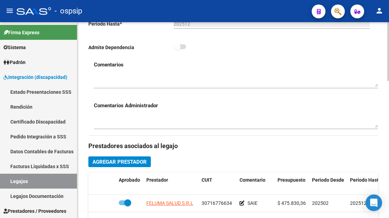
scroll to position [345, 0]
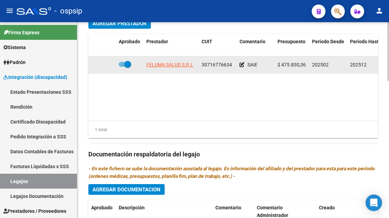
click at [181, 61] on app-link-go-to "FELUMA SALUD S.R.L" at bounding box center [169, 65] width 47 height 8
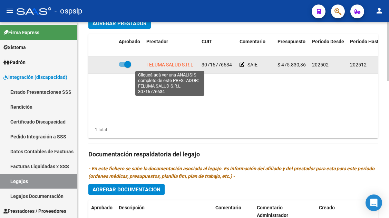
click at [179, 64] on span "FELUMA SALUD S.R.L" at bounding box center [169, 65] width 47 height 6
type textarea "30716776634"
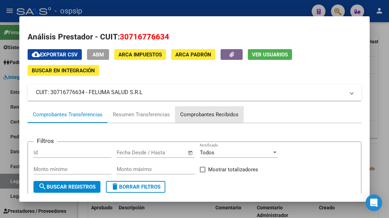
click at [196, 111] on div "Comprobantes Recibidos" at bounding box center [209, 115] width 58 height 8
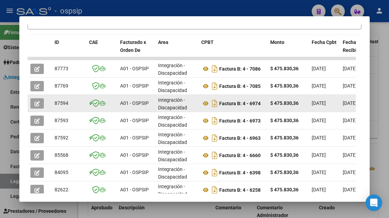
scroll to position [0, 0]
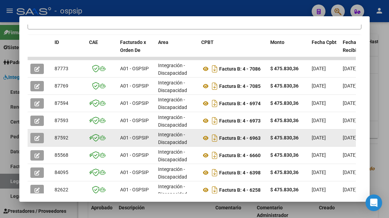
click at [37, 136] on icon "button" at bounding box center [37, 137] width 5 height 5
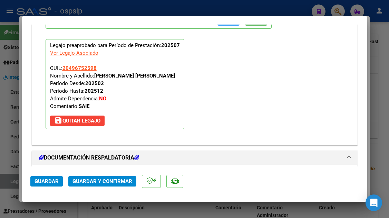
scroll to position [987, 0]
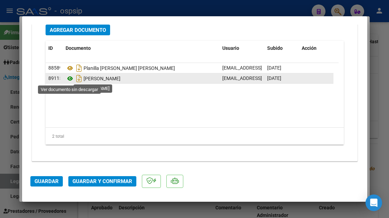
click at [70, 79] on icon at bounding box center [70, 78] width 9 height 8
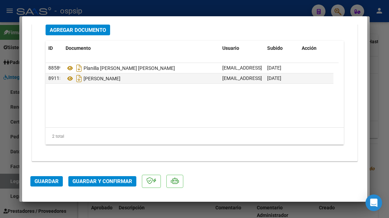
click at [94, 183] on span "Guardar y Confirmar" at bounding box center [103, 181] width 60 height 6
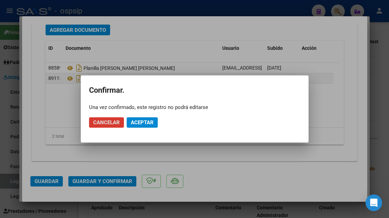
click at [139, 125] on span "Aceptar" at bounding box center [142, 122] width 23 height 6
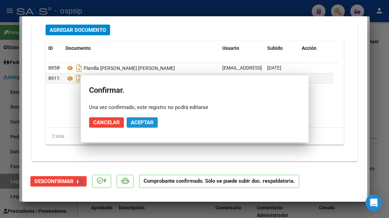
scroll to position [875, 0]
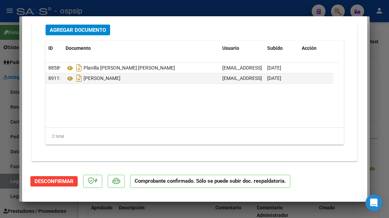
click at [6, 181] on div at bounding box center [194, 109] width 389 height 218
type input "$ 0,00"
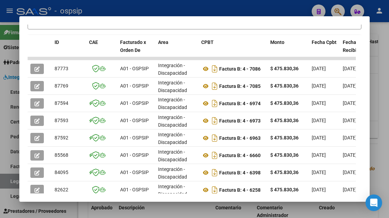
click at [6, 181] on div at bounding box center [194, 109] width 389 height 218
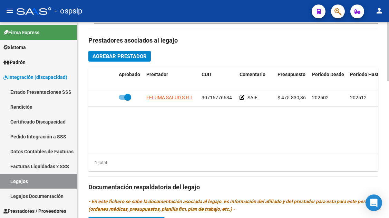
scroll to position [276, 0]
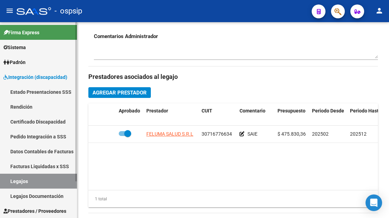
click at [15, 176] on link "Legajos" at bounding box center [38, 180] width 77 height 15
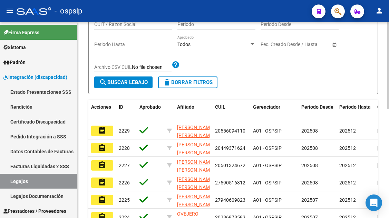
scroll to position [74, 0]
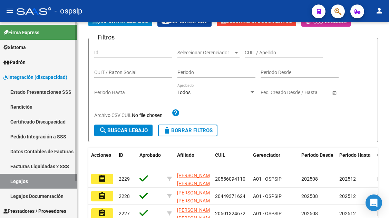
click at [13, 185] on link "Legajos" at bounding box center [38, 180] width 77 height 15
click at [247, 56] on div "CUIL / Apellido" at bounding box center [284, 51] width 78 height 14
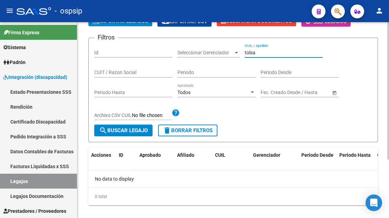
click at [252, 51] on input "tolsa" at bounding box center [284, 53] width 78 height 6
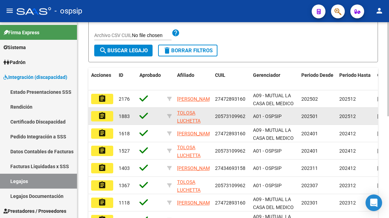
scroll to position [177, 0]
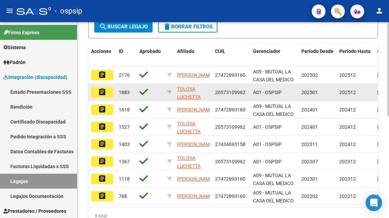
type input "[GEOGRAPHIC_DATA]"
click at [102, 93] on mat-icon "assignment" at bounding box center [102, 92] width 8 height 8
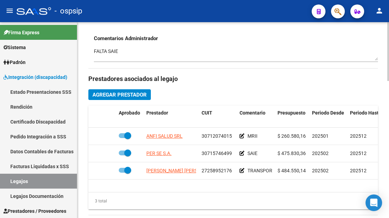
scroll to position [276, 0]
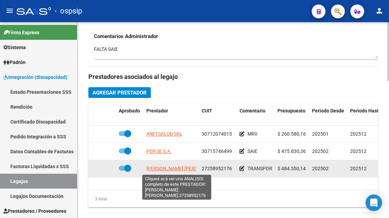
click at [169, 166] on span "[PERSON_NAME] [PERSON_NAME]" at bounding box center [183, 168] width 75 height 6
type textarea "27258952176"
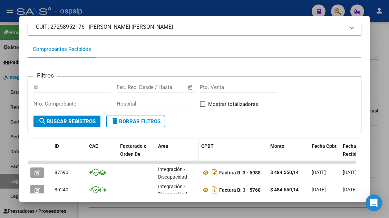
scroll to position [134, 0]
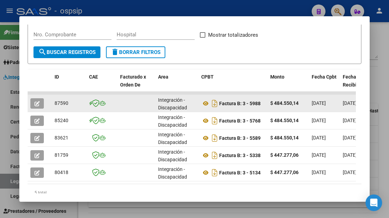
click at [40, 105] on button "button" at bounding box center [36, 103] width 13 height 10
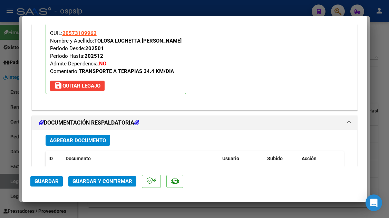
scroll to position [829, 0]
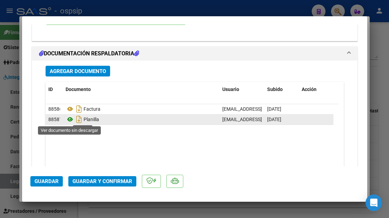
click at [68, 120] on icon at bounding box center [70, 119] width 9 height 8
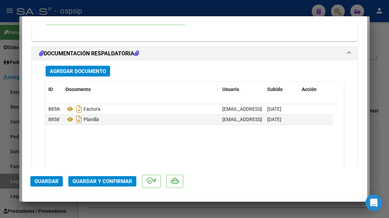
click at [100, 177] on button "Guardar y Confirmar" at bounding box center [102, 181] width 68 height 10
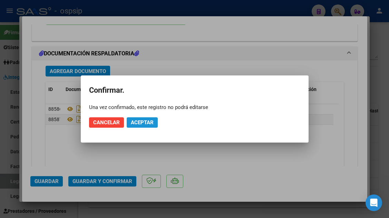
click at [136, 125] on span "Aceptar" at bounding box center [142, 122] width 23 height 6
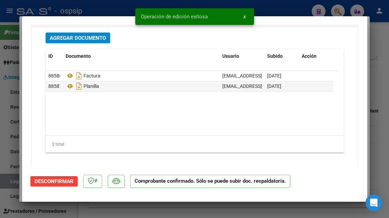
scroll to position [792, 0]
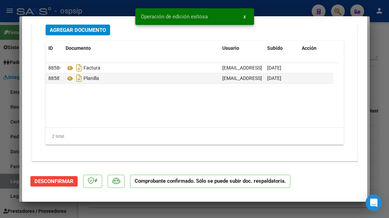
type input "$ 0,00"
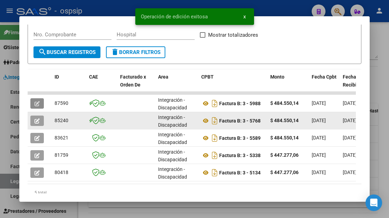
click at [38, 121] on icon "button" at bounding box center [37, 120] width 5 height 5
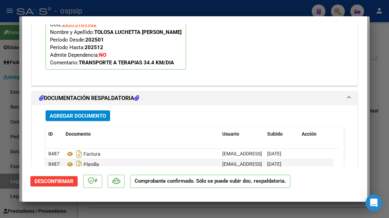
scroll to position [829, 0]
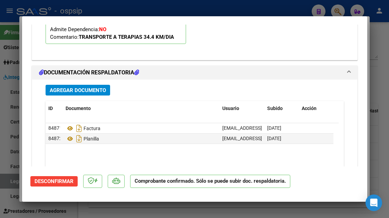
type input "$ 0,00"
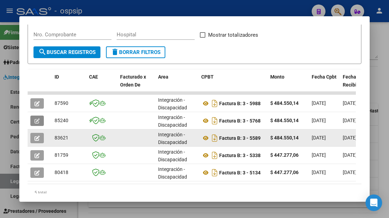
click at [39, 138] on icon "button" at bounding box center [37, 137] width 5 height 5
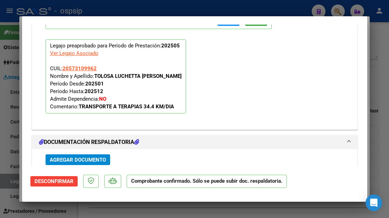
scroll to position [760, 0]
type input "$ 0,00"
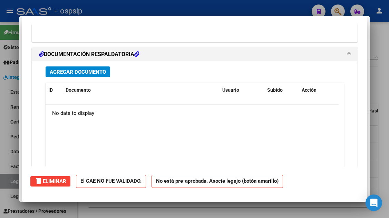
scroll to position [0, 0]
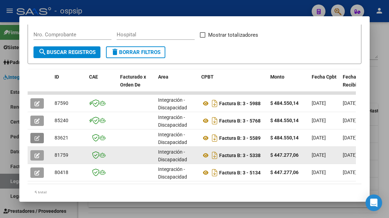
click at [42, 156] on button "button" at bounding box center [36, 155] width 13 height 10
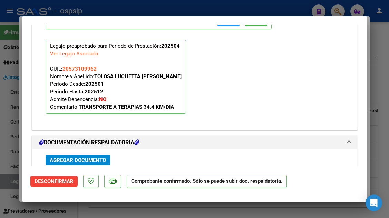
scroll to position [760, 0]
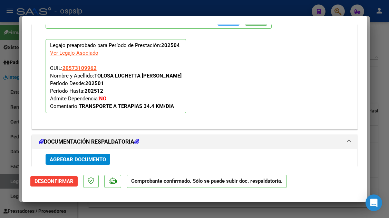
type input "$ 0,00"
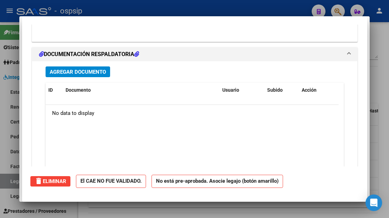
scroll to position [0, 0]
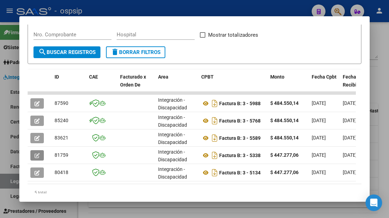
click at [4, 179] on div at bounding box center [194, 109] width 389 height 218
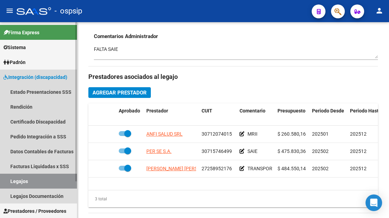
click at [8, 180] on link "Legajos" at bounding box center [38, 180] width 77 height 15
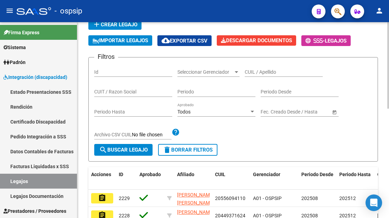
scroll to position [39, 0]
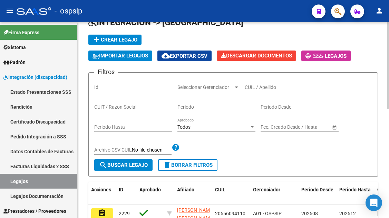
click at [249, 89] on input "CUIL / Apellido" at bounding box center [284, 87] width 78 height 6
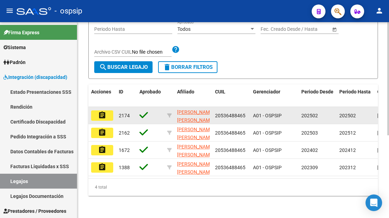
type input "chio"
click at [106, 111] on mat-icon "assignment" at bounding box center [102, 115] width 8 height 8
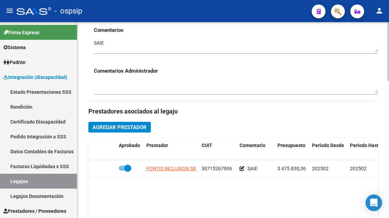
scroll to position [276, 0]
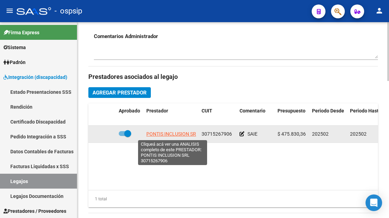
click at [184, 133] on span "PONTIS INCLUSION SRL" at bounding box center [172, 134] width 53 height 6
type textarea "30715267906"
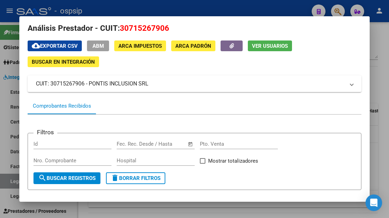
scroll to position [0, 0]
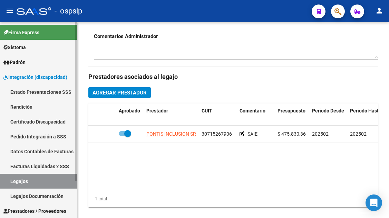
click at [32, 176] on link "Legajos" at bounding box center [38, 180] width 77 height 15
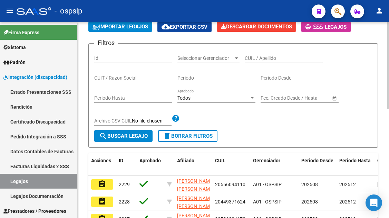
scroll to position [39, 0]
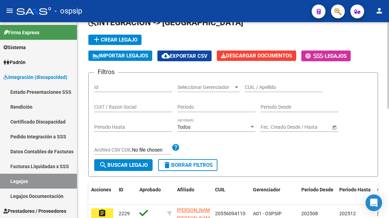
click at [254, 82] on div "CUIL / Apellido" at bounding box center [284, 85] width 78 height 14
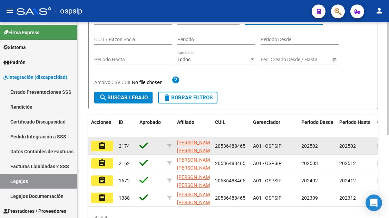
scroll to position [108, 0]
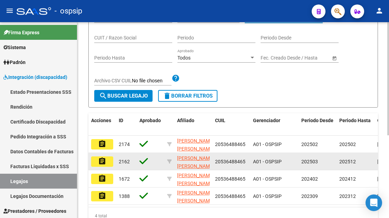
type input "chio"
click at [102, 164] on mat-icon "assignment" at bounding box center [102, 161] width 8 height 8
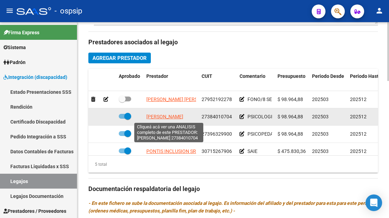
click at [183, 115] on span "[PERSON_NAME]" at bounding box center [164, 117] width 37 height 6
type textarea "27384010704"
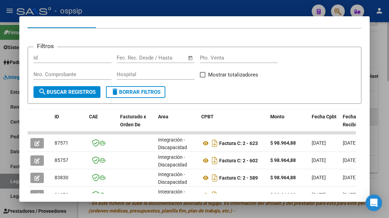
scroll to position [134, 0]
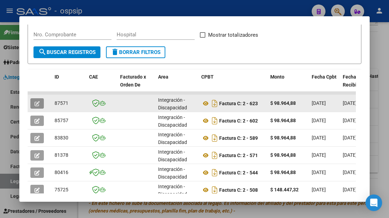
click at [40, 102] on button "button" at bounding box center [36, 103] width 13 height 10
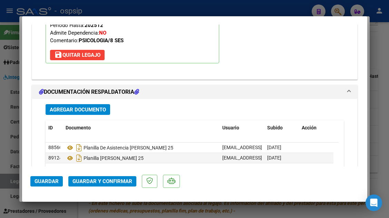
scroll to position [967, 0]
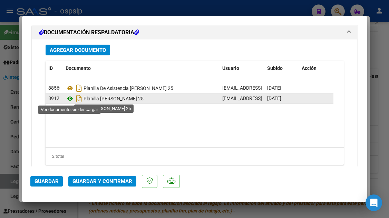
click at [68, 100] on icon at bounding box center [70, 98] width 9 height 8
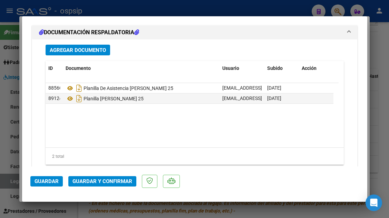
click at [98, 179] on span "Guardar y Confirmar" at bounding box center [103, 181] width 60 height 6
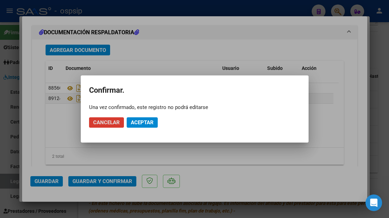
click at [146, 124] on span "Aceptar" at bounding box center [142, 122] width 23 height 6
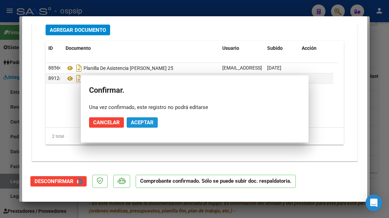
scroll to position [855, 0]
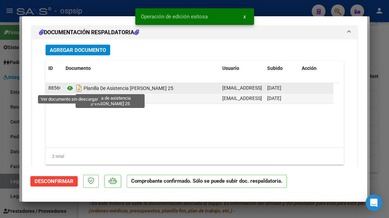
click at [68, 90] on icon at bounding box center [70, 88] width 9 height 8
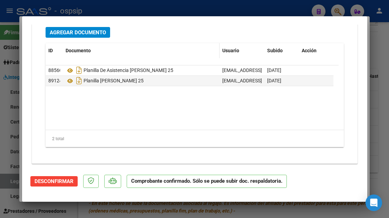
scroll to position [875, 0]
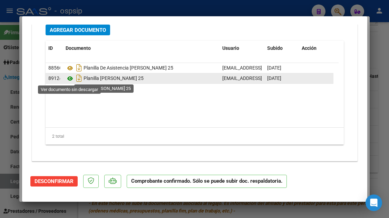
click at [69, 79] on icon at bounding box center [70, 78] width 9 height 8
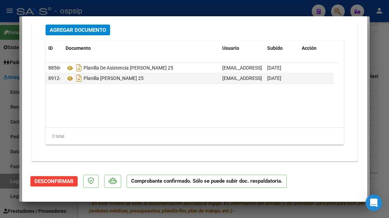
click at [11, 183] on div at bounding box center [194, 109] width 389 height 218
type input "$ 0,00"
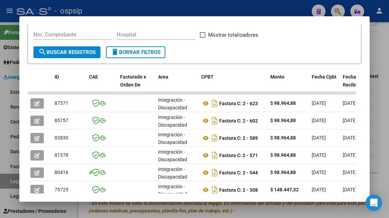
click at [11, 183] on div at bounding box center [194, 109] width 389 height 218
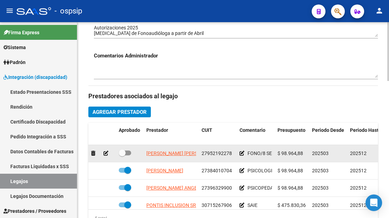
scroll to position [242, 0]
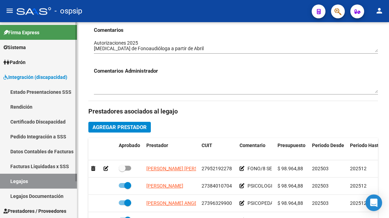
click at [22, 184] on link "Legajos" at bounding box center [38, 180] width 77 height 15
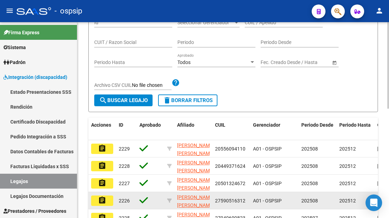
scroll to position [35, 0]
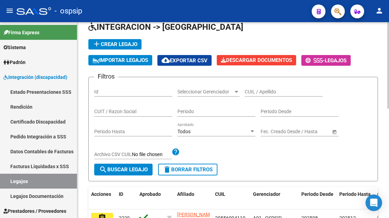
click at [256, 89] on input "CUIL / Apellido" at bounding box center [284, 92] width 78 height 6
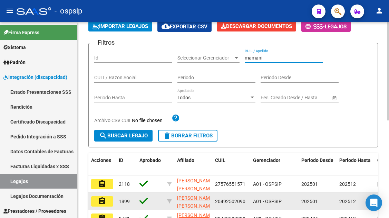
scroll to position [104, 0]
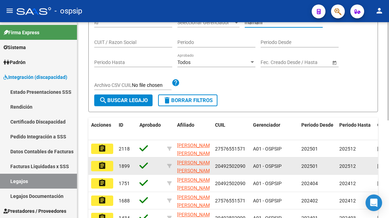
type input "mamani"
click at [107, 167] on button "assignment" at bounding box center [102, 166] width 22 height 10
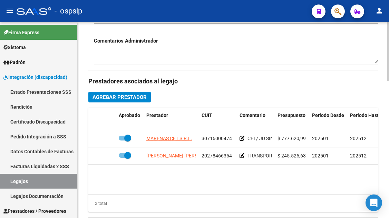
scroll to position [276, 0]
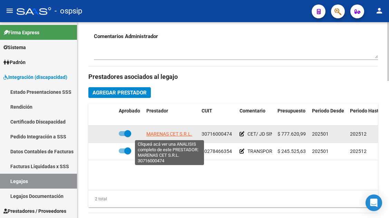
click at [170, 135] on span "MARENAS CET S.R.L." at bounding box center [169, 134] width 46 height 6
type textarea "30716000474"
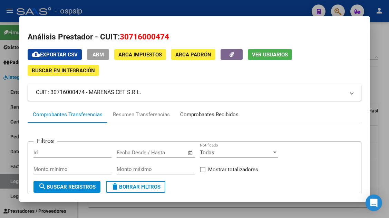
click at [219, 112] on div "Comprobantes Recibidos" at bounding box center [209, 115] width 58 height 8
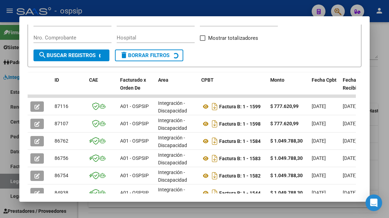
scroll to position [134, 0]
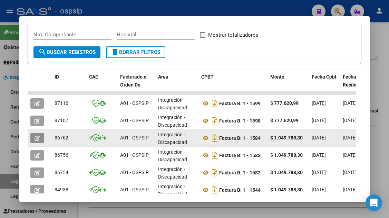
click at [38, 135] on span "button" at bounding box center [37, 138] width 5 height 6
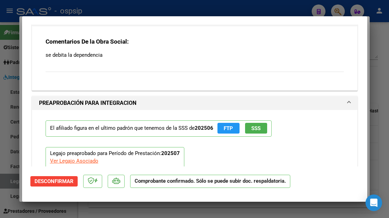
scroll to position [725, 0]
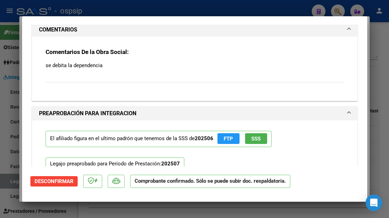
type input "$ 0,00"
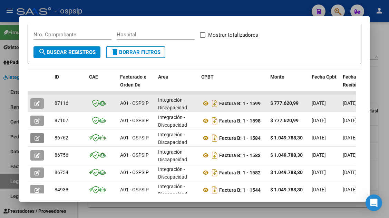
click at [35, 104] on icon "button" at bounding box center [37, 103] width 5 height 5
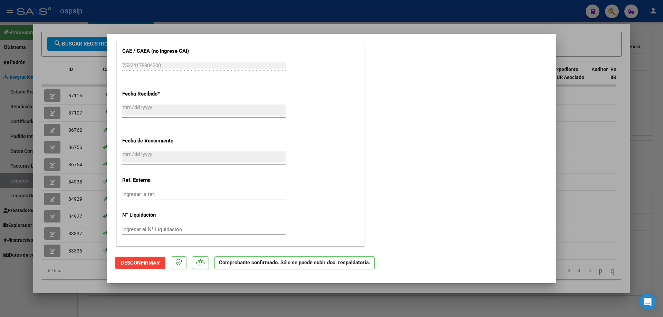
scroll to position [524, 0]
type input "$ 0,00"
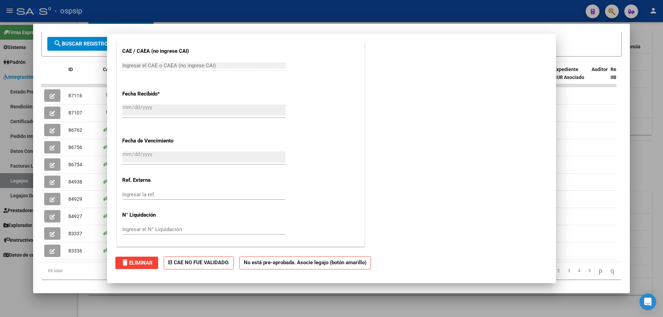
scroll to position [0, 0]
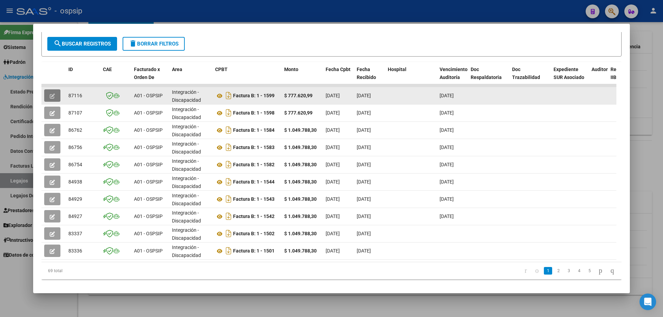
click at [53, 95] on icon "button" at bounding box center [52, 96] width 5 height 5
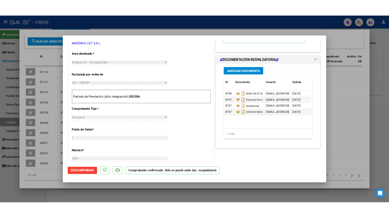
scroll to position [242, 0]
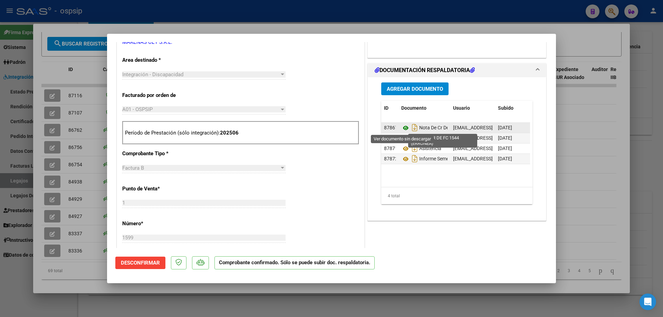
click at [389, 128] on icon at bounding box center [405, 128] width 9 height 8
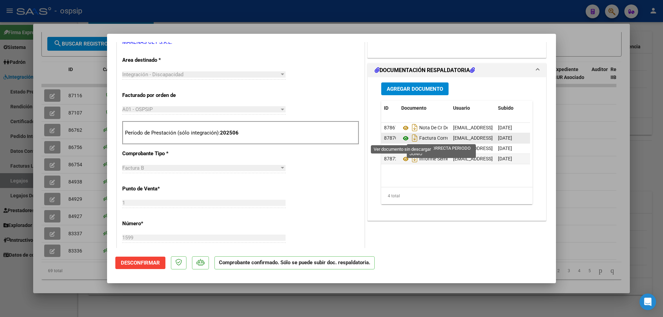
click at [389, 136] on icon at bounding box center [405, 138] width 9 height 8
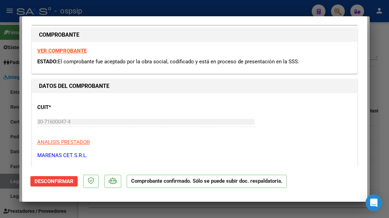
scroll to position [0, 0]
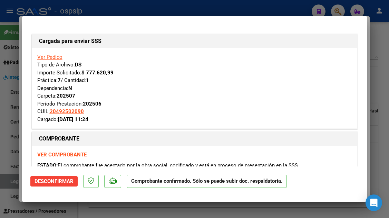
type input "$ 0,00"
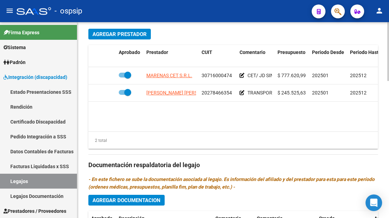
scroll to position [345, 0]
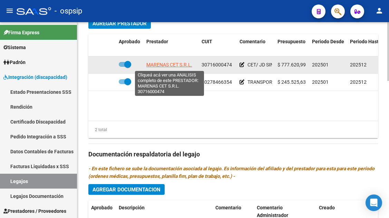
click at [179, 66] on span "MARENAS CET S.R.L." at bounding box center [169, 65] width 46 height 6
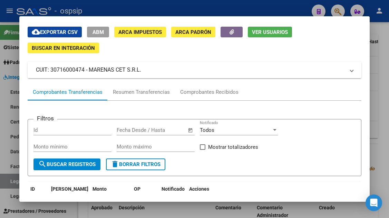
scroll to position [35, 0]
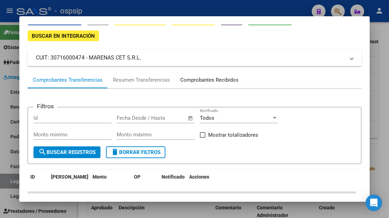
click at [199, 79] on div "Comprobantes Recibidos" at bounding box center [209, 80] width 58 height 8
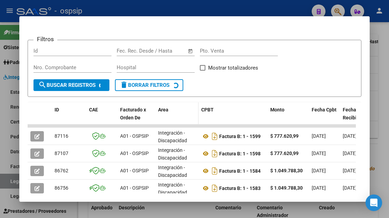
scroll to position [135, 0]
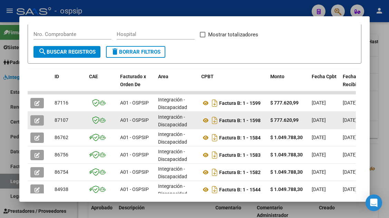
click at [34, 120] on button "button" at bounding box center [36, 120] width 13 height 10
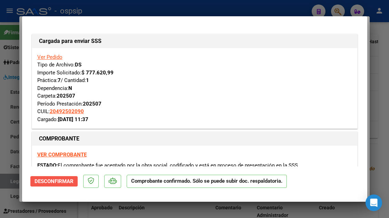
click at [62, 184] on span "Desconfirmar" at bounding box center [54, 181] width 39 height 6
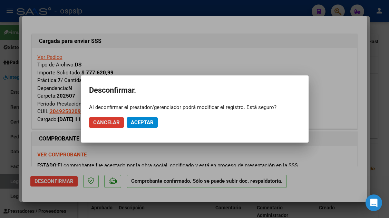
click at [138, 124] on span "Aceptar" at bounding box center [142, 122] width 23 height 6
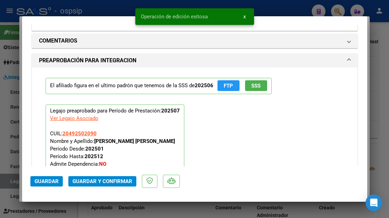
scroll to position [760, 0]
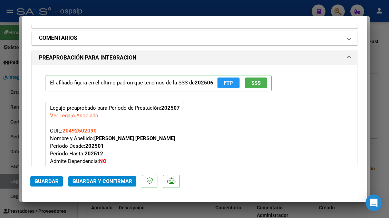
click at [346, 41] on mat-expansion-panel-header "COMENTARIOS" at bounding box center [194, 38] width 325 height 14
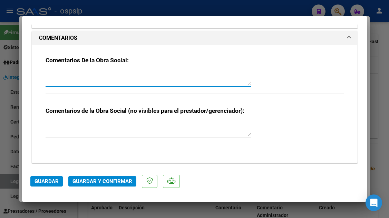
click at [113, 75] on textarea at bounding box center [149, 78] width 206 height 14
click at [62, 74] on textarea "DEBITO REFACTURO, F_ 1584" at bounding box center [149, 78] width 206 height 14
type textarea "DEBITO TOTAL REFACTURO, F_ 1584"
click at [92, 179] on span "Guardar y Confirmar" at bounding box center [103, 181] width 60 height 6
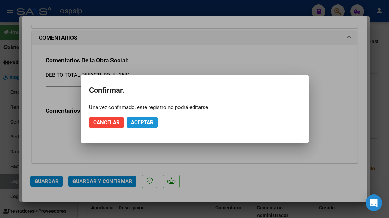
click at [144, 122] on span "Aceptar" at bounding box center [142, 122] width 23 height 6
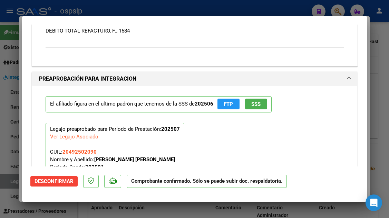
click at [13, 178] on div at bounding box center [194, 109] width 389 height 218
type input "$ 0,00"
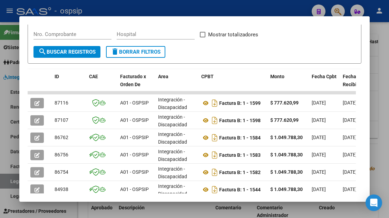
click at [13, 178] on div at bounding box center [194, 109] width 389 height 218
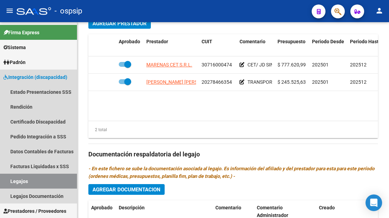
click at [13, 178] on link "Legajos" at bounding box center [38, 180] width 77 height 15
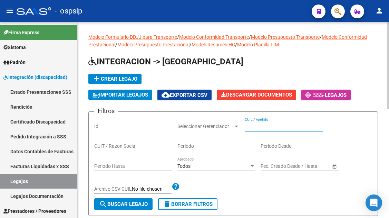
click at [264, 127] on input "CUIL / Apellido" at bounding box center [284, 126] width 78 height 6
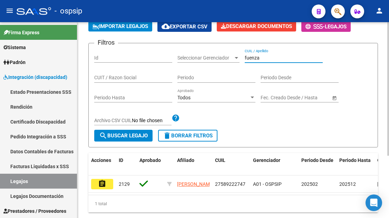
scroll to position [69, 0]
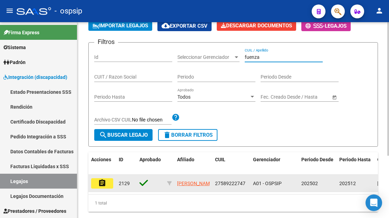
type input "fuenza"
click at [99, 186] on mat-icon "assignment" at bounding box center [102, 183] width 8 height 8
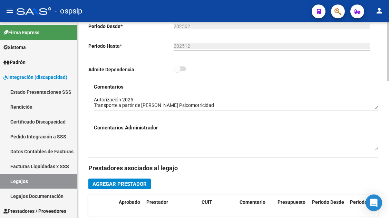
scroll to position [276, 0]
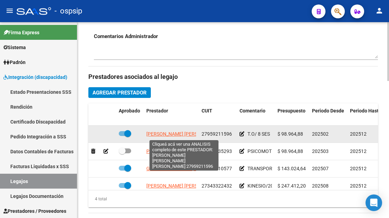
click at [168, 134] on span "[PERSON_NAME] [PERSON_NAME] [PERSON_NAME]" at bounding box center [202, 134] width 113 height 6
type textarea "27959211596"
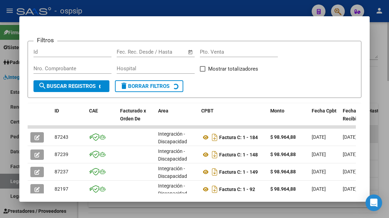
scroll to position [134, 0]
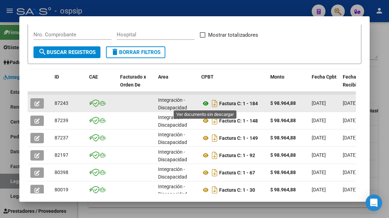
click at [207, 103] on icon at bounding box center [205, 103] width 9 height 8
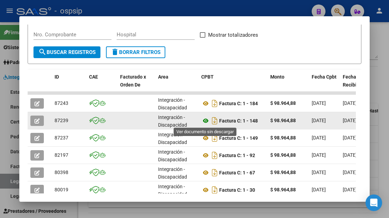
click at [206, 123] on icon at bounding box center [205, 120] width 9 height 8
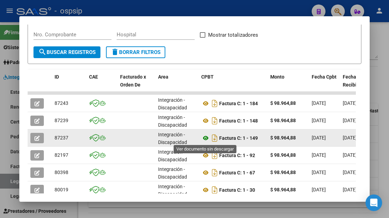
click at [207, 140] on icon at bounding box center [205, 138] width 9 height 8
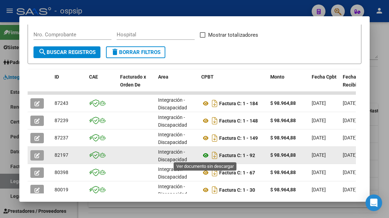
click at [205, 157] on icon at bounding box center [205, 155] width 9 height 8
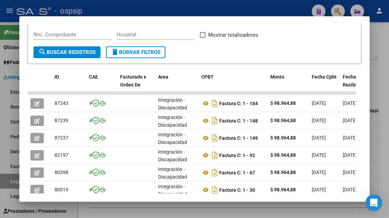
click at [3, 180] on div at bounding box center [194, 109] width 389 height 218
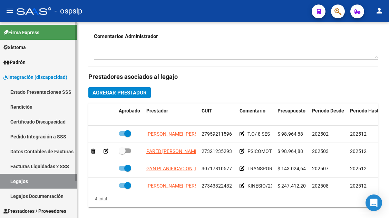
click at [10, 181] on link "Legajos" at bounding box center [38, 180] width 77 height 15
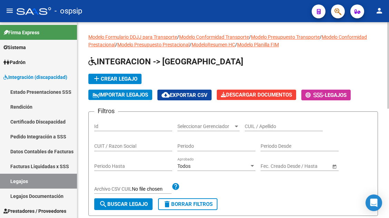
click at [252, 130] on div "CUIL / Apellido" at bounding box center [284, 124] width 78 height 14
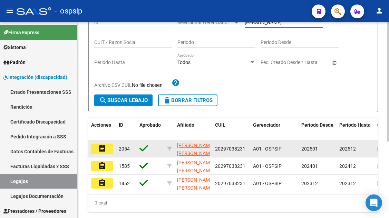
type input "[PERSON_NAME]"
click at [105, 149] on mat-icon "assignment" at bounding box center [102, 148] width 8 height 8
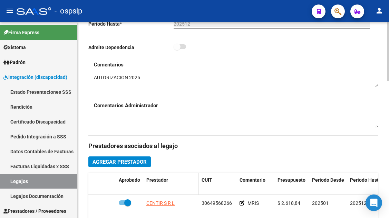
scroll to position [276, 0]
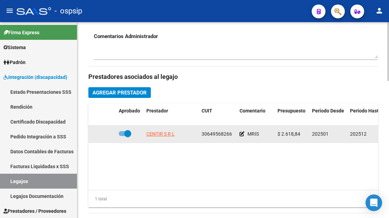
click at [160, 138] on app-link-go-to "CENTIR S R L" at bounding box center [160, 134] width 28 height 8
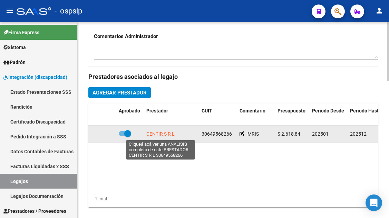
click at [165, 134] on span "CENTIR S R L" at bounding box center [160, 134] width 28 height 6
type textarea "30649568266"
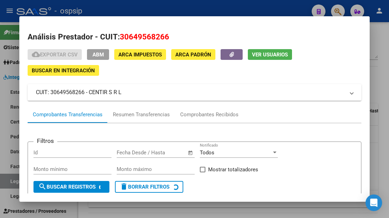
click at [271, 57] on span "Ver Usuarios" at bounding box center [270, 54] width 36 height 6
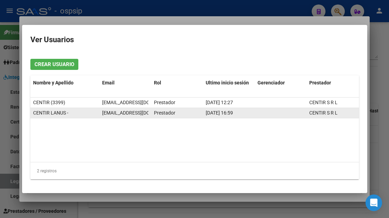
click at [129, 114] on span "[EMAIL_ADDRESS][DOMAIN_NAME]" at bounding box center [140, 113] width 77 height 6
copy span "[EMAIL_ADDRESS][DOMAIN_NAME]"
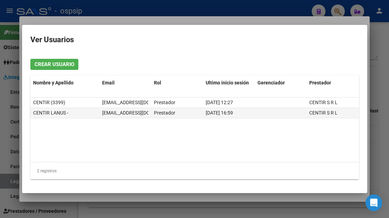
click at [12, 178] on div at bounding box center [194, 109] width 389 height 218
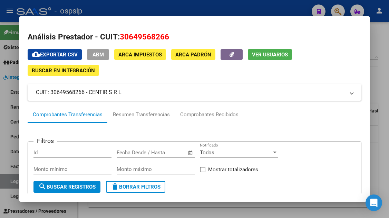
click at [12, 178] on div at bounding box center [194, 109] width 389 height 218
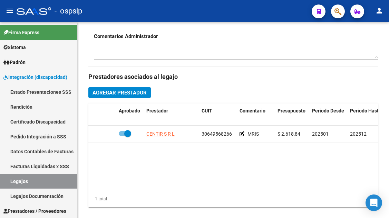
click at [12, 178] on link "Legajos" at bounding box center [38, 180] width 77 height 15
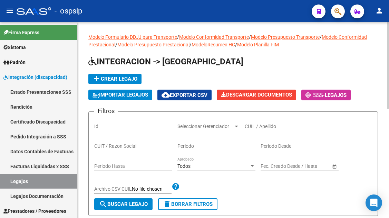
click at [252, 121] on div "CUIL / Apellido" at bounding box center [284, 124] width 78 height 14
click at [258, 125] on input "CUIL / Apellido" at bounding box center [284, 126] width 78 height 6
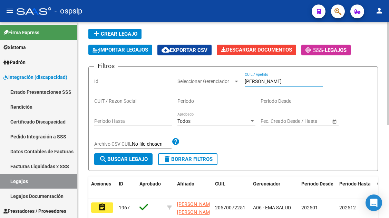
scroll to position [104, 0]
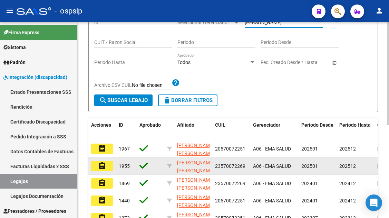
type input "[PERSON_NAME]"
click at [105, 164] on mat-icon "assignment" at bounding box center [102, 165] width 8 height 8
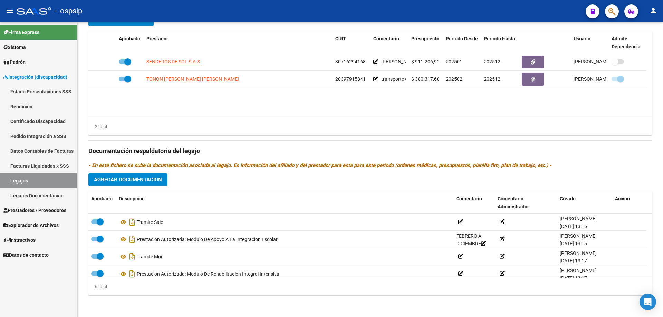
click at [21, 178] on link "Legajos" at bounding box center [38, 180] width 77 height 15
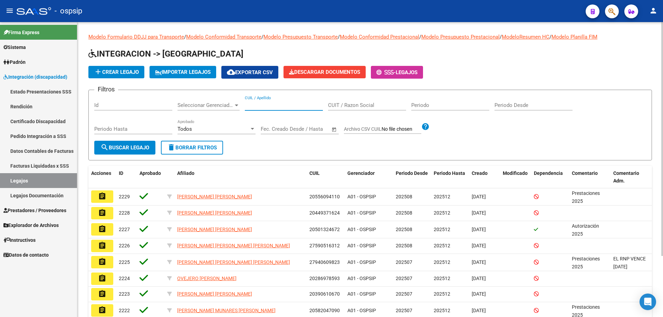
click at [298, 107] on input "CUIL / Apellido" at bounding box center [284, 105] width 78 height 6
click at [298, 107] on input "[PERSON_NAME]" at bounding box center [284, 105] width 78 height 6
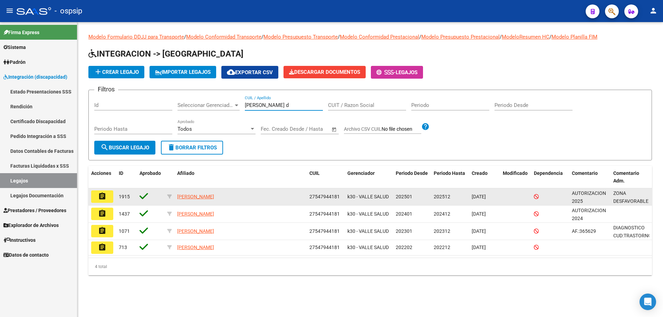
type input "[PERSON_NAME] d"
click at [101, 196] on mat-icon "assignment" at bounding box center [102, 196] width 8 height 8
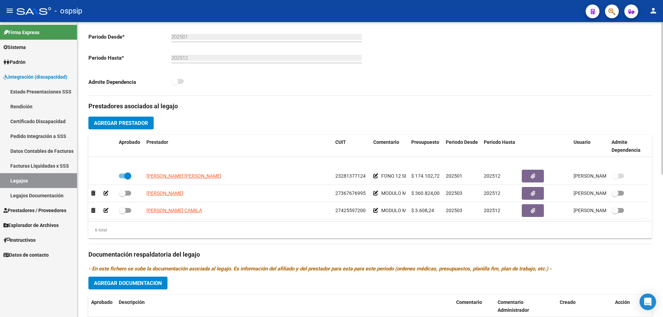
scroll to position [41, 0]
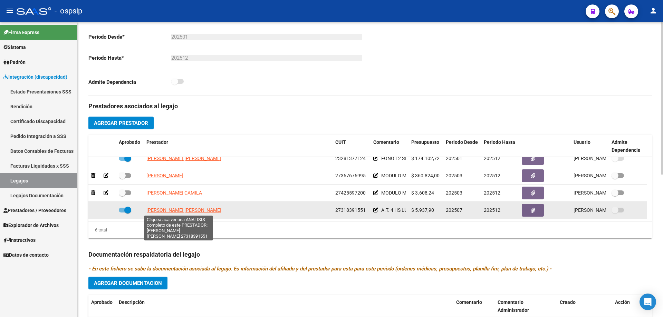
click at [184, 208] on span "[PERSON_NAME] [PERSON_NAME]" at bounding box center [183, 211] width 75 height 6
type textarea "27318391551"
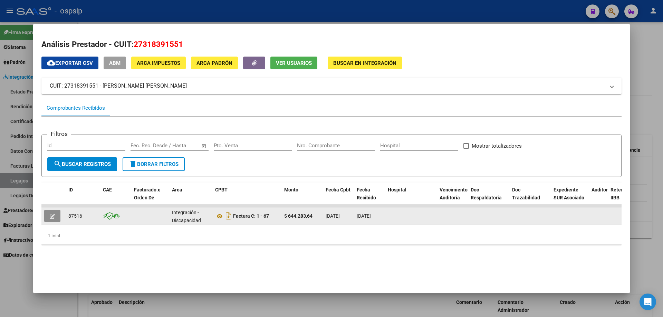
click at [53, 211] on button "button" at bounding box center [52, 216] width 16 height 12
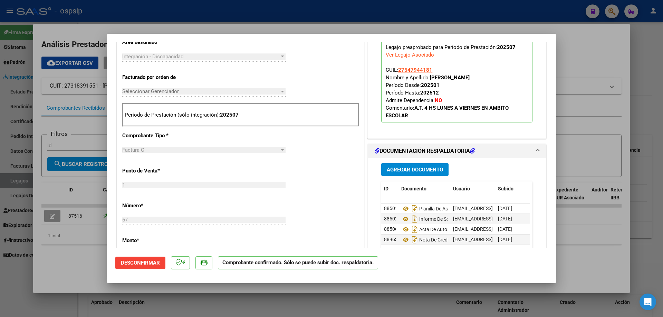
scroll to position [207, 0]
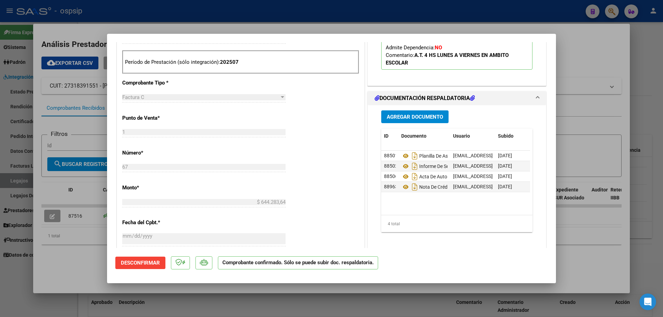
type input "$ 0,00"
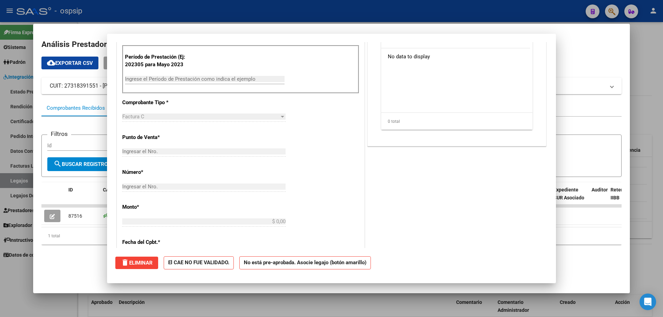
scroll to position [0, 0]
